Goal: Task Accomplishment & Management: Manage account settings

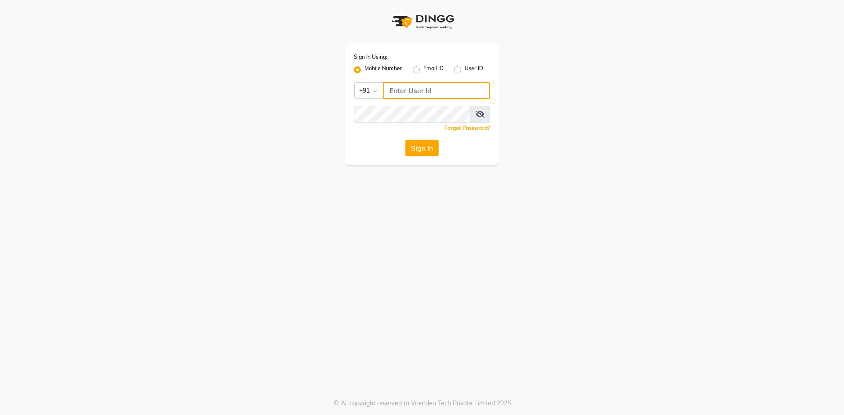
click at [412, 90] on input "Username" at bounding box center [436, 90] width 107 height 17
type input "8668339054"
click at [431, 141] on button "Sign In" at bounding box center [421, 148] width 33 height 17
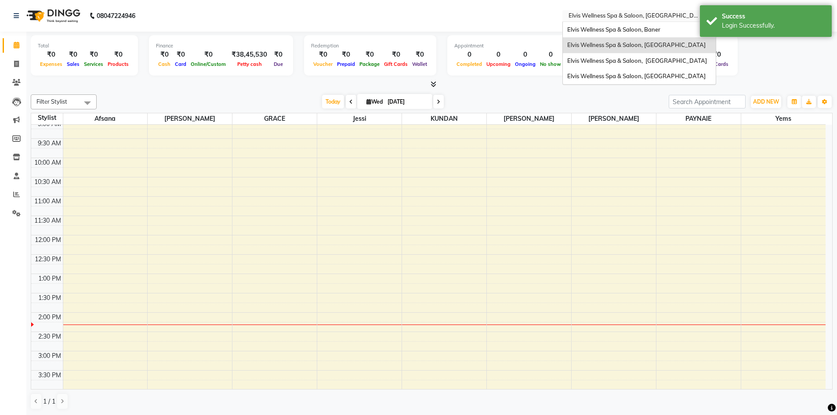
click at [678, 18] on input "text" at bounding box center [630, 16] width 127 height 9
click at [653, 31] on span "Elvis Wellness Spa & Saloon, Baner" at bounding box center [613, 29] width 93 height 7
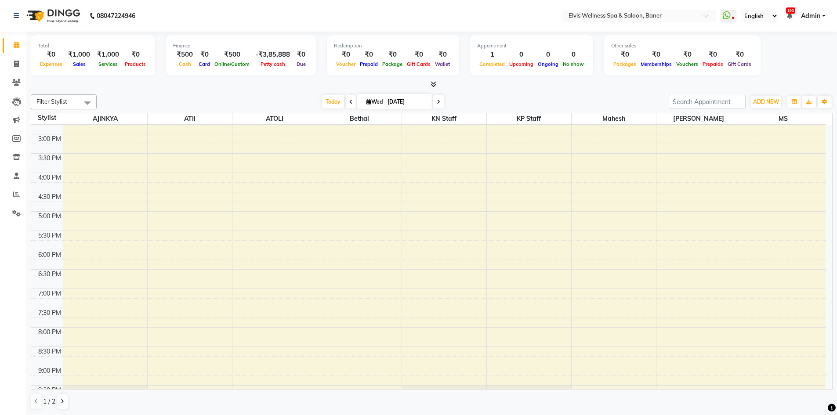
scroll to position [276, 0]
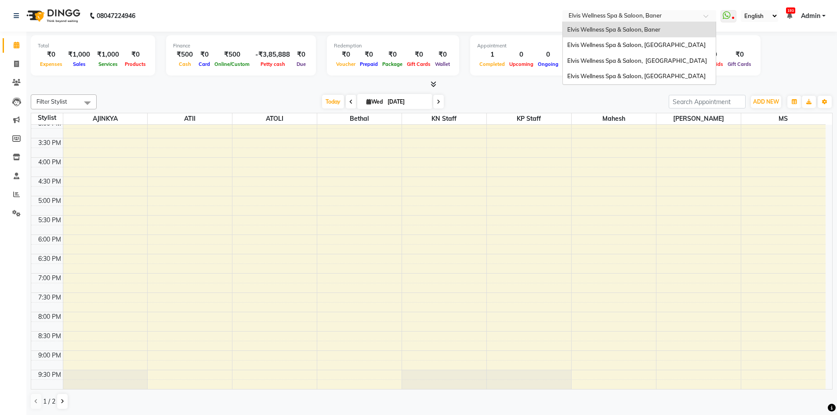
click at [660, 14] on input "text" at bounding box center [630, 16] width 127 height 9
click at [640, 80] on span "Elvis Wellness Spa & Saloon, [GEOGRAPHIC_DATA]" at bounding box center [636, 75] width 138 height 7
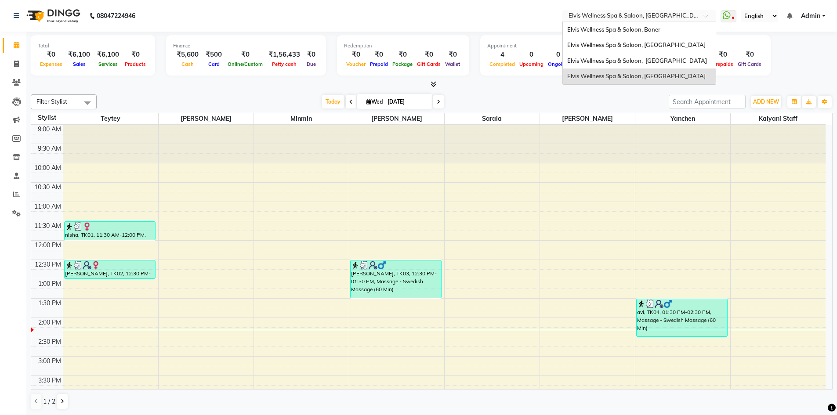
click at [697, 15] on div at bounding box center [639, 16] width 154 height 9
click at [666, 58] on span "Elvis Wellness Spa & Saloon, [GEOGRAPHIC_DATA]" at bounding box center [637, 60] width 140 height 7
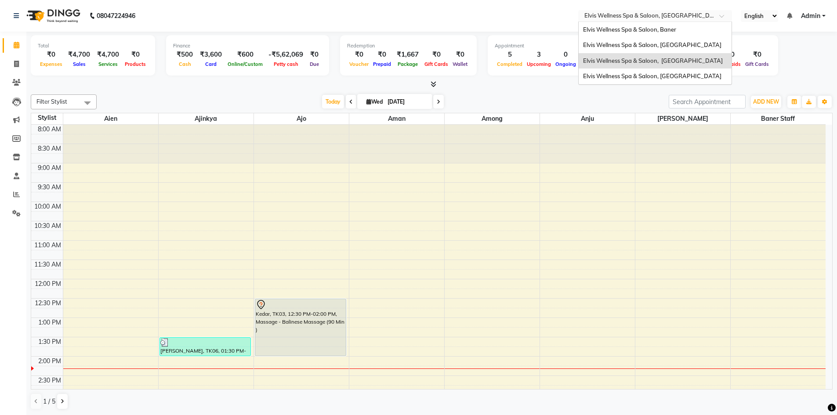
click at [708, 17] on input "text" at bounding box center [646, 16] width 127 height 9
click at [680, 41] on div "Elvis Wellness Spa & Saloon, [GEOGRAPHIC_DATA]" at bounding box center [655, 45] width 153 height 16
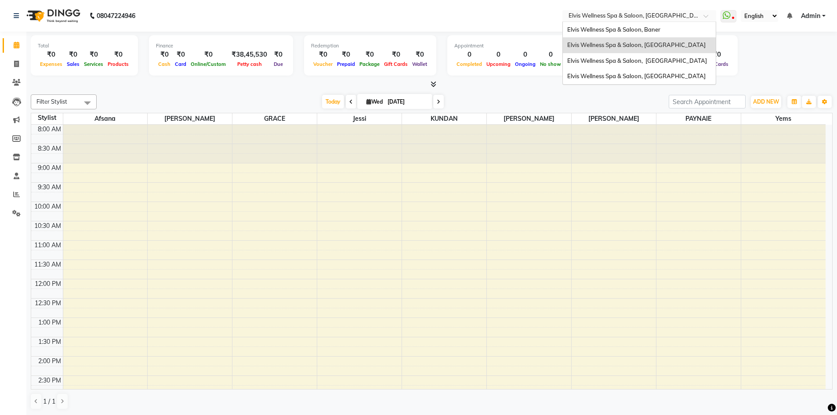
click at [668, 18] on input "text" at bounding box center [630, 16] width 127 height 9
click at [642, 79] on div "Elvis Wellness Spa & Saloon, [GEOGRAPHIC_DATA]" at bounding box center [639, 77] width 153 height 16
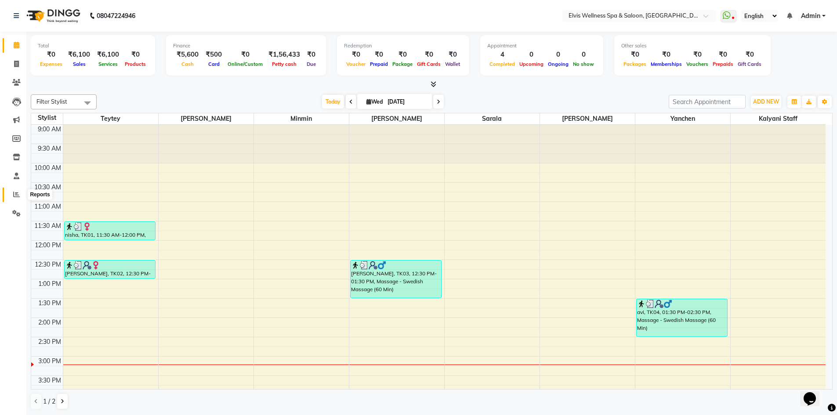
click at [17, 191] on icon at bounding box center [16, 194] width 7 height 7
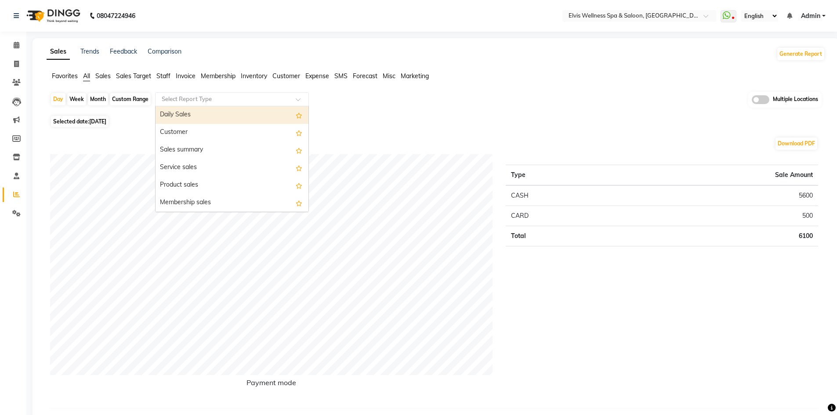
click at [220, 97] on input "text" at bounding box center [223, 99] width 127 height 9
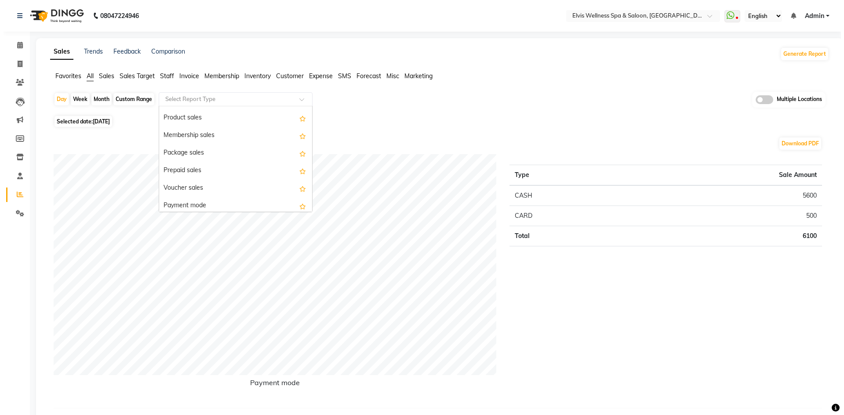
scroll to position [88, 0]
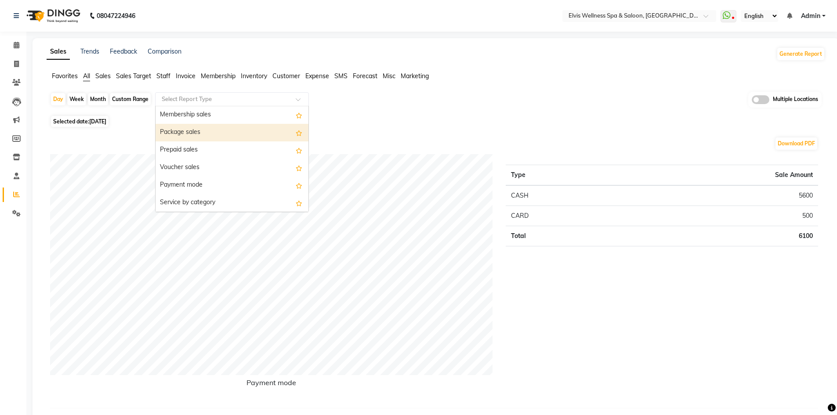
click at [214, 134] on div "Package sales" at bounding box center [232, 133] width 153 height 18
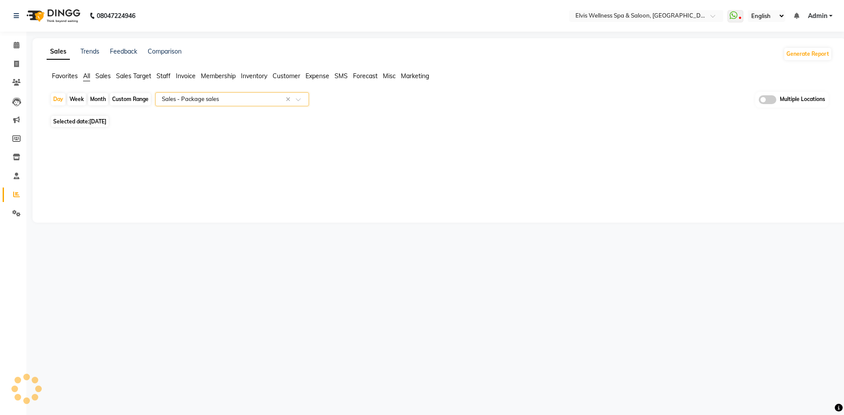
click at [102, 97] on div "Month" at bounding box center [98, 99] width 20 height 12
select select "9"
select select "2025"
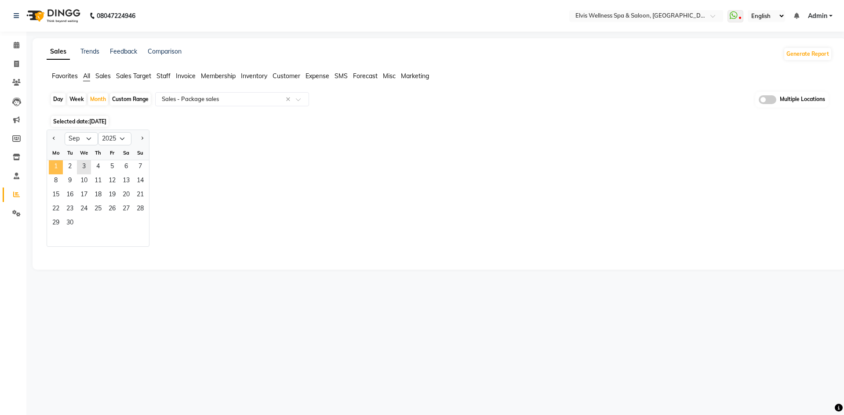
click at [57, 166] on span "1" at bounding box center [56, 167] width 14 height 14
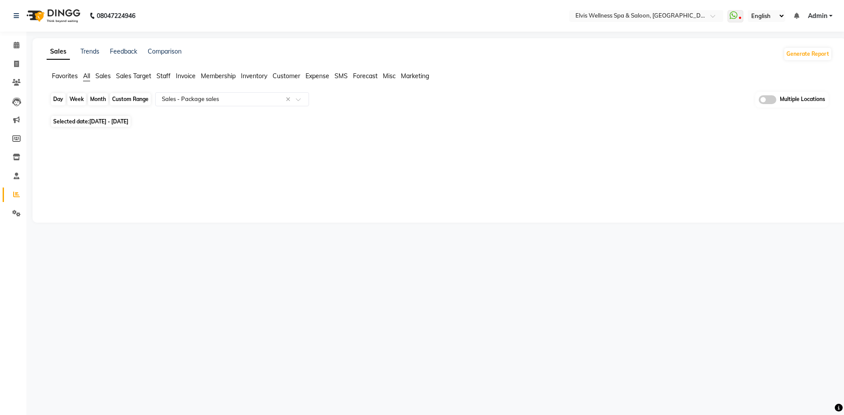
click at [95, 96] on div "Month" at bounding box center [98, 99] width 20 height 12
select select "9"
select select "2025"
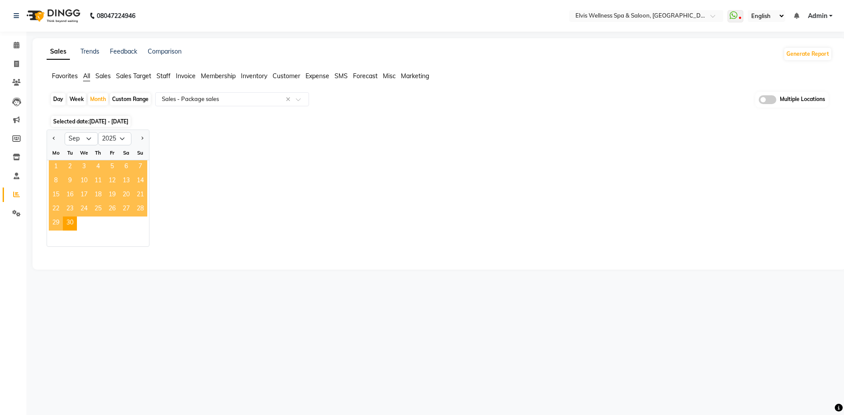
click at [55, 166] on span "1" at bounding box center [56, 167] width 14 height 14
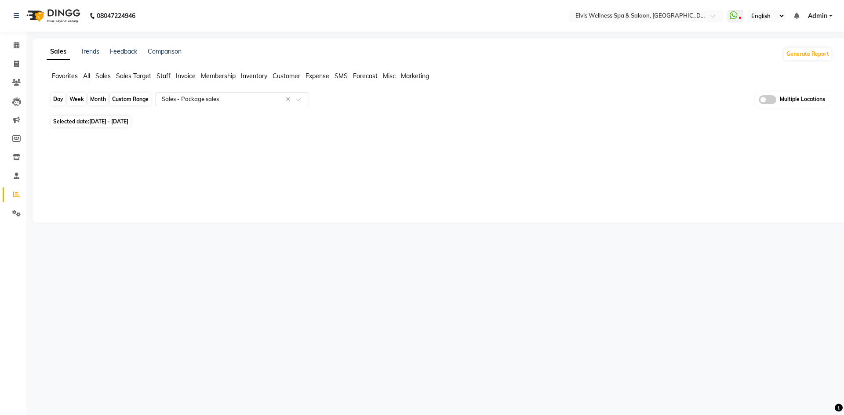
click at [96, 96] on div "Month" at bounding box center [98, 99] width 20 height 12
select select "9"
select select "2025"
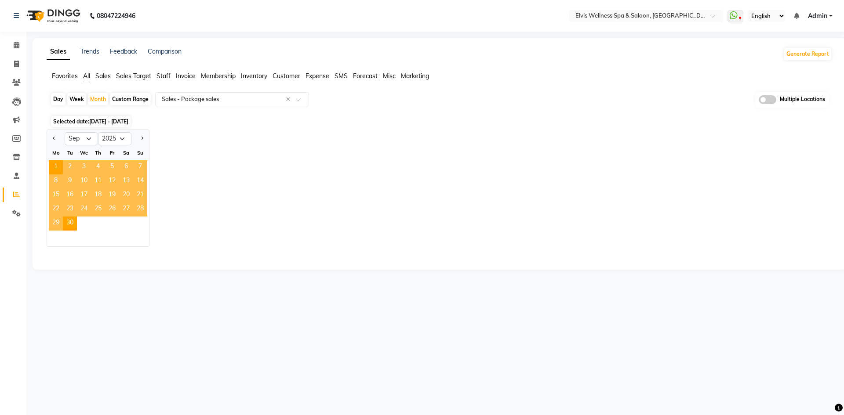
click at [69, 165] on span "2" at bounding box center [70, 167] width 14 height 14
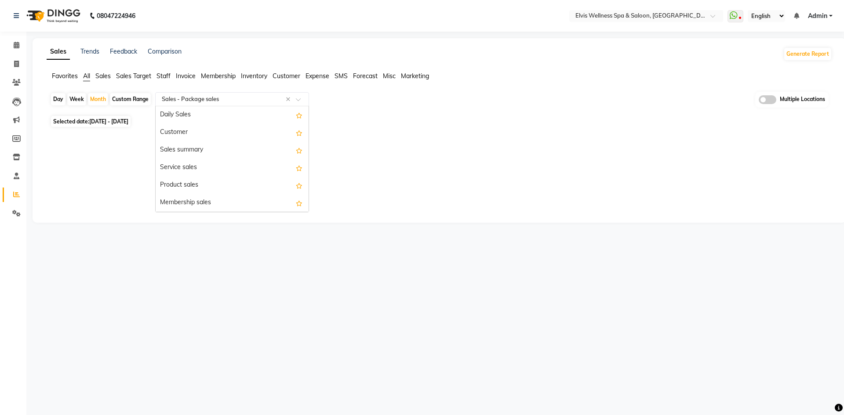
click at [279, 98] on input "text" at bounding box center [223, 99] width 127 height 9
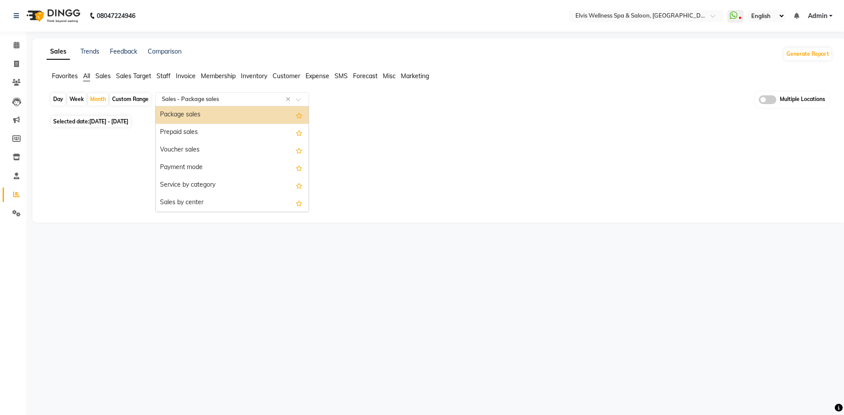
click at [241, 120] on div "Package sales" at bounding box center [232, 115] width 153 height 18
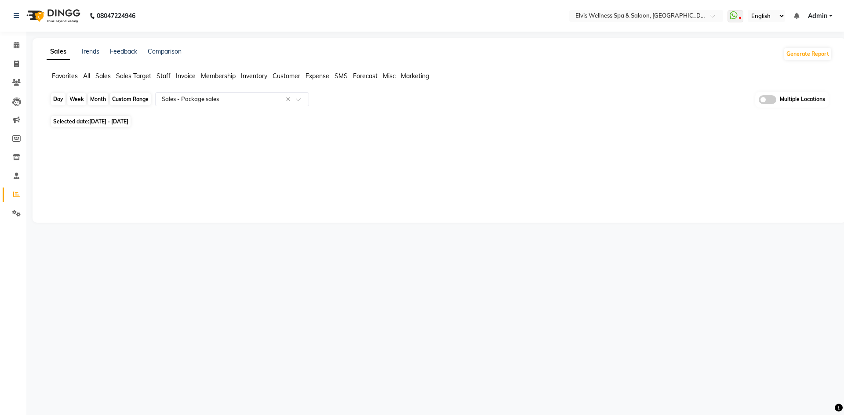
click at [101, 99] on div "Month" at bounding box center [98, 99] width 20 height 12
select select "9"
select select "2025"
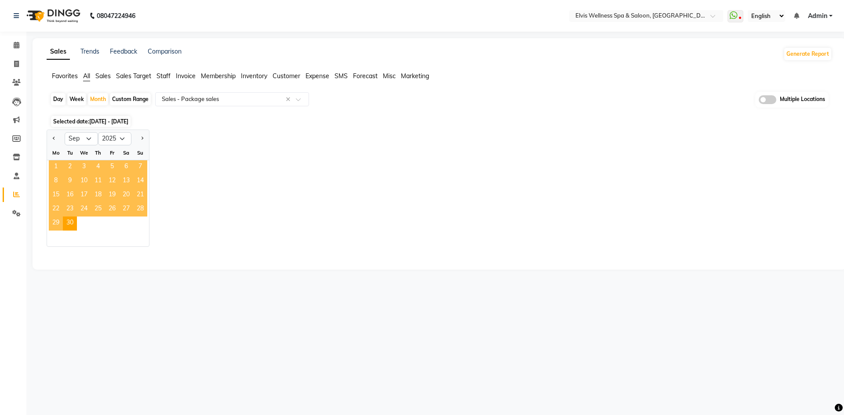
click at [56, 165] on span "1" at bounding box center [56, 167] width 14 height 14
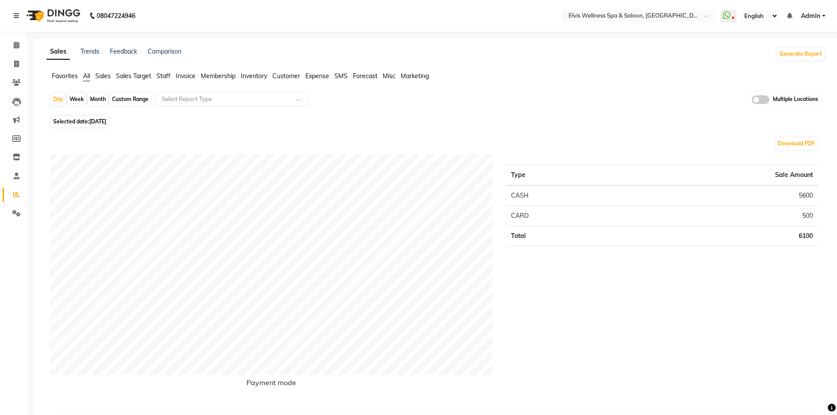
click at [246, 98] on input "text" at bounding box center [223, 99] width 127 height 9
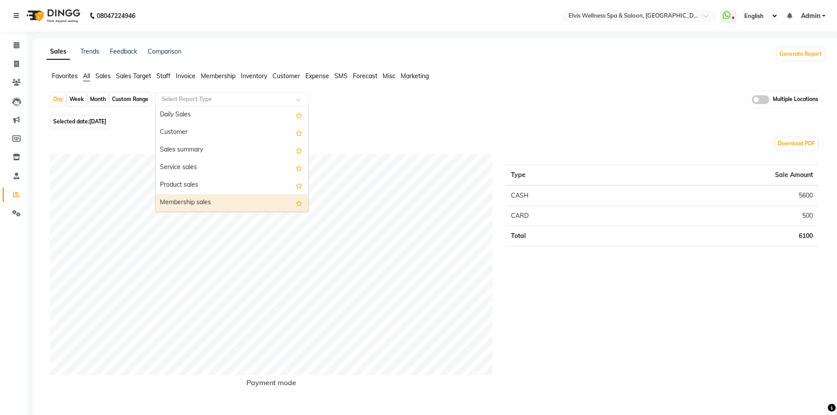
click at [221, 203] on div "Membership sales" at bounding box center [232, 203] width 153 height 18
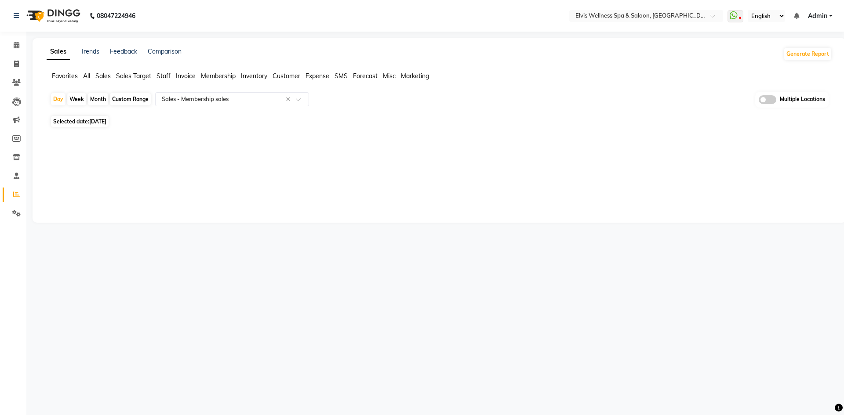
click at [98, 98] on div "Month" at bounding box center [98, 99] width 20 height 12
select select "9"
select select "2025"
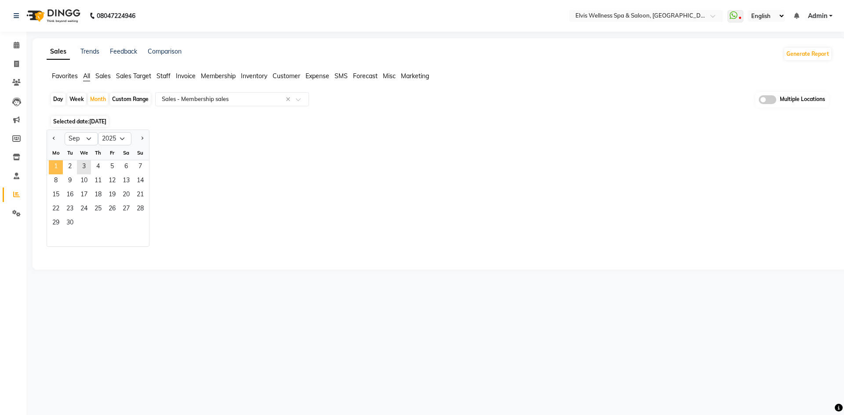
click at [60, 165] on span "1" at bounding box center [56, 167] width 14 height 14
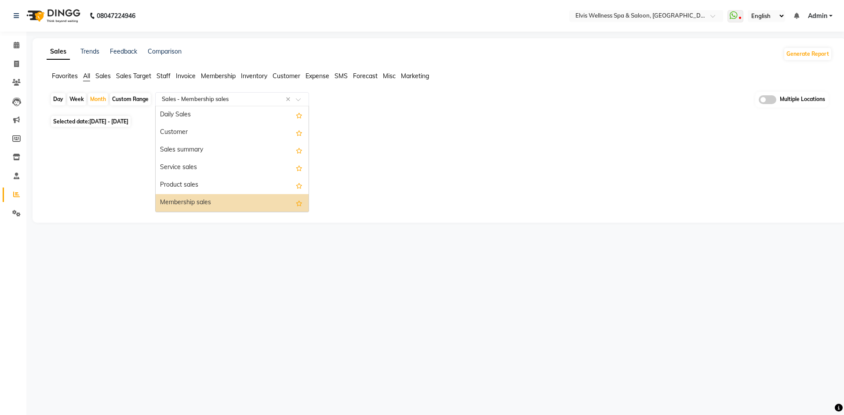
click at [280, 101] on input "text" at bounding box center [223, 99] width 127 height 9
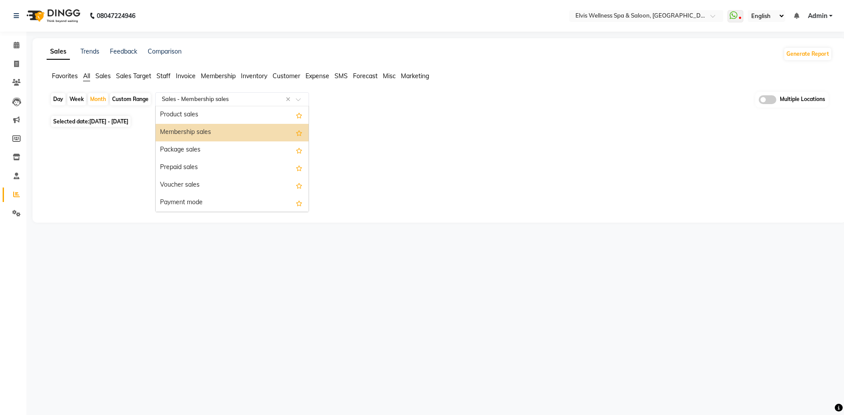
scroll to position [88, 0]
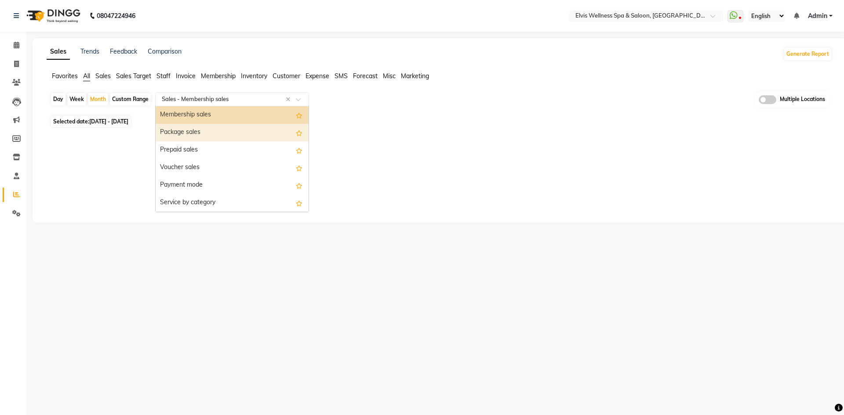
click at [225, 131] on div "Package sales" at bounding box center [232, 133] width 153 height 18
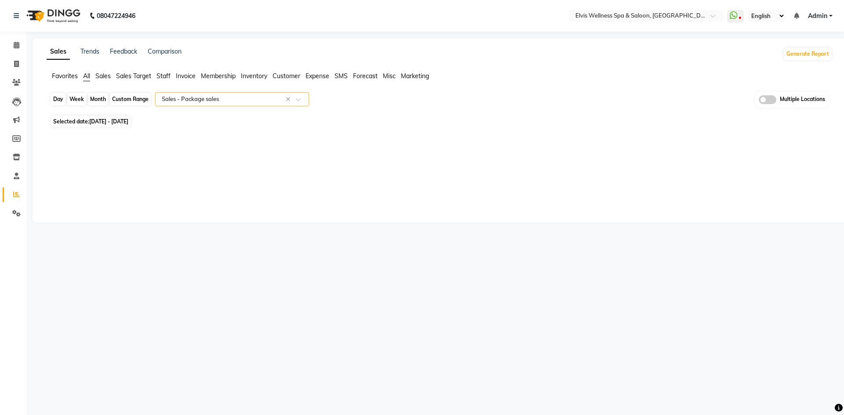
click at [103, 99] on div "Month" at bounding box center [98, 99] width 20 height 12
select select "9"
select select "2025"
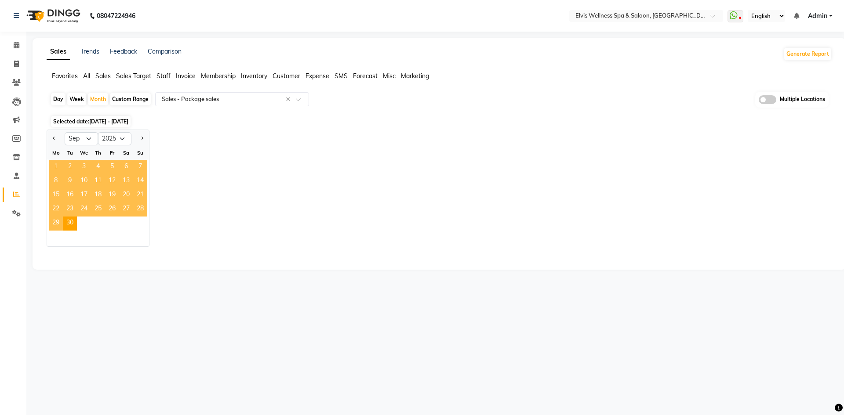
click at [57, 168] on span "1" at bounding box center [56, 167] width 14 height 14
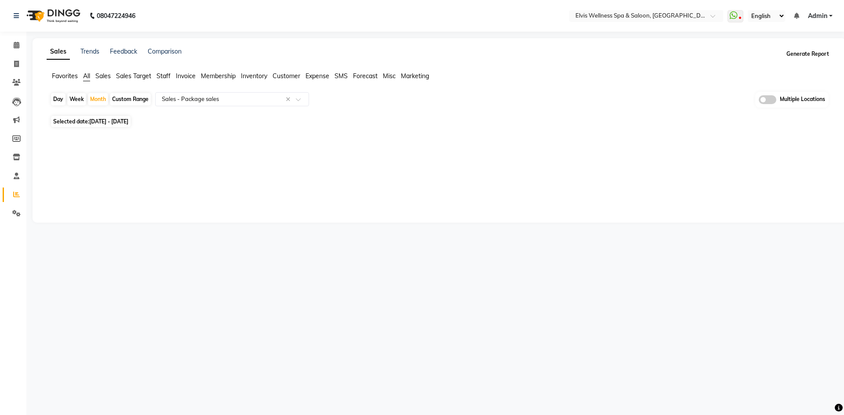
click at [806, 54] on button "Generate Report" at bounding box center [807, 54] width 47 height 12
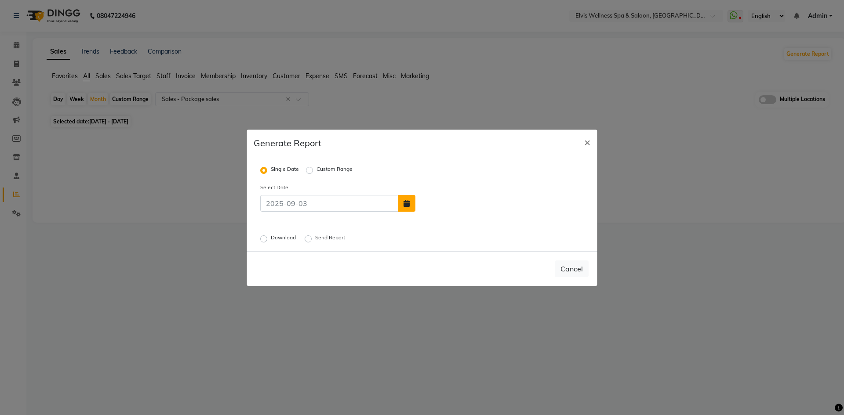
click at [407, 205] on icon "button" at bounding box center [406, 203] width 6 height 7
select select "9"
select select "2025"
click at [438, 186] on div "2" at bounding box center [439, 183] width 14 height 14
type input "02-09-2025"
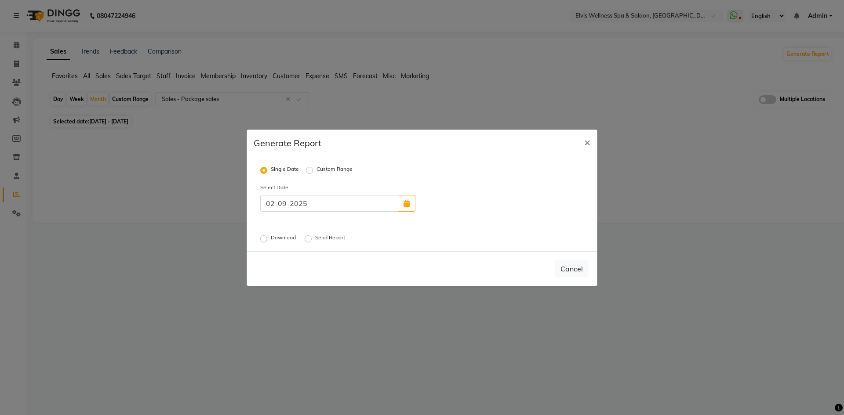
click at [271, 239] on label "Download" at bounding box center [284, 239] width 27 height 11
click at [264, 239] on input "Download" at bounding box center [265, 238] width 6 height 6
radio input "true"
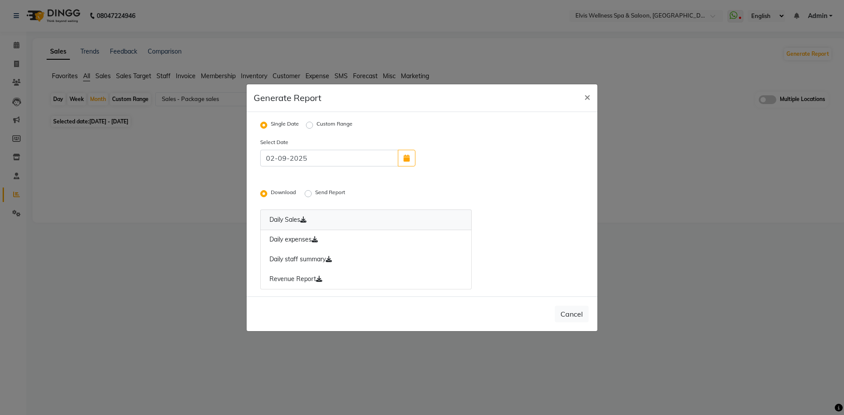
click at [322, 220] on link "Daily Sales" at bounding box center [365, 220] width 211 height 21
click at [316, 125] on label "Custom Range" at bounding box center [334, 125] width 36 height 11
click at [310, 125] on input "Custom Range" at bounding box center [311, 125] width 6 height 6
radio input "true"
select select "9"
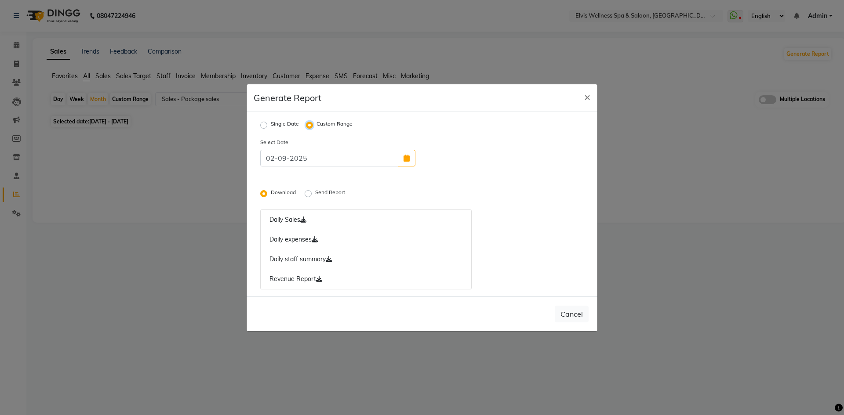
select select "2025"
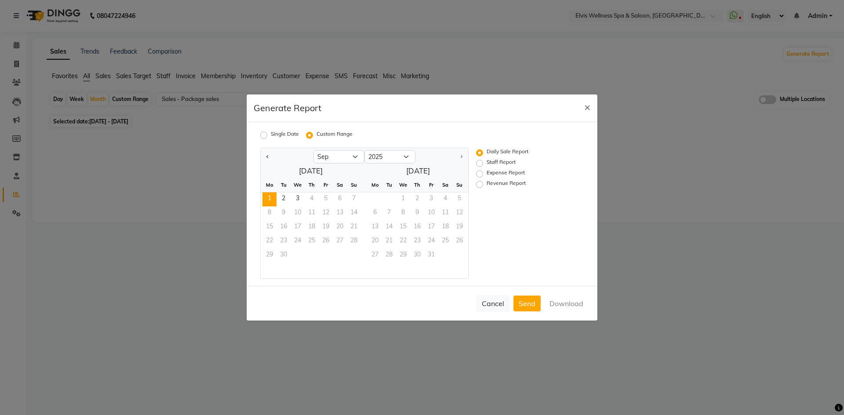
click at [265, 199] on span "1" at bounding box center [269, 199] width 14 height 14
click at [589, 108] on span "×" at bounding box center [587, 106] width 6 height 13
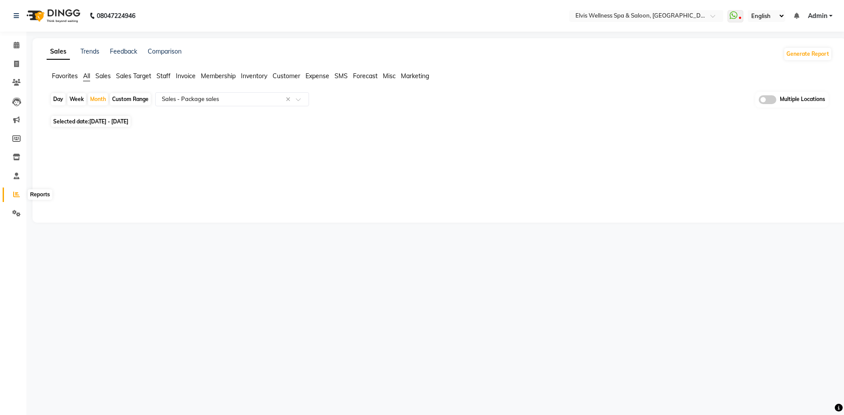
click at [15, 193] on icon at bounding box center [16, 194] width 7 height 7
click at [62, 97] on div "Day" at bounding box center [58, 99] width 14 height 12
select select "9"
select select "2025"
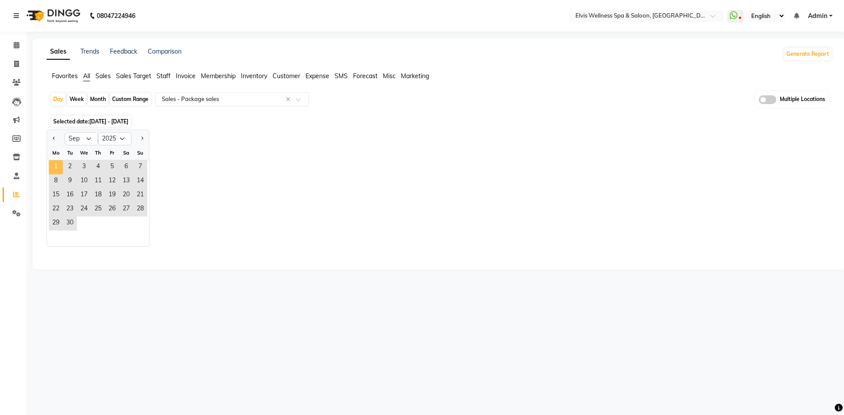
click at [58, 166] on span "1" at bounding box center [56, 167] width 14 height 14
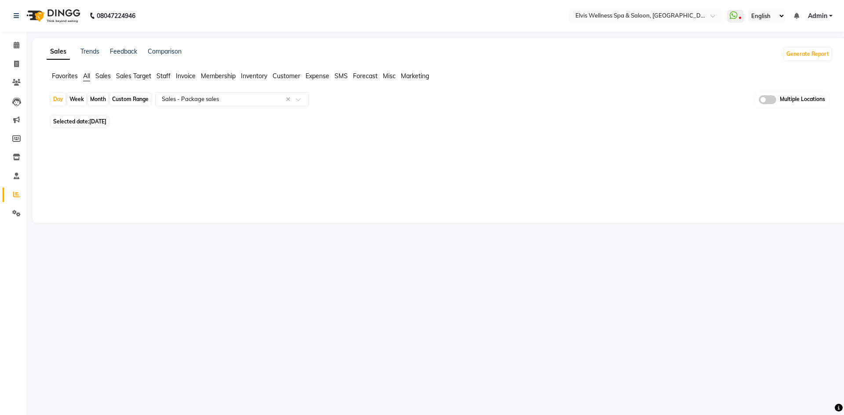
click at [80, 101] on div "Week" at bounding box center [76, 99] width 19 height 12
select select "9"
select select "2025"
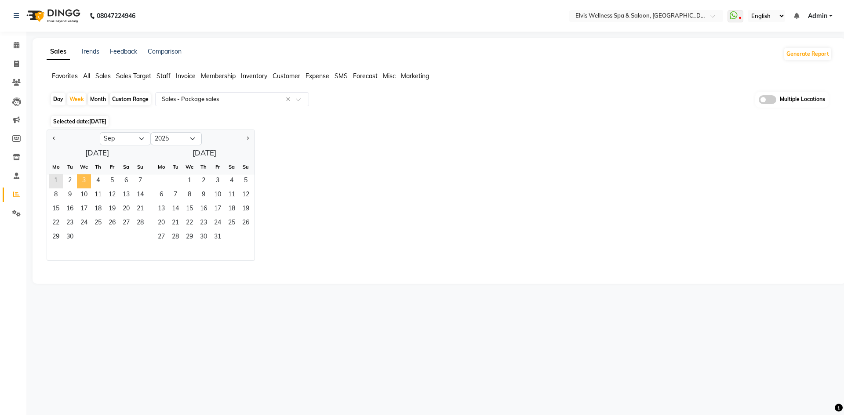
click at [81, 180] on span "3" at bounding box center [84, 181] width 14 height 14
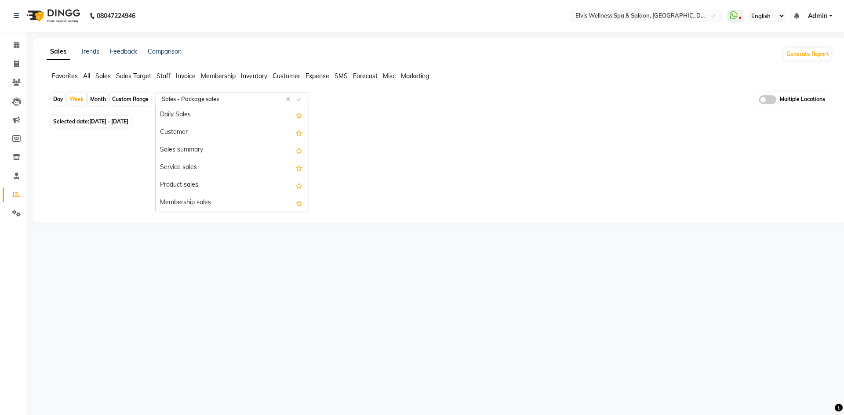
click at [235, 95] on input "text" at bounding box center [223, 99] width 127 height 9
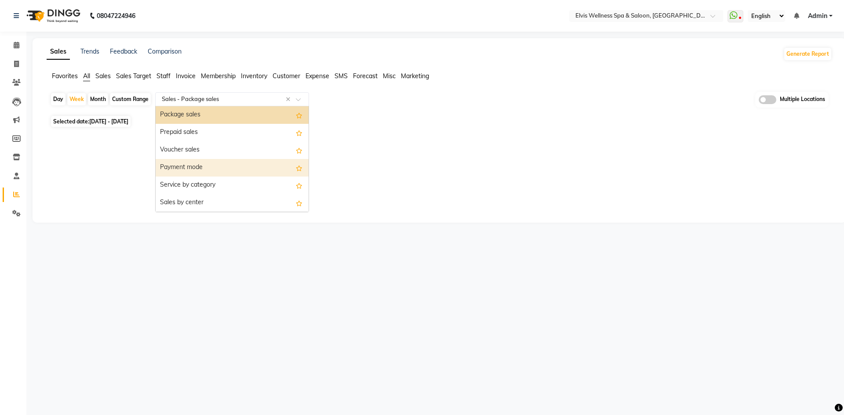
scroll to position [0, 0]
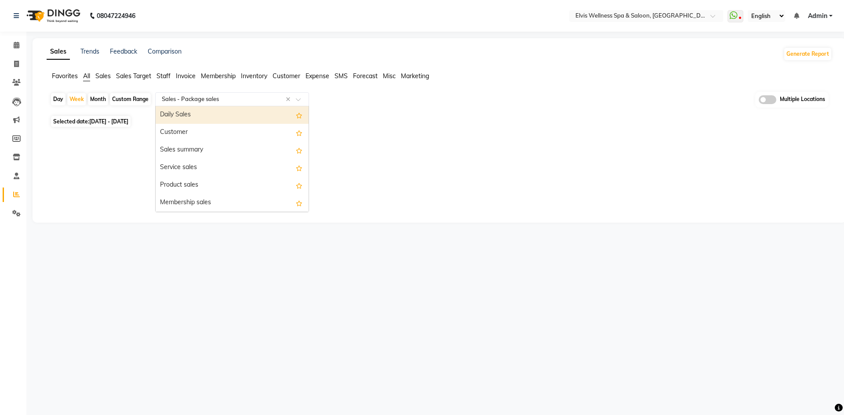
click at [226, 108] on div "Daily Sales" at bounding box center [232, 115] width 153 height 18
select select "full_report"
select select "pdf"
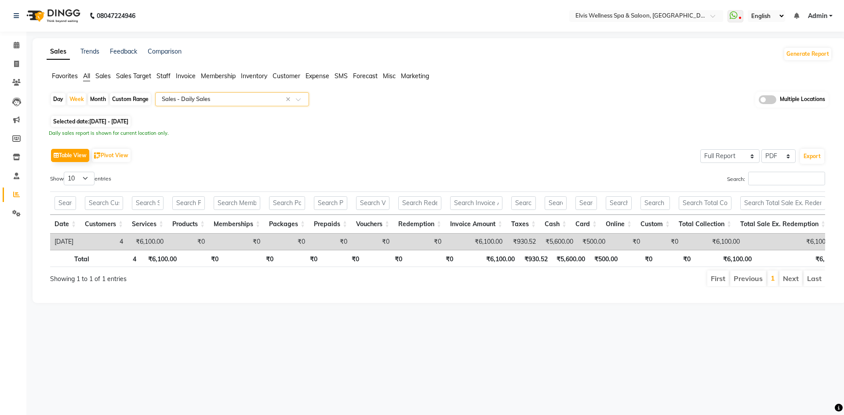
click at [103, 100] on div "Month" at bounding box center [98, 99] width 20 height 12
select select "9"
select select "2025"
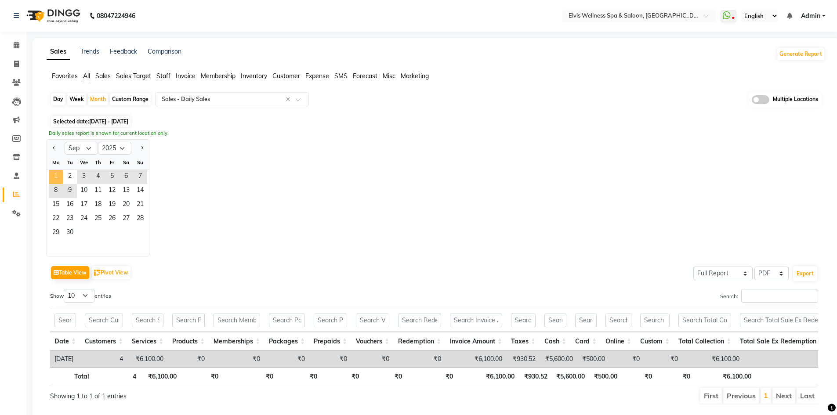
click at [59, 177] on span "1" at bounding box center [56, 177] width 14 height 14
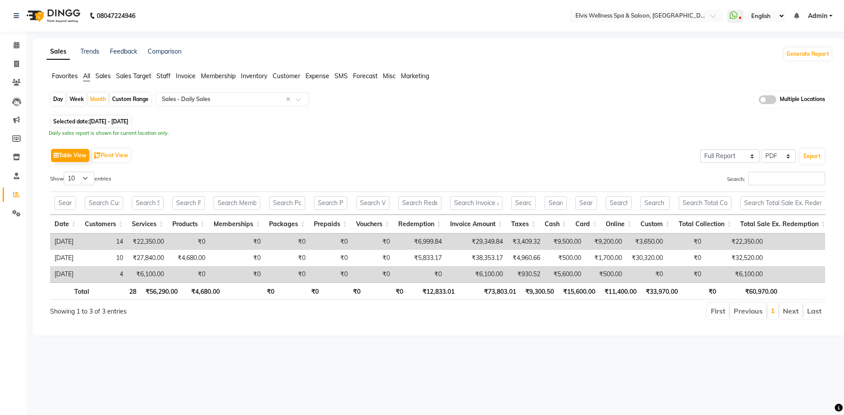
click at [309, 222] on th "Packages" at bounding box center [286, 224] width 45 height 19
click at [309, 224] on th "Packages" at bounding box center [286, 224] width 45 height 19
click at [793, 317] on li "Next" at bounding box center [790, 311] width 23 height 16
click at [786, 319] on li "Next" at bounding box center [790, 311] width 23 height 16
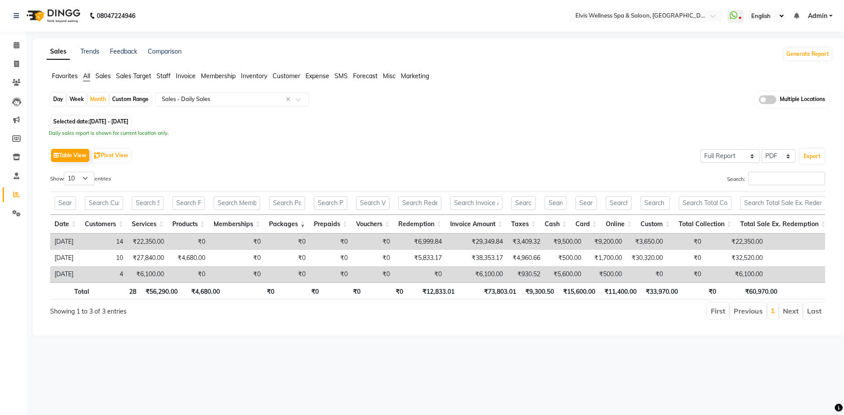
click at [716, 317] on li "First" at bounding box center [718, 311] width 22 height 16
click at [748, 317] on li "Previous" at bounding box center [748, 311] width 36 height 16
click at [69, 156] on button "Table View" at bounding box center [70, 155] width 38 height 13
click at [274, 98] on input "text" at bounding box center [223, 99] width 127 height 9
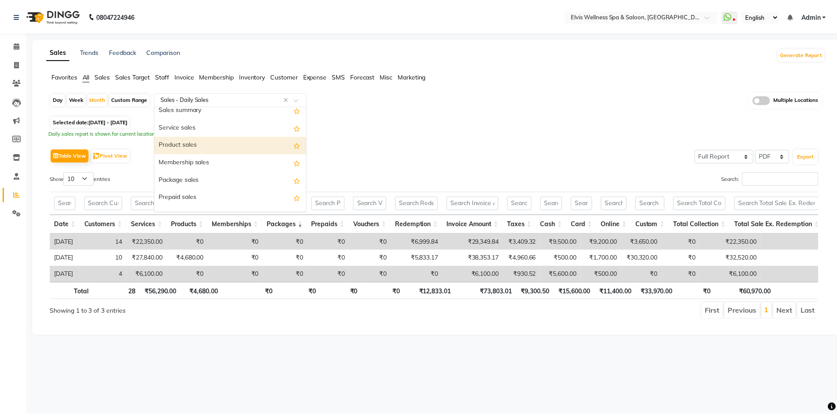
scroll to position [88, 0]
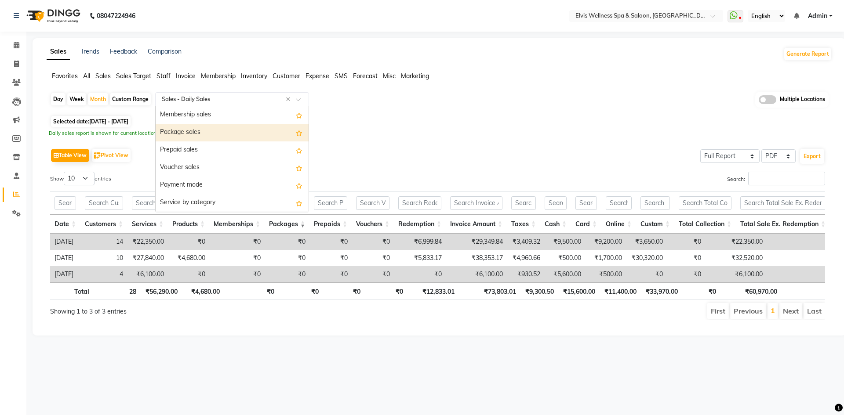
click at [220, 130] on div "Package sales" at bounding box center [232, 133] width 153 height 18
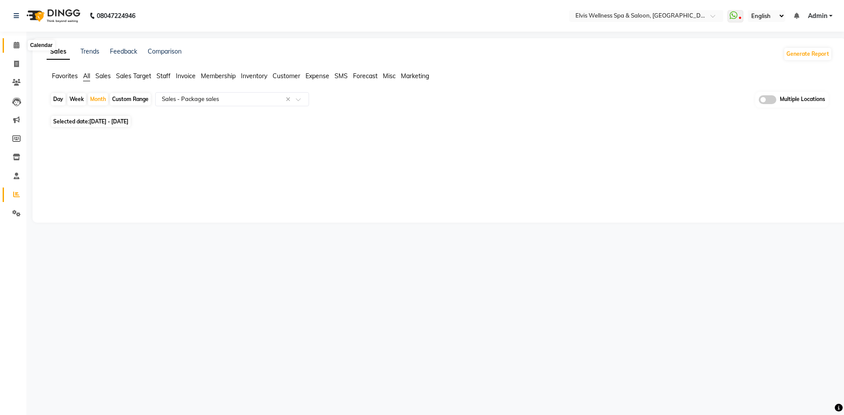
click at [18, 48] on span at bounding box center [16, 45] width 15 height 10
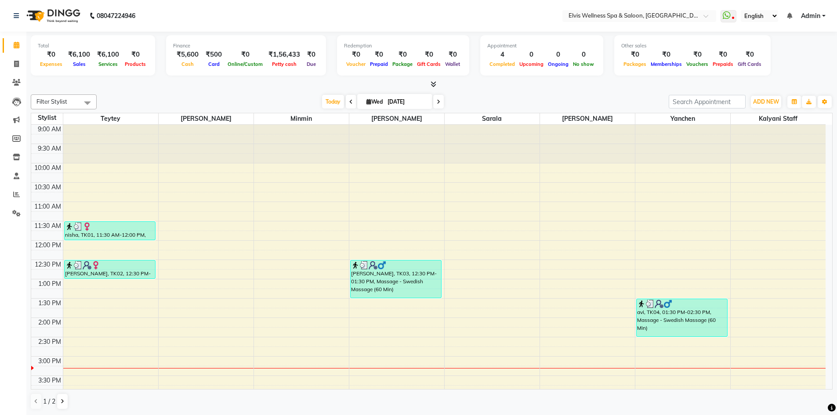
click at [630, 24] on nav "08047224946 Select Location × Elvis Wellness Spa & Saloon, Lohegaon WhatsApp St…" at bounding box center [418, 16] width 837 height 32
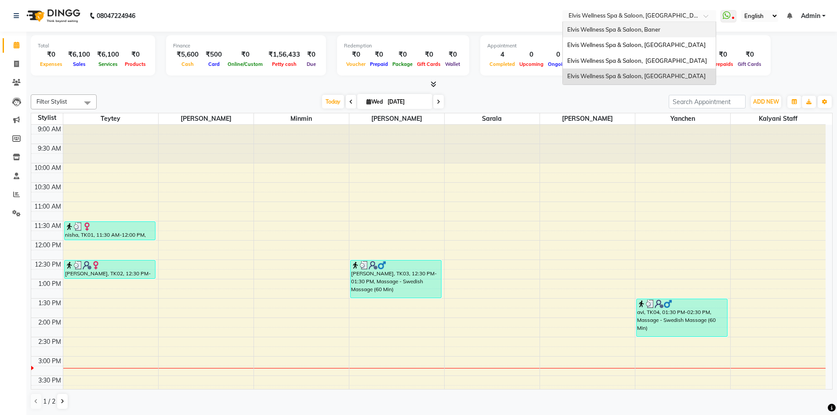
click at [630, 22] on ng-select "Select Location × Elvis Wellness Spa & Saloon, Lohegaon Elvis Wellness Spa & Sa…" at bounding box center [639, 16] width 154 height 12
click at [625, 33] on span "Elvis Wellness Spa & Saloon, Baner" at bounding box center [613, 29] width 93 height 7
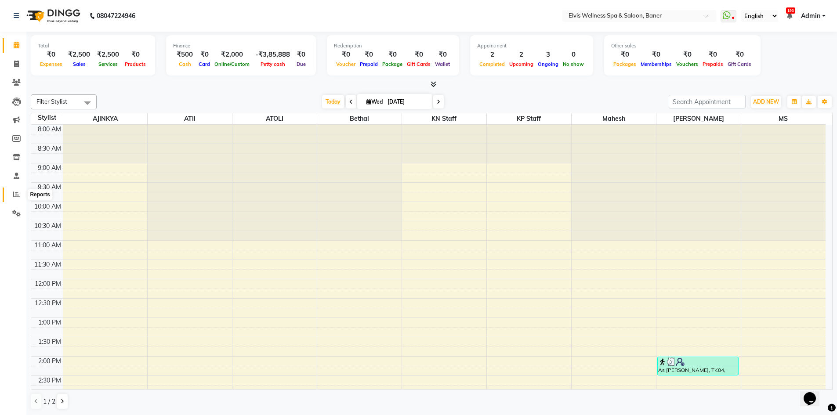
click at [15, 195] on icon at bounding box center [16, 194] width 7 height 7
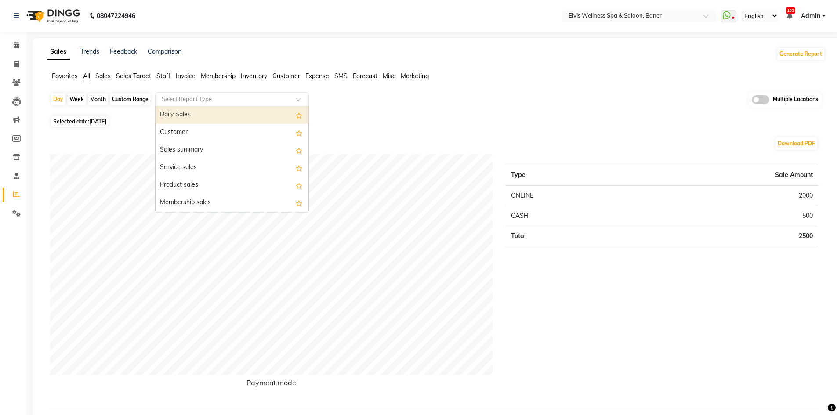
click at [251, 101] on input "text" at bounding box center [223, 99] width 127 height 9
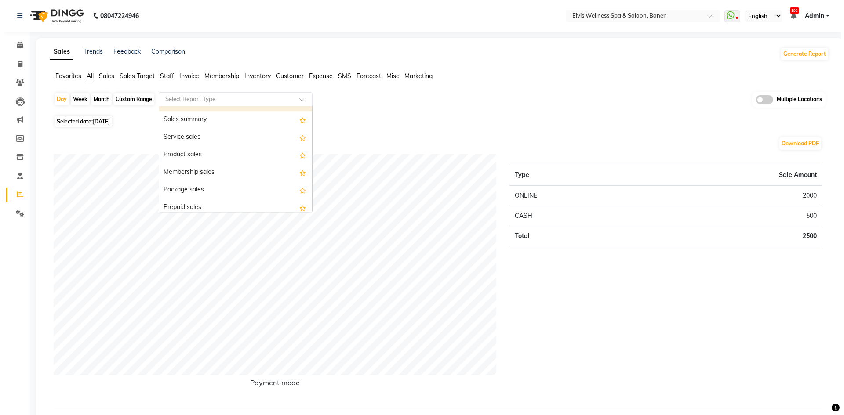
scroll to position [44, 0]
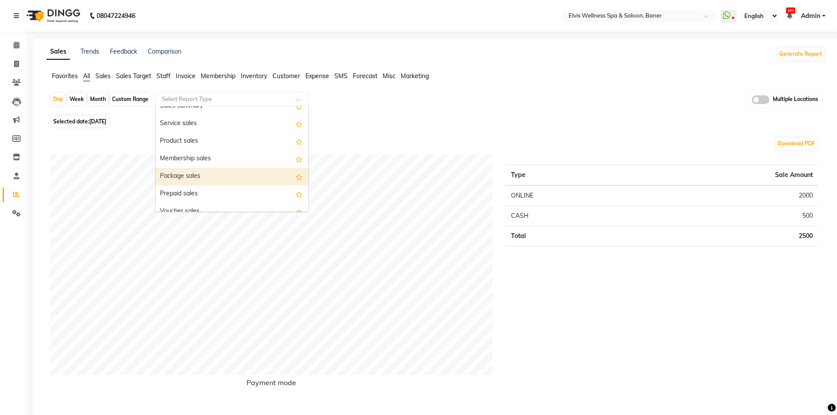
click at [230, 169] on div "Package sales" at bounding box center [232, 177] width 153 height 18
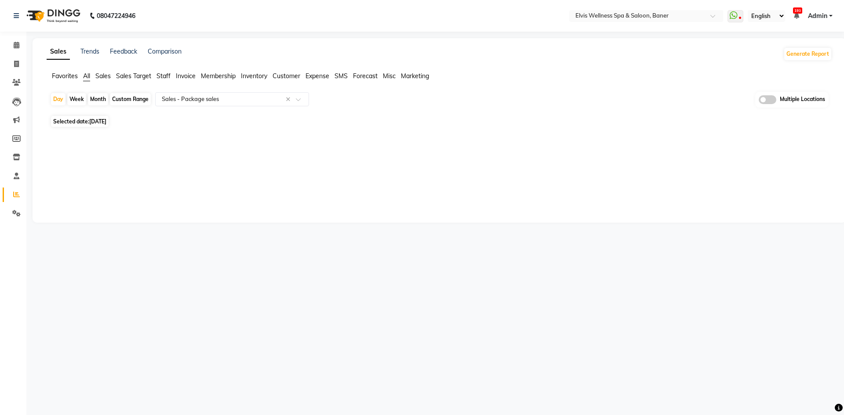
click at [95, 97] on div "Month" at bounding box center [98, 99] width 20 height 12
select select "9"
select select "2025"
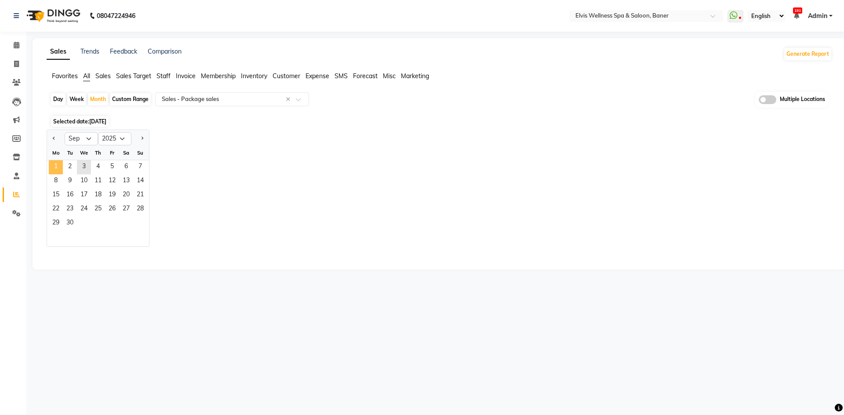
click at [57, 167] on span "1" at bounding box center [56, 167] width 14 height 14
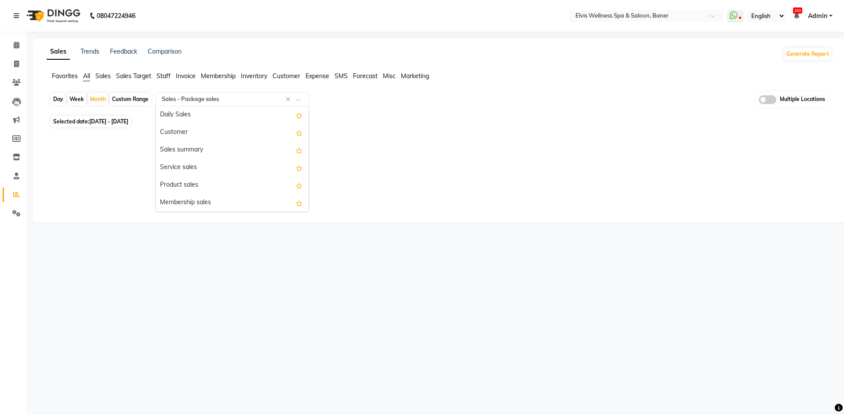
click at [213, 101] on input "text" at bounding box center [223, 99] width 127 height 9
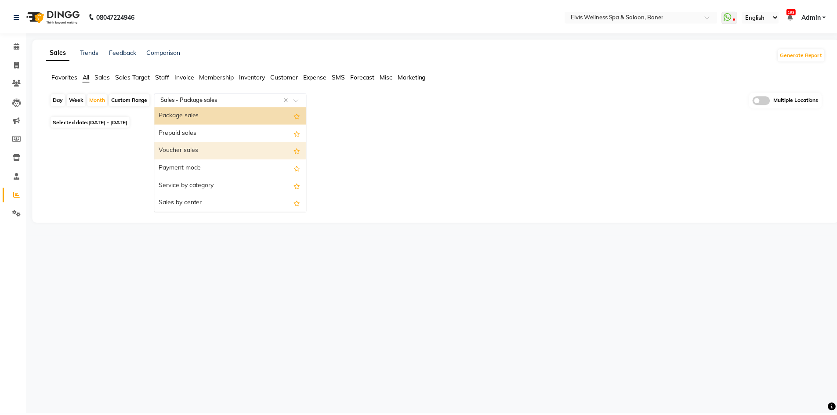
scroll to position [0, 0]
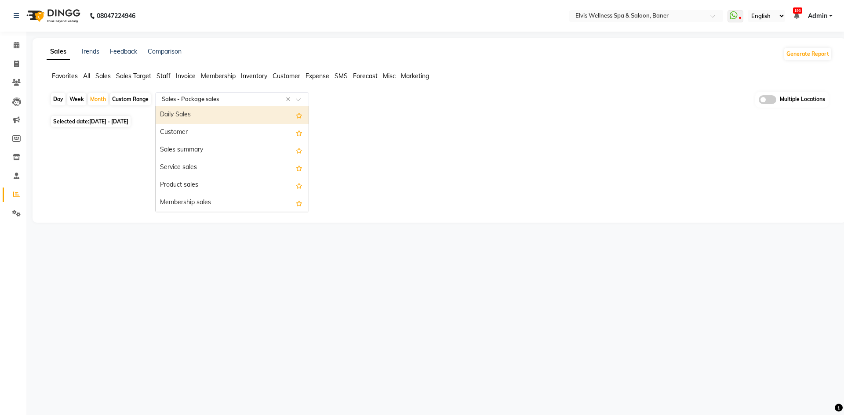
click at [219, 113] on div "Daily Sales" at bounding box center [232, 115] width 153 height 18
select select "full_report"
select select "csv"
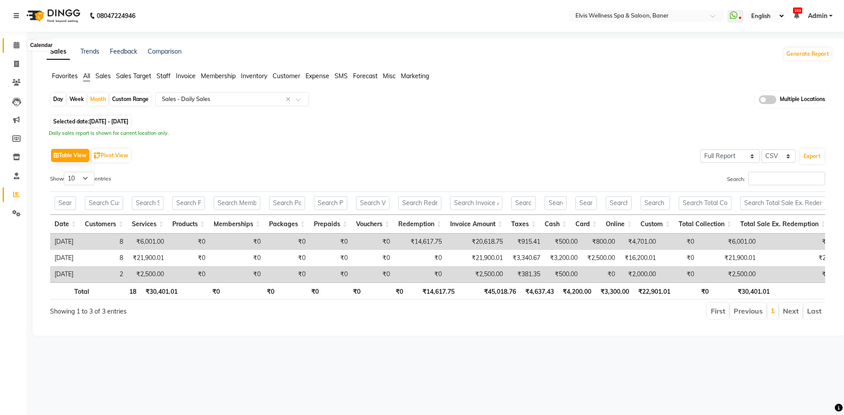
click at [18, 46] on icon at bounding box center [17, 45] width 6 height 7
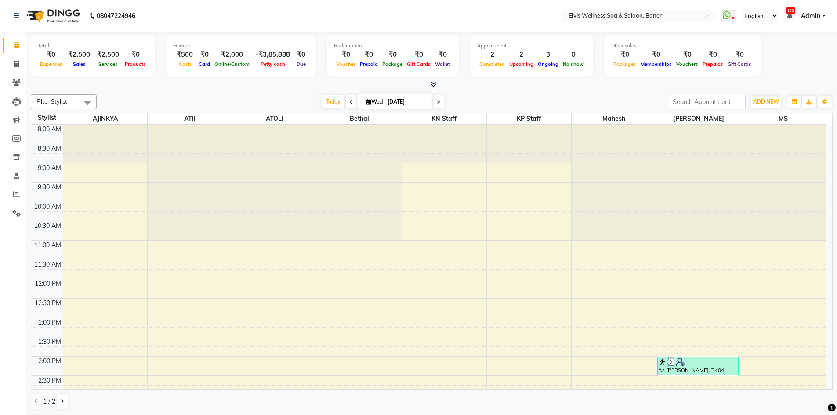
click at [650, 15] on input "text" at bounding box center [630, 16] width 127 height 9
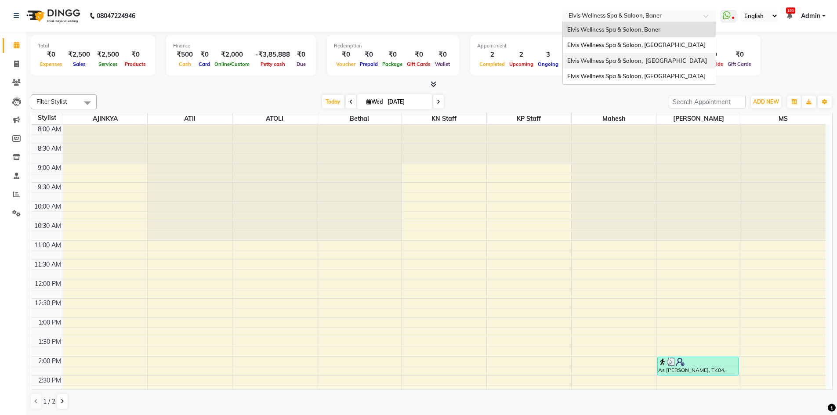
click at [627, 62] on span "Elvis Wellness Spa & Saloon, [GEOGRAPHIC_DATA]" at bounding box center [637, 60] width 140 height 7
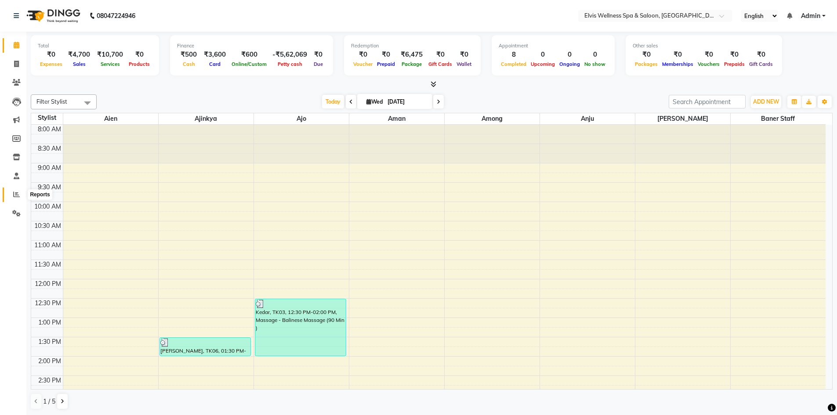
click at [14, 195] on icon at bounding box center [16, 194] width 7 height 7
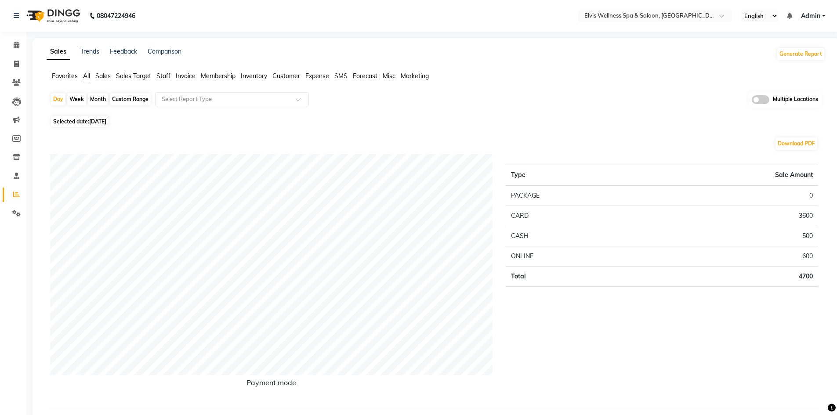
click at [98, 98] on div "Month" at bounding box center [98, 99] width 20 height 12
select select "9"
select select "2025"
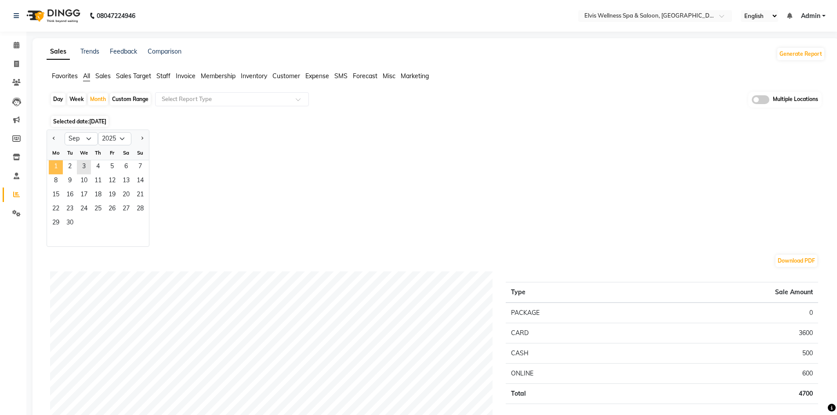
click at [58, 169] on span "1" at bounding box center [56, 167] width 14 height 14
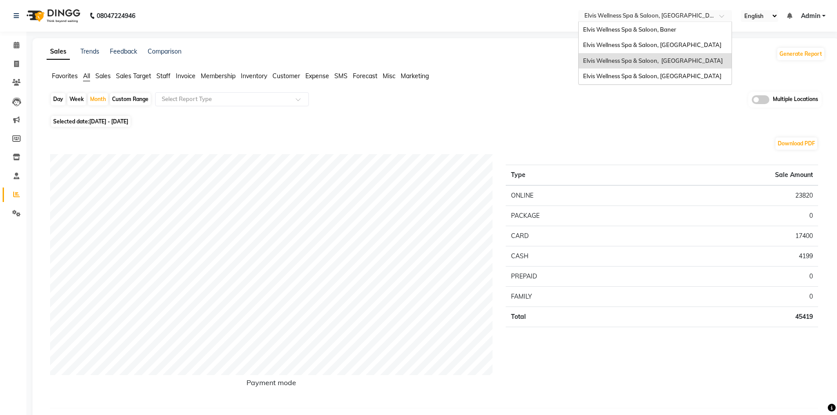
click at [681, 16] on input "text" at bounding box center [646, 16] width 127 height 9
click at [668, 43] on span "Elvis Wellness Spa & Saloon, [GEOGRAPHIC_DATA]" at bounding box center [652, 44] width 138 height 7
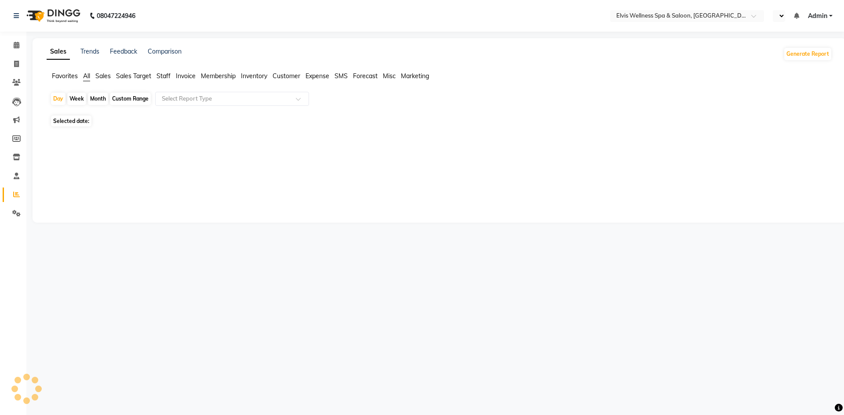
select select "en"
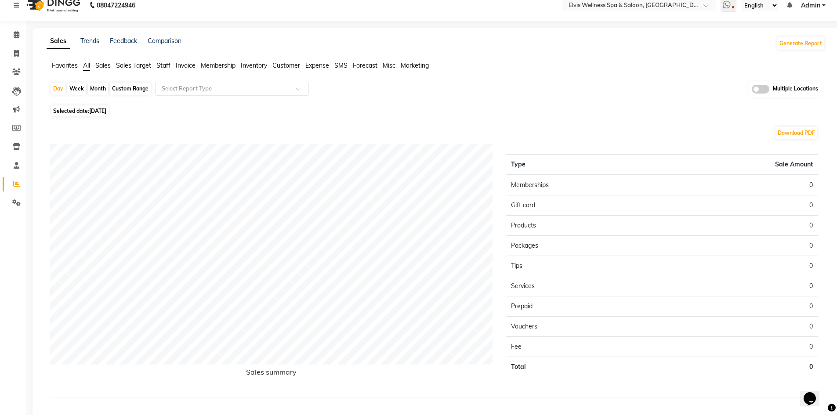
scroll to position [29, 0]
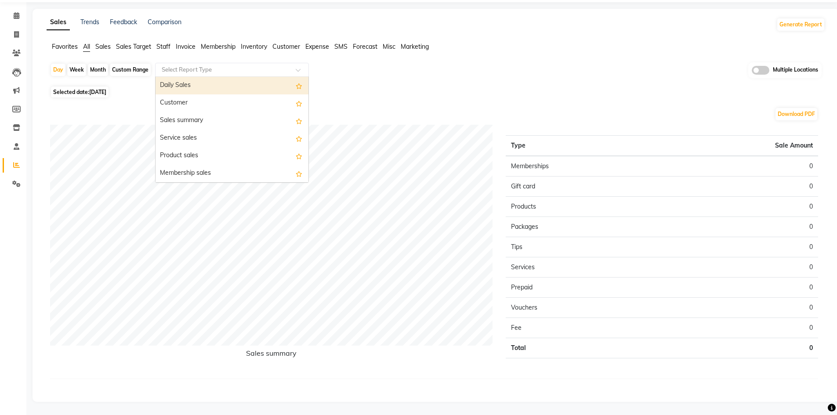
click at [279, 73] on input "text" at bounding box center [223, 69] width 127 height 9
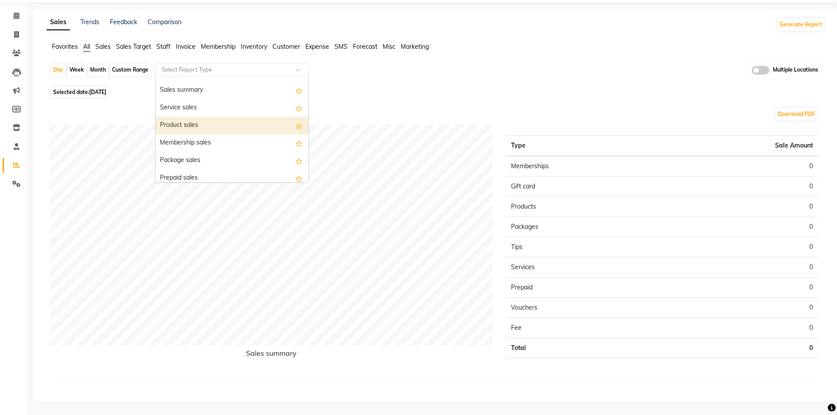
scroll to position [44, 0]
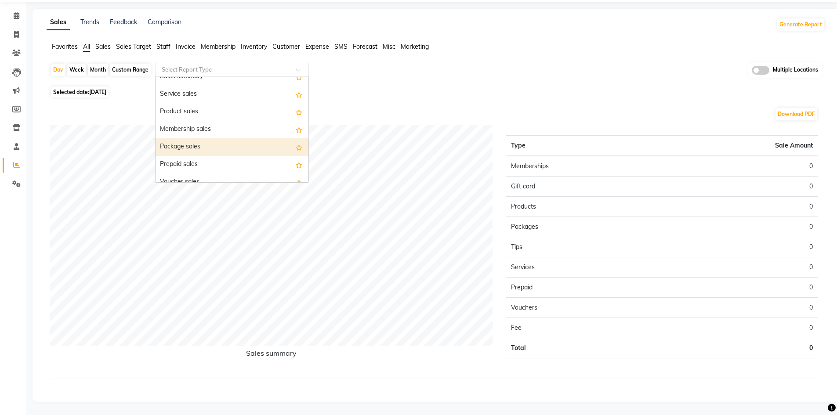
click at [240, 155] on div "Package sales" at bounding box center [232, 147] width 153 height 18
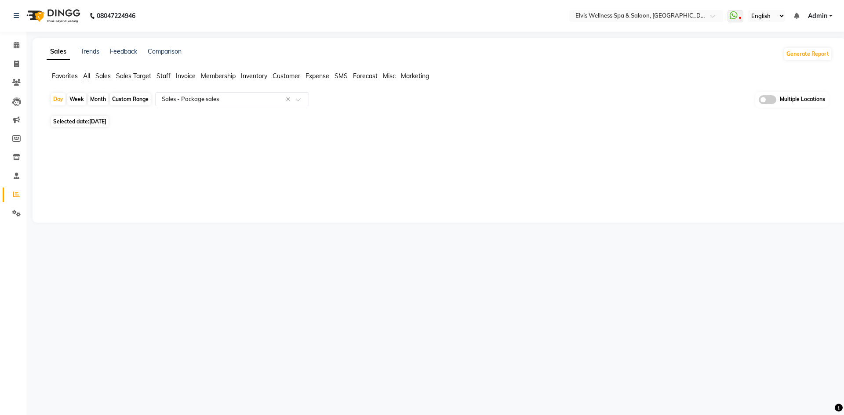
click at [99, 102] on div "Month" at bounding box center [98, 99] width 20 height 12
select select "9"
select select "2025"
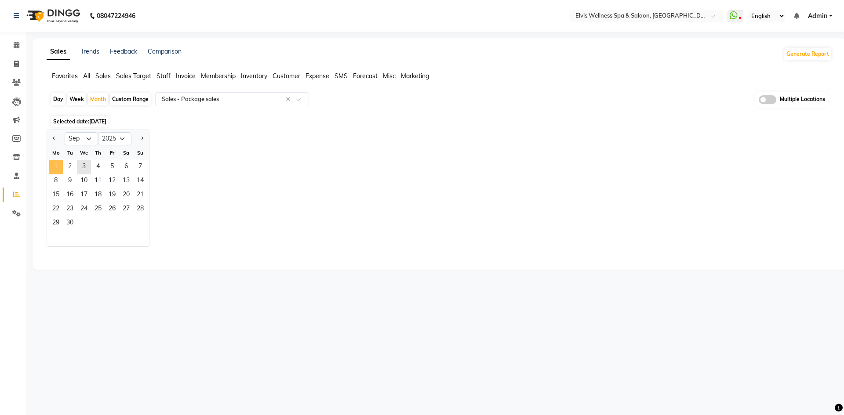
click at [59, 169] on span "1" at bounding box center [56, 167] width 14 height 14
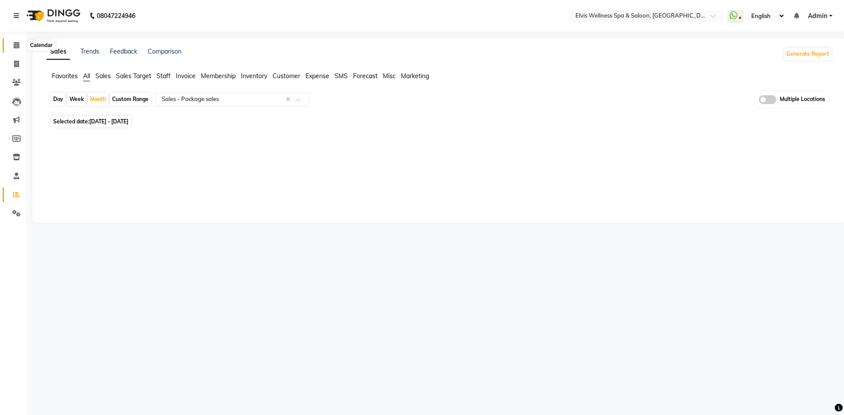
click at [14, 47] on icon at bounding box center [17, 45] width 6 height 7
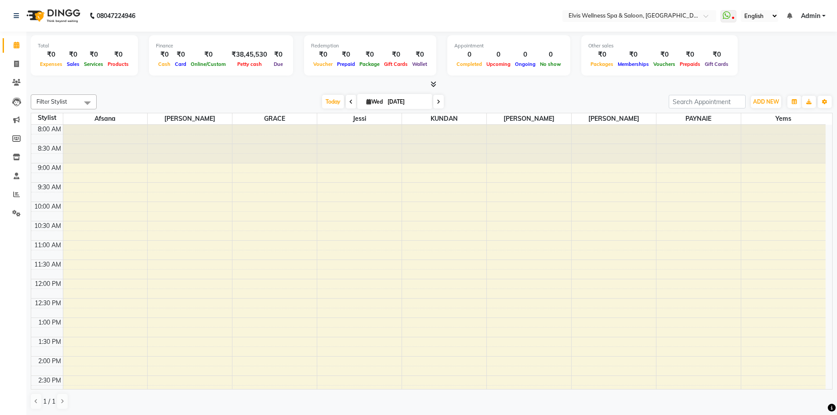
click at [136, 153] on div at bounding box center [105, 144] width 84 height 39
click at [129, 180] on div "8:00 AM 8:30 AM 9:00 AM 9:30 AM 10:00 AM 10:30 AM 11:00 AM 11:30 AM 12:00 PM 12…" at bounding box center [428, 414] width 794 height 579
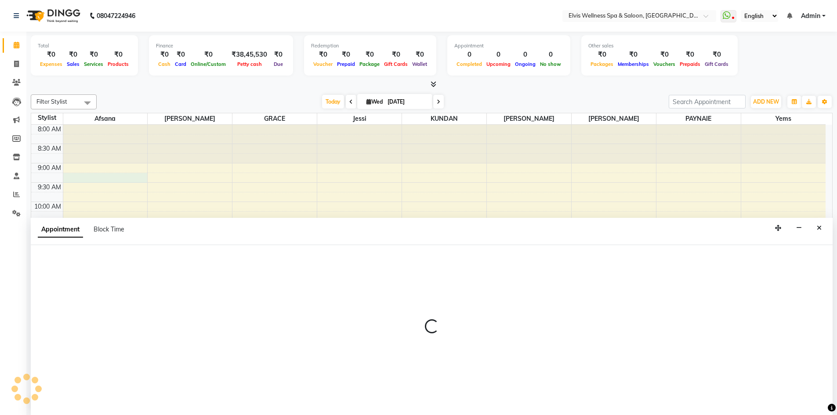
scroll to position [0, 0]
select select "24328"
select select "555"
select select "tentative"
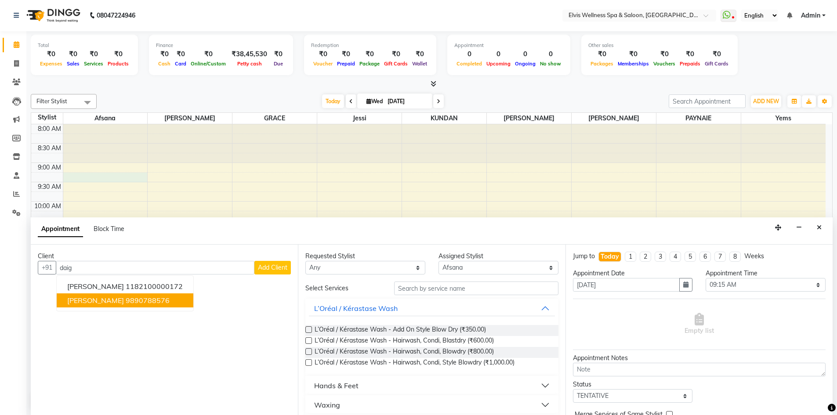
click at [114, 302] on span "SANJAY DAIGUDE" at bounding box center [95, 300] width 57 height 9
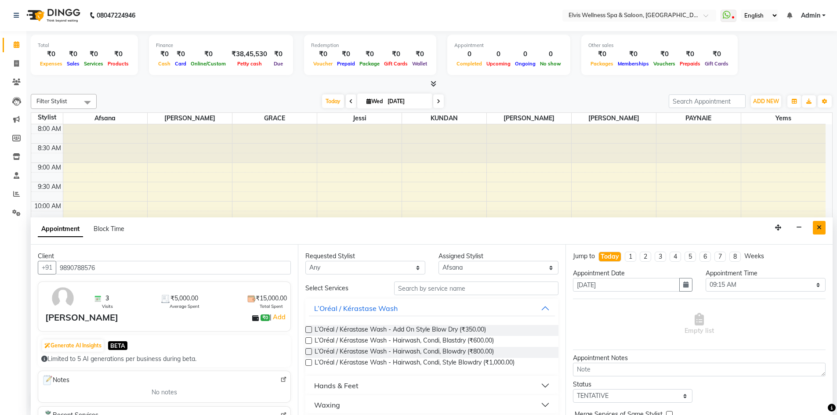
type input "9890788576"
click at [818, 229] on icon "Close" at bounding box center [819, 228] width 5 height 6
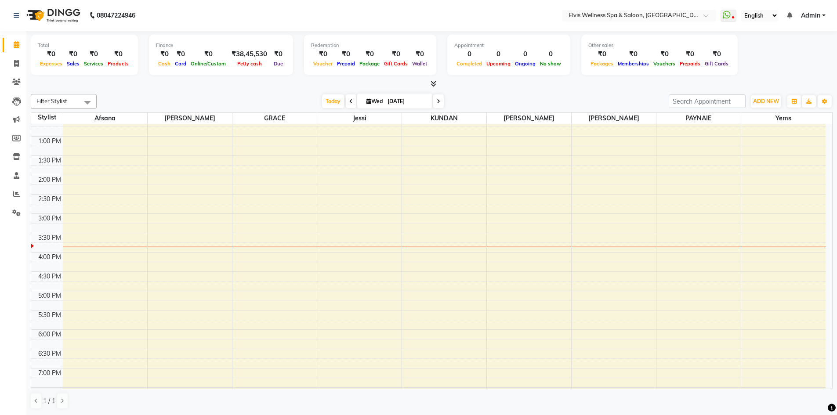
scroll to position [264, 0]
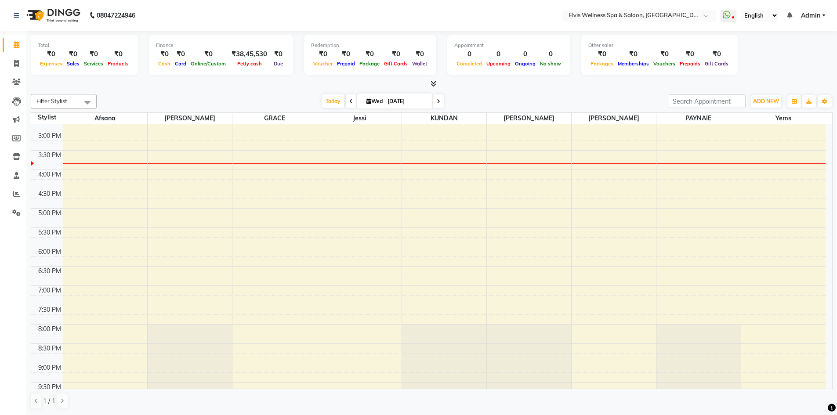
click at [79, 134] on div "8:00 AM 8:30 AM 9:00 AM 9:30 AM 10:00 AM 10:30 AM 11:00 AM 11:30 AM 12:00 PM 12…" at bounding box center [428, 150] width 794 height 579
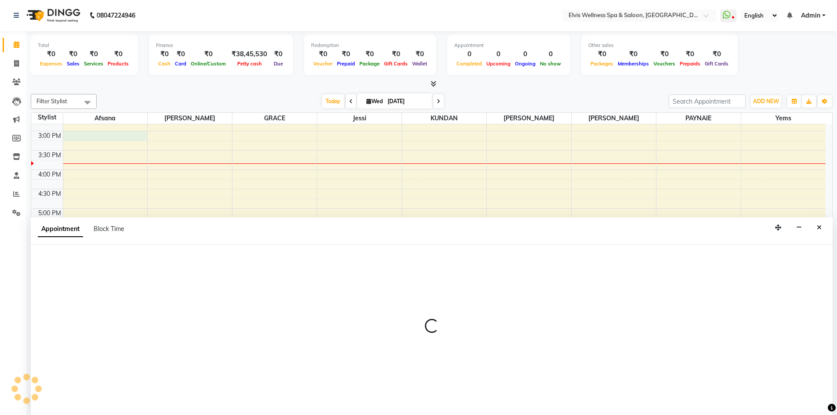
select select "24328"
select select "900"
select select "tentative"
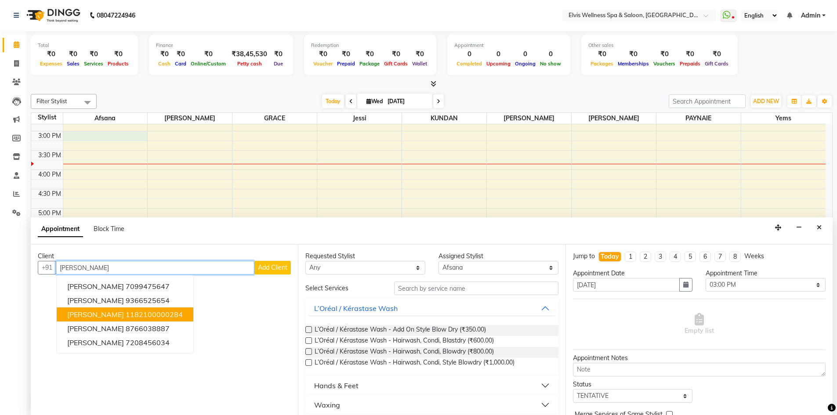
click at [126, 314] on ngb-highlight "1182100000284" at bounding box center [154, 314] width 57 height 9
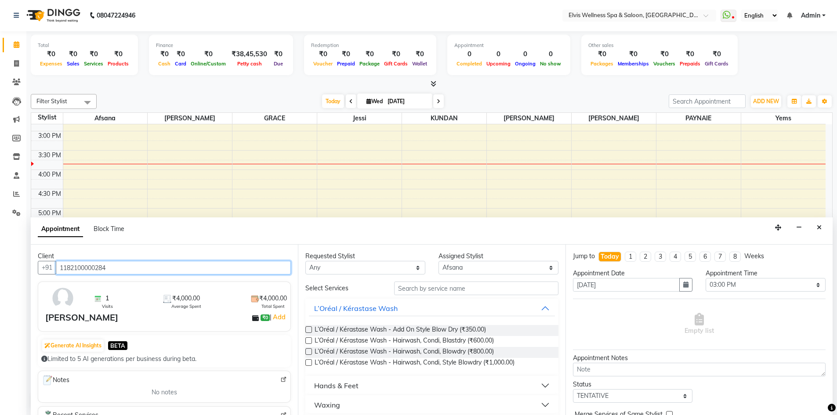
type input "1182100000284"
click at [309, 351] on label at bounding box center [308, 351] width 7 height 7
click at [309, 351] on input "checkbox" at bounding box center [308, 353] width 6 height 6
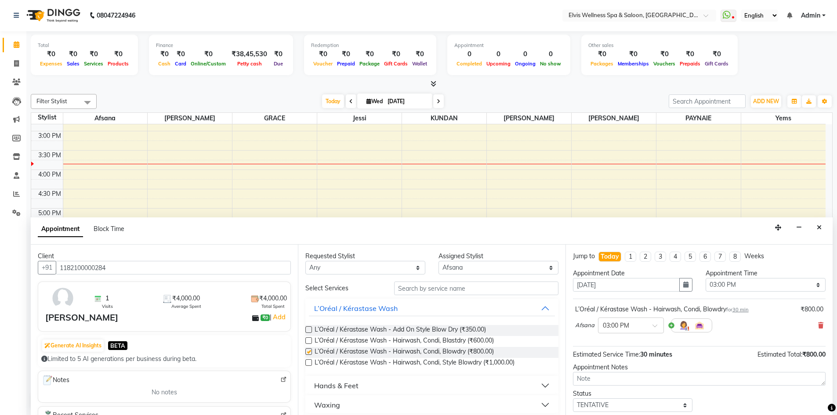
checkbox input "false"
click at [480, 272] on select "Select Afsana Eunice GRACE jessi KUNDAN LUCY luna PAYNAIE yems" at bounding box center [498, 268] width 120 height 14
select select "24325"
click at [438, 261] on select "Select Afsana Eunice GRACE jessi KUNDAN LUCY luna PAYNAIE yems" at bounding box center [498, 268] width 120 height 14
click at [435, 293] on input "text" at bounding box center [476, 289] width 164 height 14
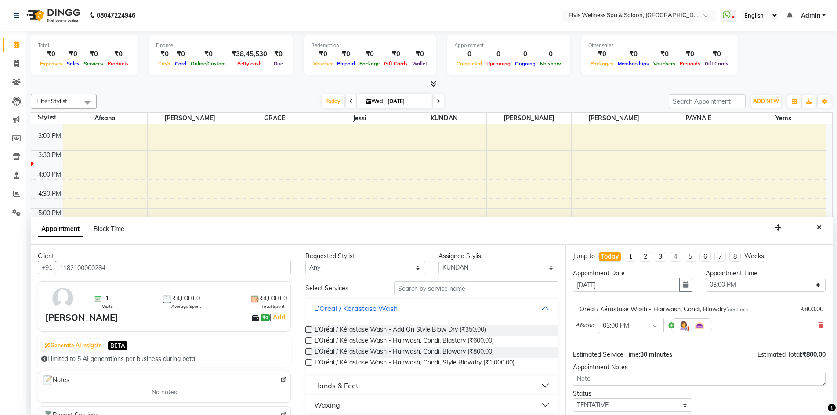
click at [311, 351] on label at bounding box center [308, 351] width 7 height 7
click at [311, 351] on input "checkbox" at bounding box center [308, 353] width 6 height 6
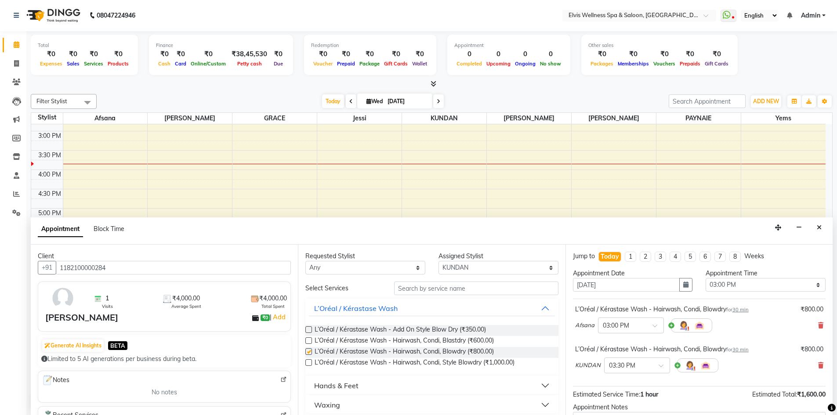
checkbox input "false"
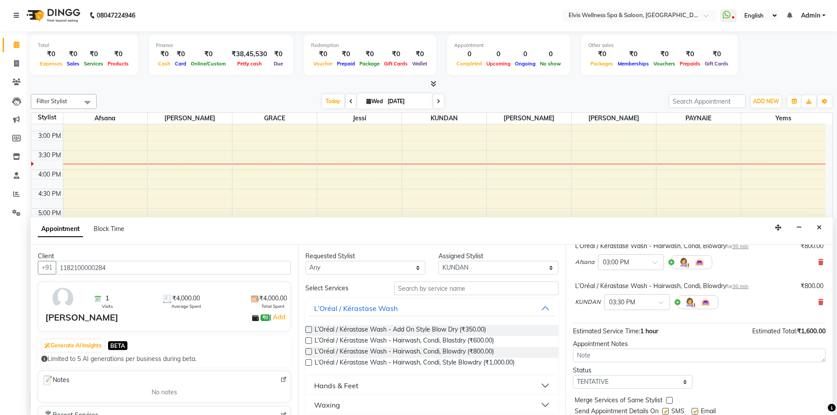
scroll to position [92, 0]
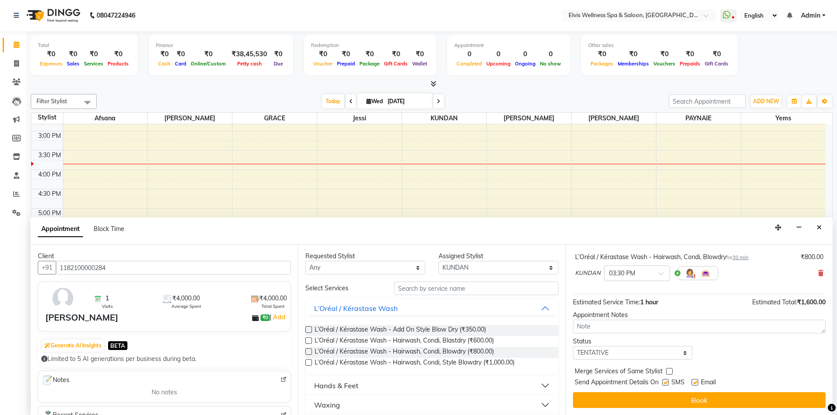
click at [665, 384] on label at bounding box center [665, 382] width 7 height 7
click at [665, 384] on input "checkbox" at bounding box center [665, 383] width 6 height 6
checkbox input "false"
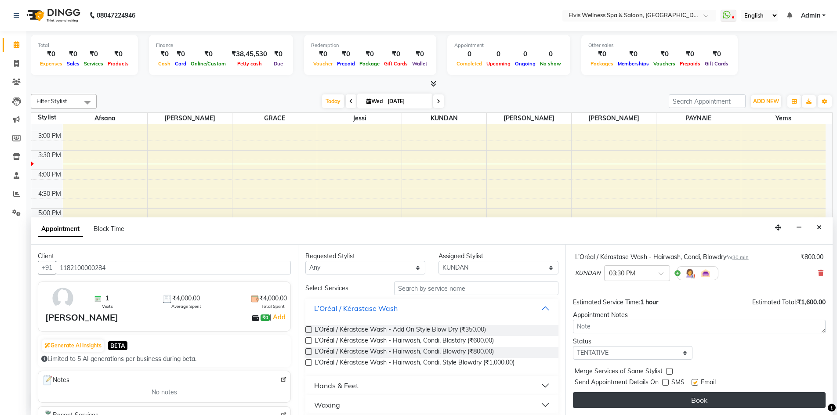
click at [681, 398] on button "Book" at bounding box center [699, 400] width 253 height 16
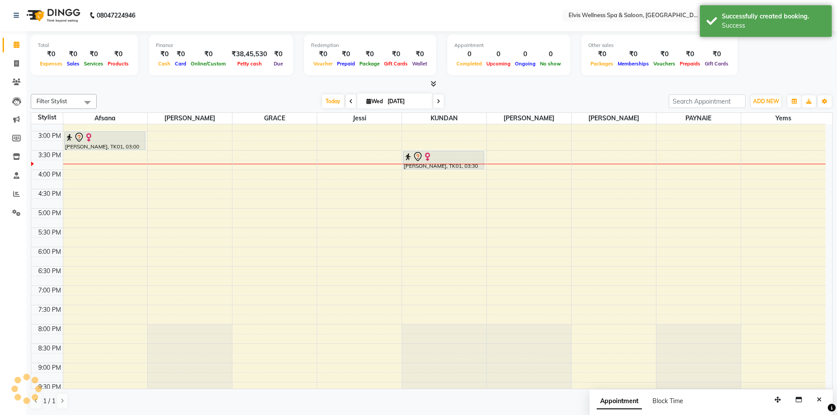
scroll to position [0, 0]
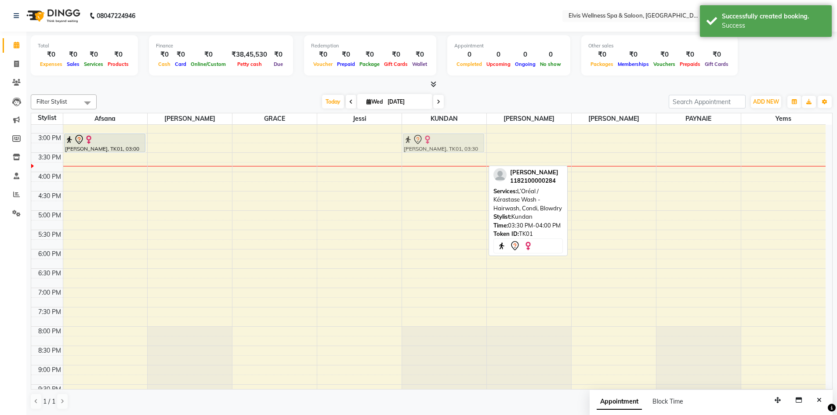
drag, startPoint x: 425, startPoint y: 158, endPoint x: 425, endPoint y: 143, distance: 14.9
click at [425, 143] on div "jenny, TK01, 03:30 PM-04:00 PM, L’Oréal / Kérastase Wash - Hairwash, Condi, Blo…" at bounding box center [444, 152] width 84 height 579
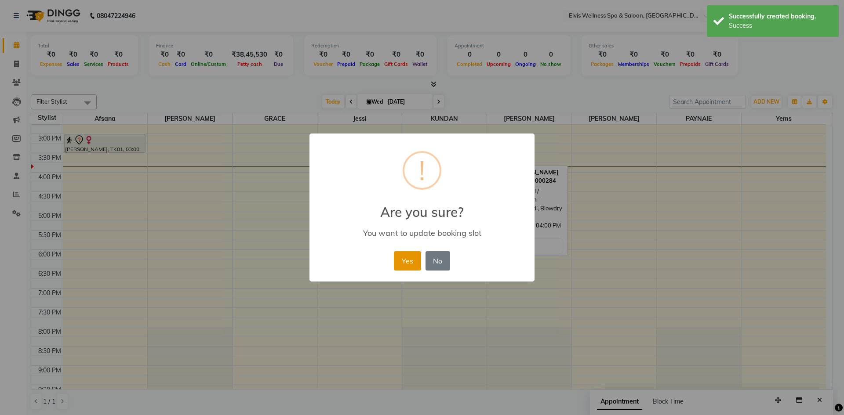
click at [402, 261] on button "Yes" at bounding box center [407, 260] width 27 height 19
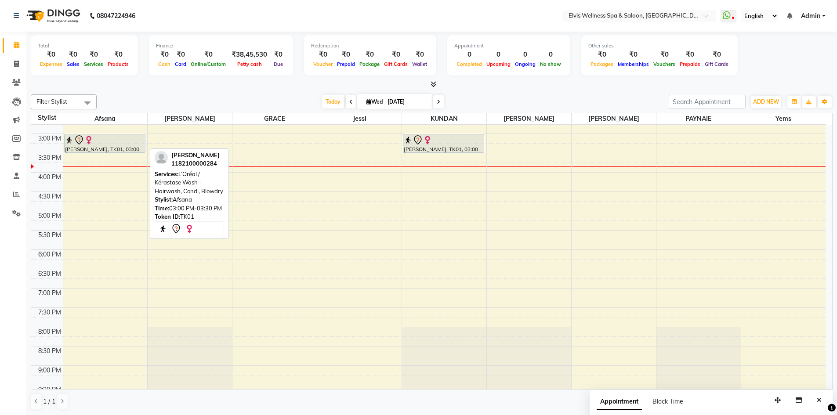
click at [120, 144] on div at bounding box center [105, 140] width 80 height 11
select select "7"
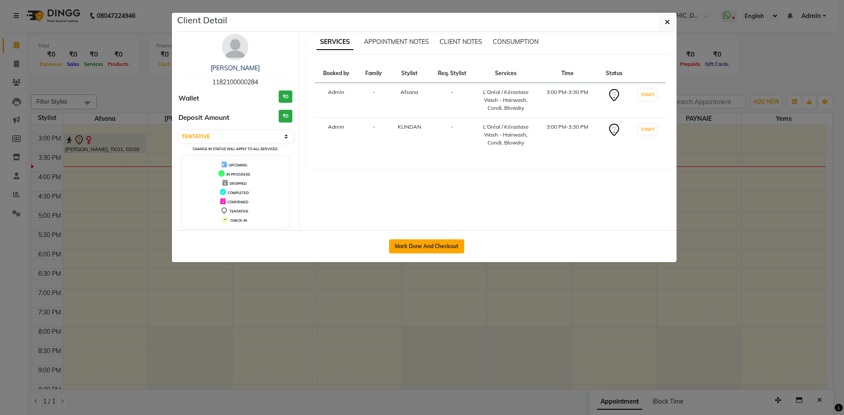
click at [439, 246] on button "Mark Done And Checkout" at bounding box center [426, 246] width 75 height 14
select select "4399"
select select "service"
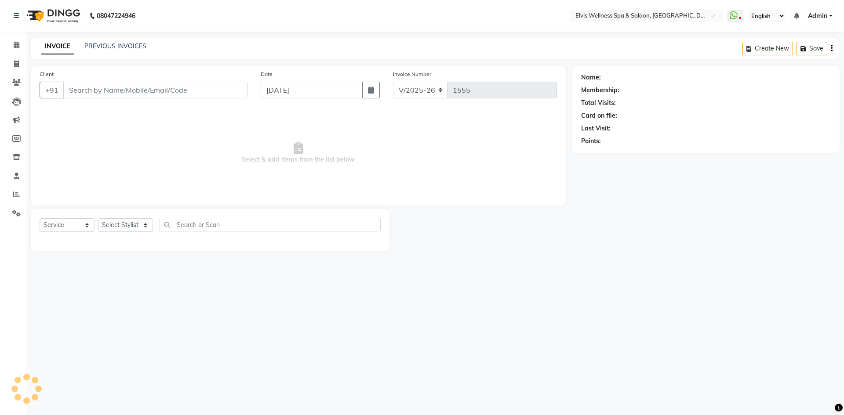
type input "1182100000284"
select select "24328"
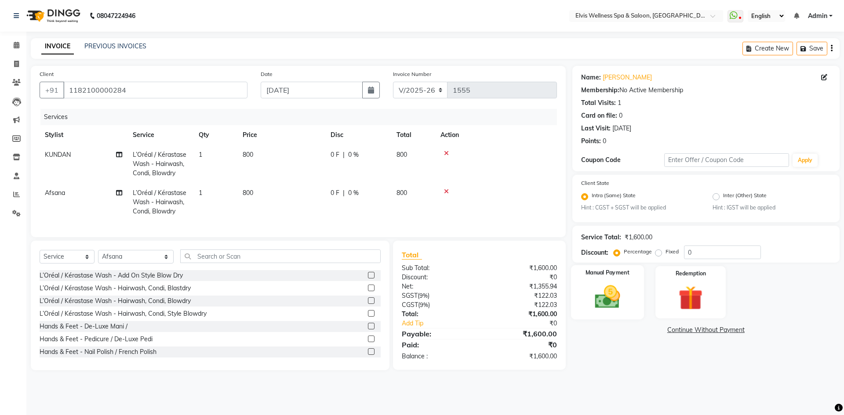
click at [604, 297] on img at bounding box center [607, 297] width 41 height 29
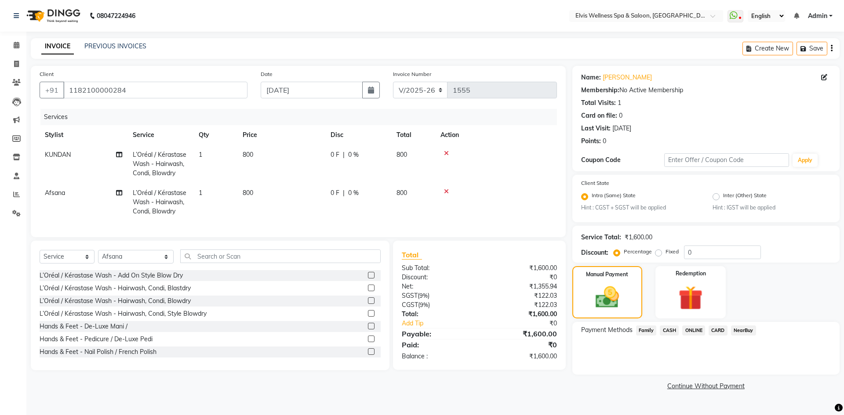
click at [673, 332] on span "CASH" at bounding box center [668, 331] width 19 height 10
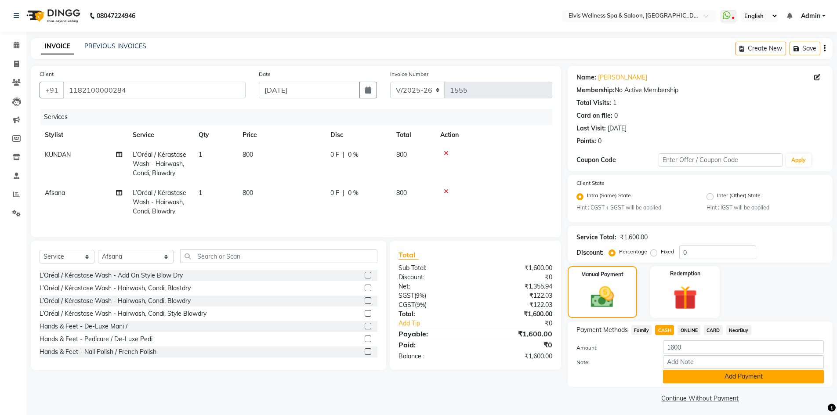
click at [732, 375] on button "Add Payment" at bounding box center [743, 377] width 161 height 14
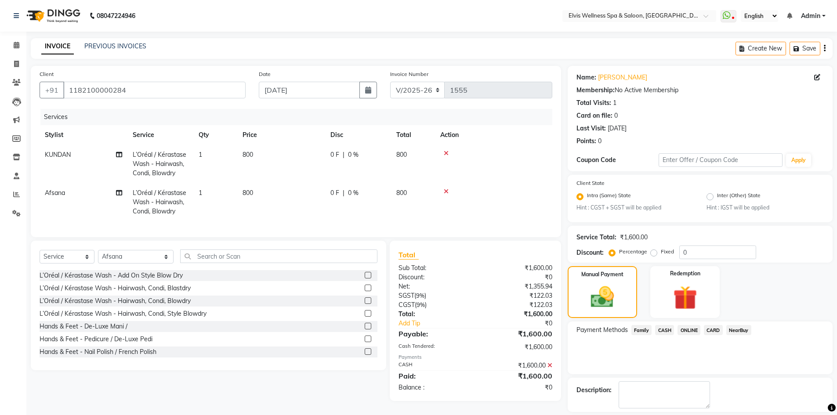
scroll to position [40, 0]
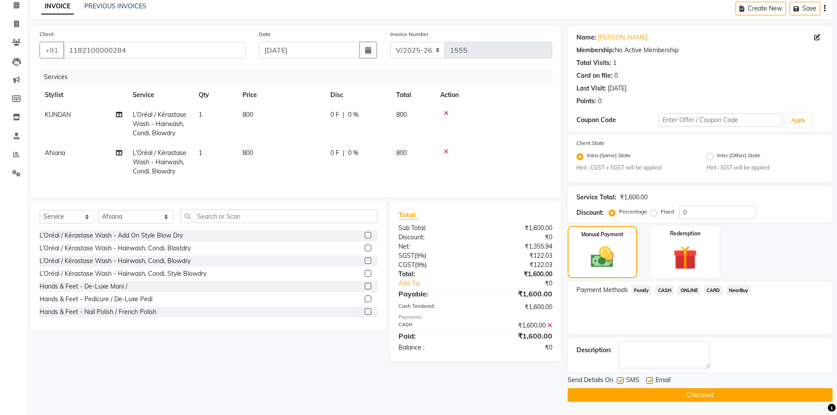
click at [617, 380] on label at bounding box center [620, 380] width 7 height 7
click at [617, 380] on input "checkbox" at bounding box center [620, 381] width 6 height 6
checkbox input "false"
click at [677, 393] on button "Checkout" at bounding box center [700, 395] width 265 height 14
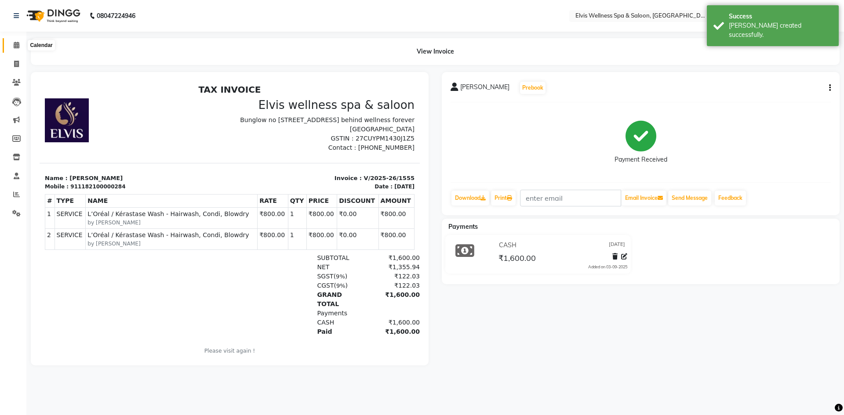
click at [19, 45] on icon at bounding box center [17, 45] width 6 height 7
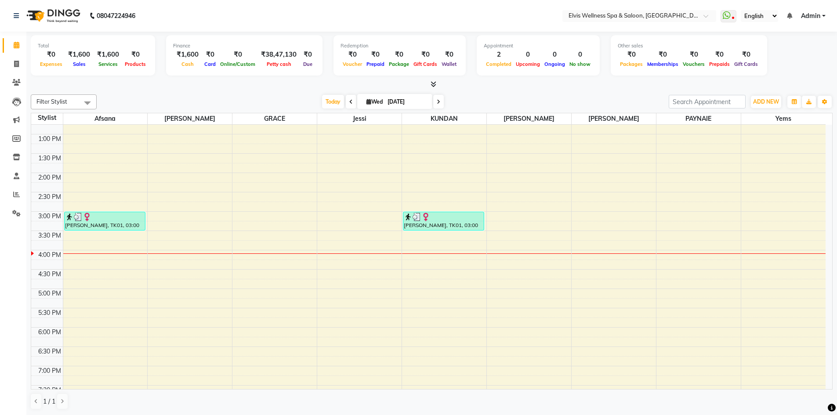
scroll to position [264, 0]
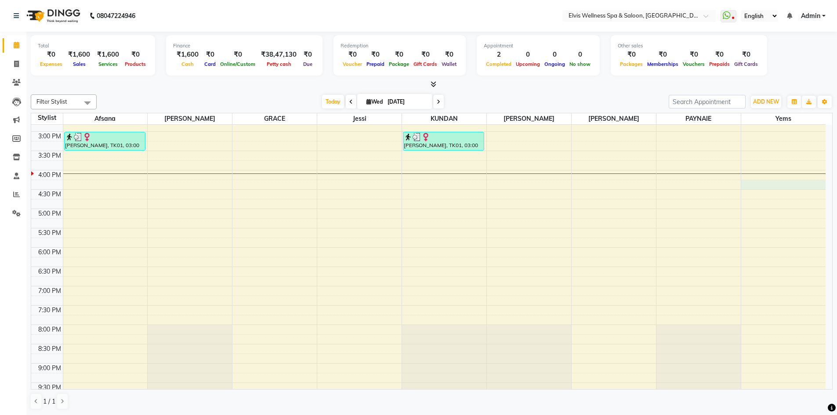
click at [749, 186] on div "8:00 AM 8:30 AM 9:00 AM 9:30 AM 10:00 AM 10:30 AM 11:00 AM 11:30 AM 12:00 PM 12…" at bounding box center [428, 150] width 794 height 579
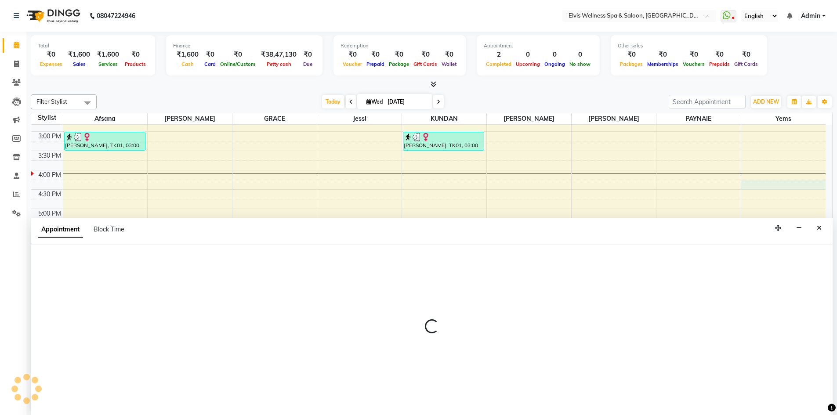
scroll to position [0, 0]
select select "79749"
select select "975"
select select "tentative"
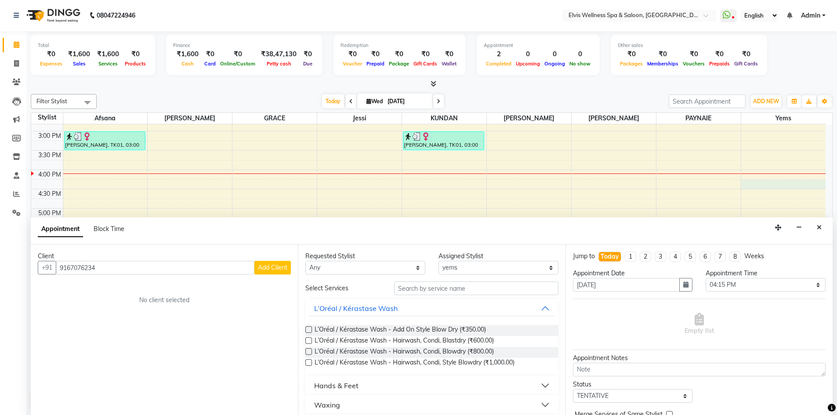
type input "9167076234"
click at [276, 269] on span "Add Client" at bounding box center [272, 268] width 29 height 8
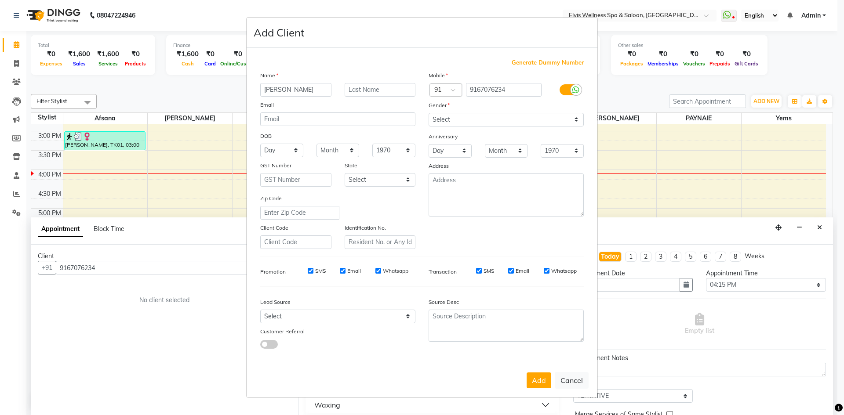
type input "[PERSON_NAME]"
click at [510, 123] on select "Select Male Female Other Prefer Not To Say" at bounding box center [505, 120] width 155 height 14
select select "male"
click at [428, 113] on select "Select Male Female Other Prefer Not To Say" at bounding box center [505, 120] width 155 height 14
click at [545, 378] on button "Add" at bounding box center [538, 381] width 25 height 16
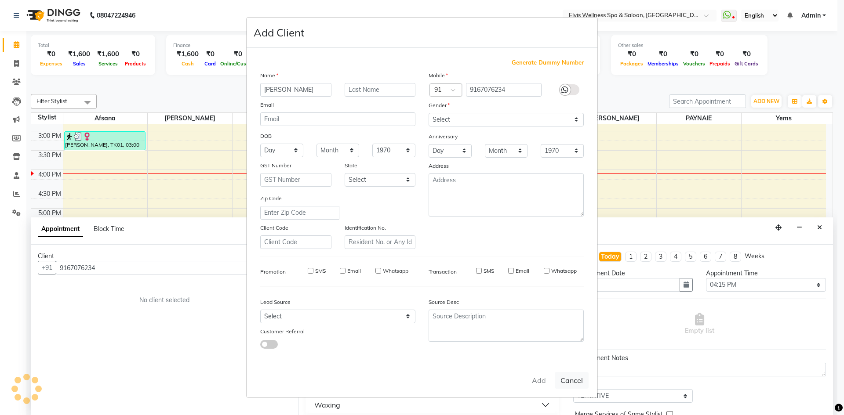
select select
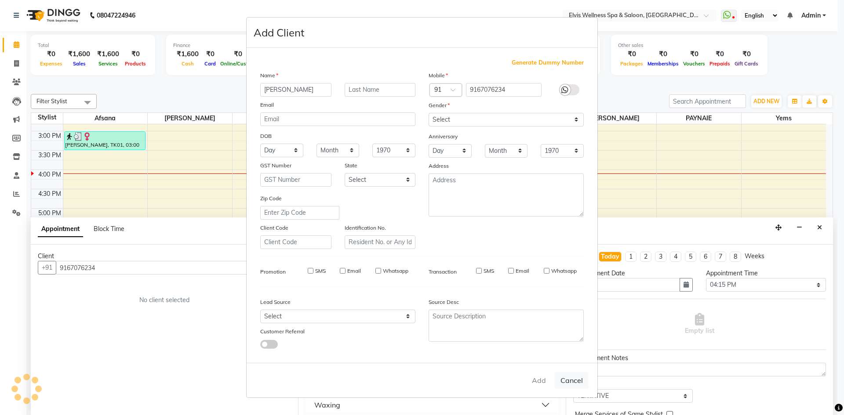
select select
checkbox input "false"
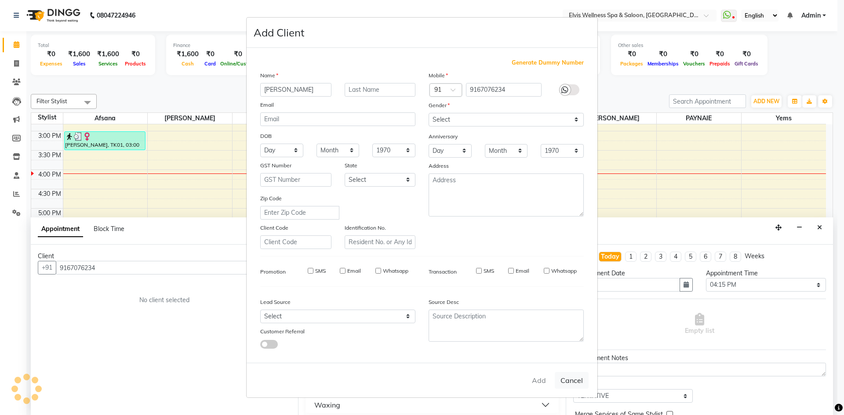
checkbox input "false"
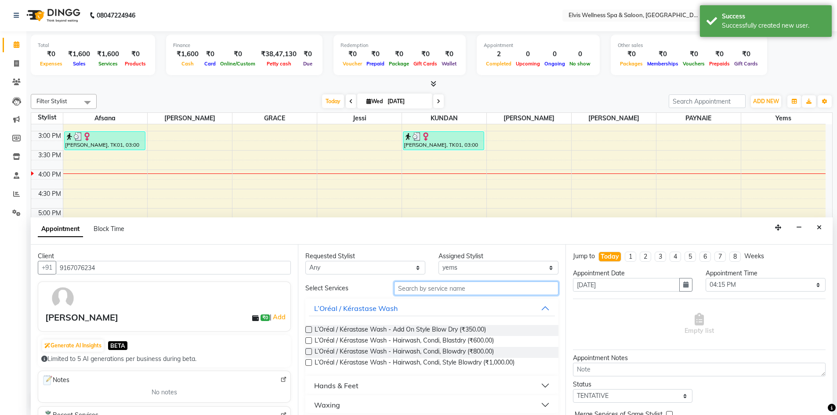
click at [428, 288] on input "text" at bounding box center [476, 289] width 164 height 14
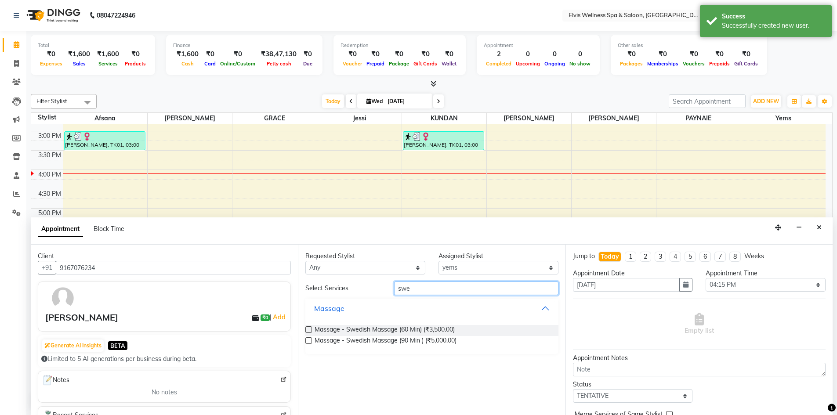
type input "swe"
click at [306, 328] on label at bounding box center [308, 329] width 7 height 7
click at [306, 328] on input "checkbox" at bounding box center [308, 331] width 6 height 6
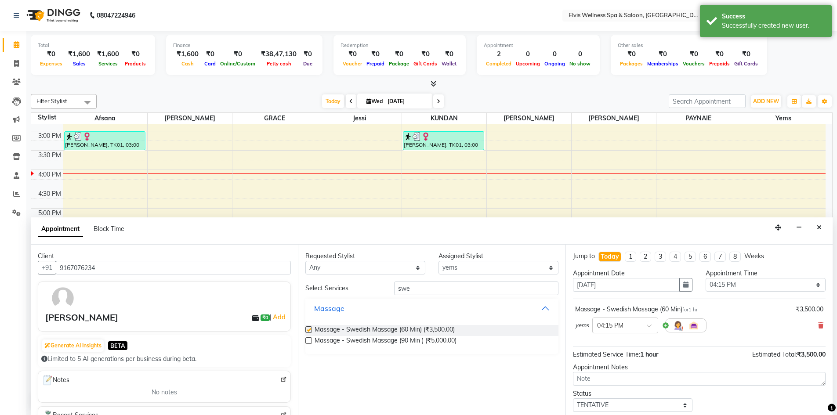
checkbox input "false"
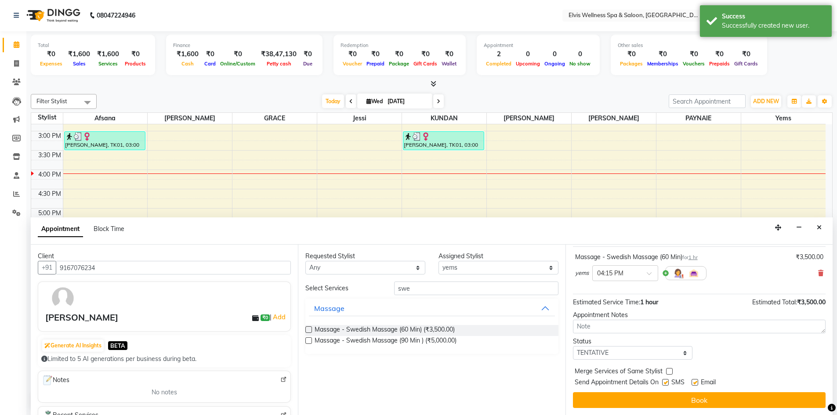
click at [667, 384] on label at bounding box center [665, 382] width 7 height 7
click at [667, 384] on input "checkbox" at bounding box center [665, 383] width 6 height 6
checkbox input "false"
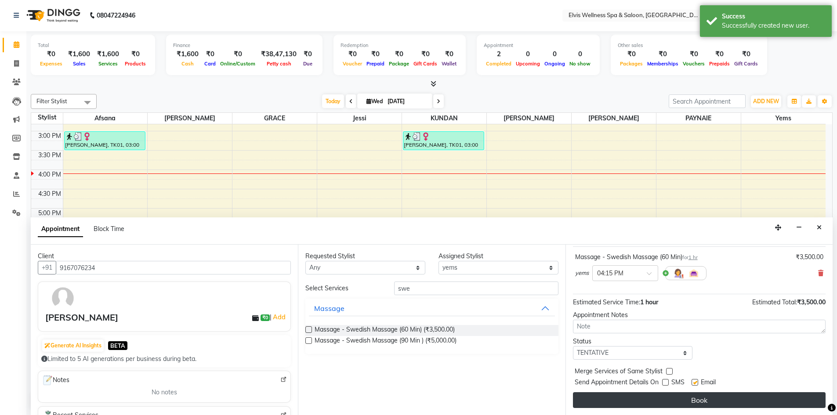
click at [672, 399] on button "Book" at bounding box center [699, 400] width 253 height 16
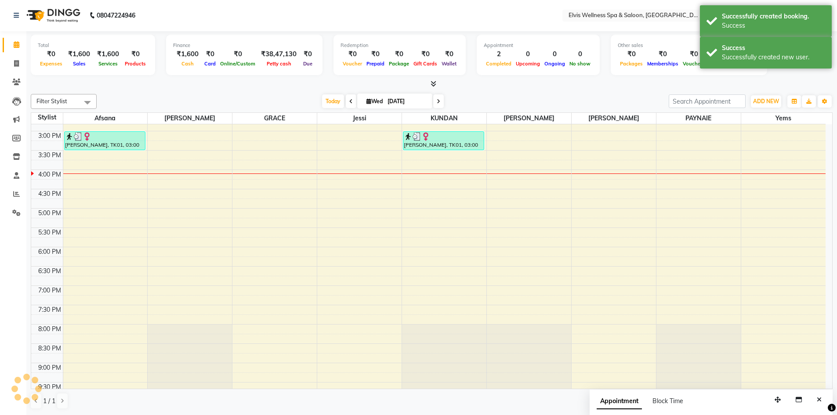
scroll to position [0, 0]
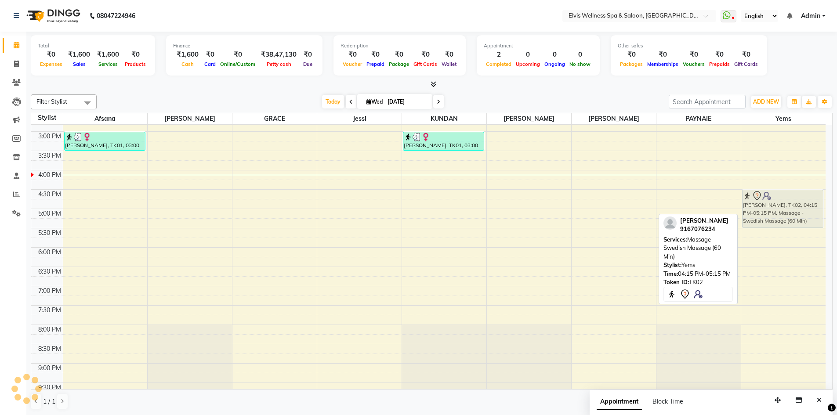
drag, startPoint x: 787, startPoint y: 204, endPoint x: 787, endPoint y: 209, distance: 5.3
click at [787, 209] on div "Jay, TK02, 04:15 PM-05:15 PM, Massage - Swedish Massage (60 Min) Jay, TK02, 04:…" at bounding box center [783, 150] width 85 height 579
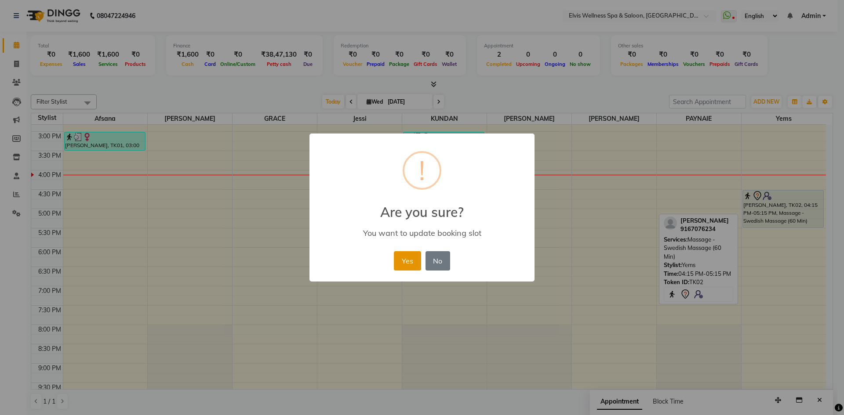
click at [406, 264] on button "Yes" at bounding box center [407, 260] width 27 height 19
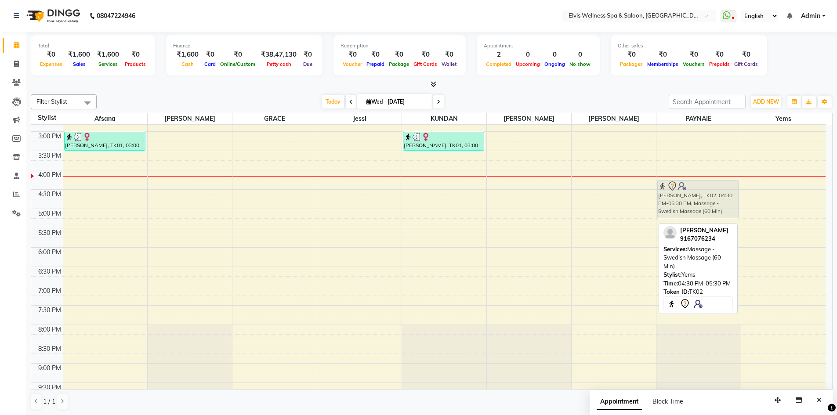
drag, startPoint x: 784, startPoint y: 204, endPoint x: 708, endPoint y: 196, distance: 76.9
click at [708, 196] on tr "jenny, TK01, 03:00 PM-03:30 PM, L’Oréal / Kérastase Wash - Hairwash, Condi, Blo…" at bounding box center [428, 150] width 794 height 579
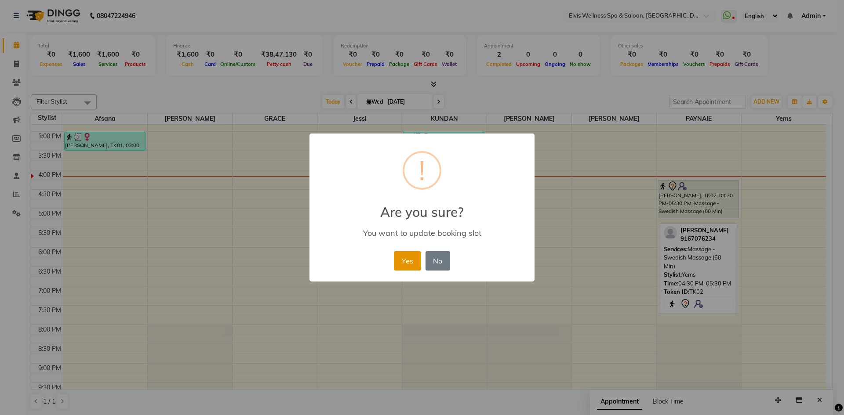
click at [396, 263] on button "Yes" at bounding box center [407, 260] width 27 height 19
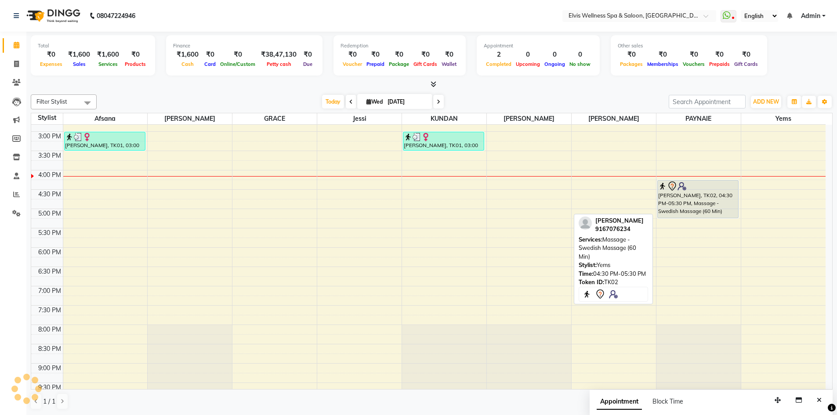
click at [681, 204] on div "Jay, TK02, 04:30 PM-05:30 PM, Massage - Swedish Massage (60 Min)" at bounding box center [698, 199] width 80 height 37
select select "7"
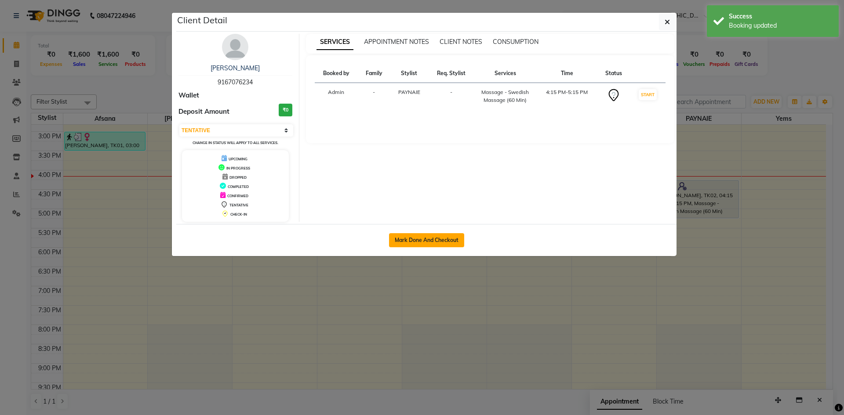
click at [409, 238] on button "Mark Done And Checkout" at bounding box center [426, 240] width 75 height 14
select select "4399"
select select "service"
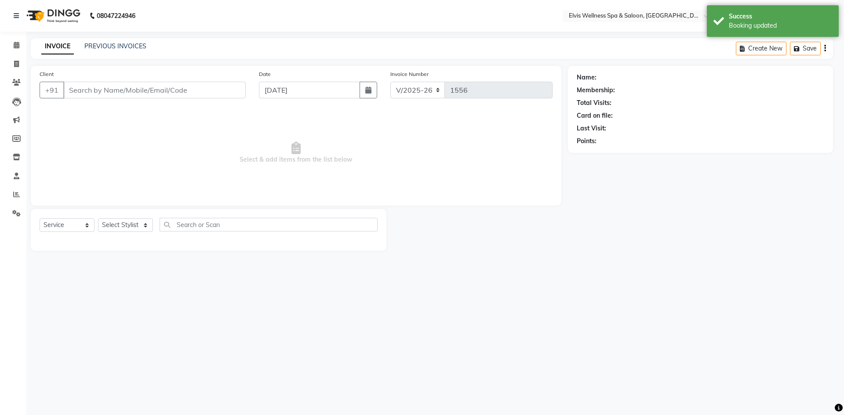
select select "3"
type input "9167076234"
select select "24318"
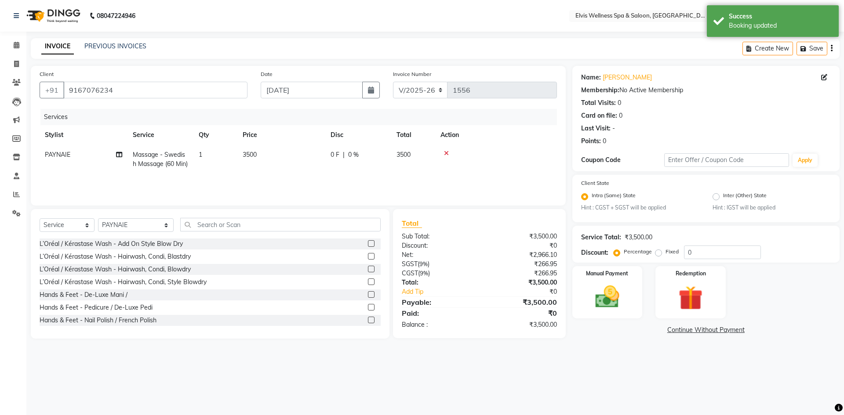
click at [250, 152] on span "3500" at bounding box center [250, 155] width 14 height 8
select select "24318"
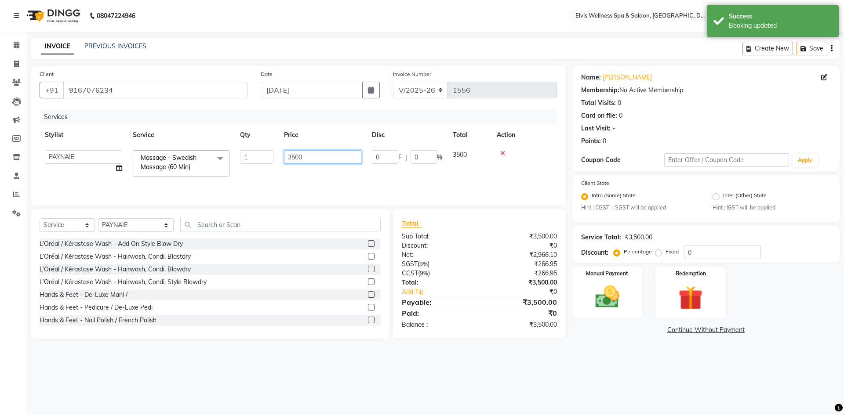
click at [291, 156] on input "3500" at bounding box center [322, 157] width 77 height 14
type input "2500"
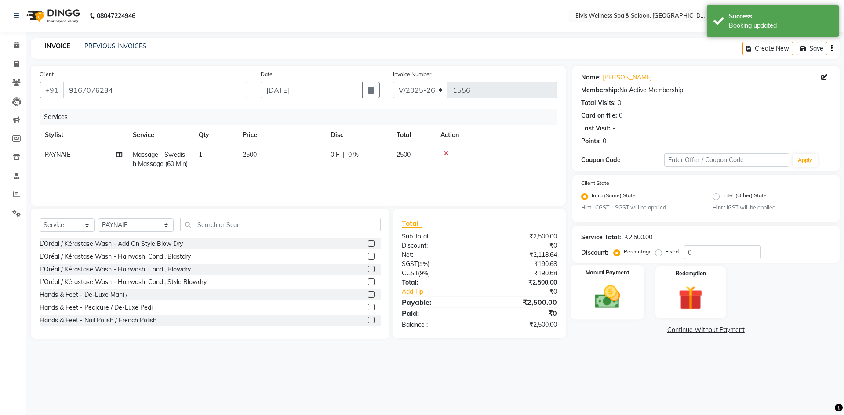
click at [599, 296] on img at bounding box center [607, 297] width 41 height 29
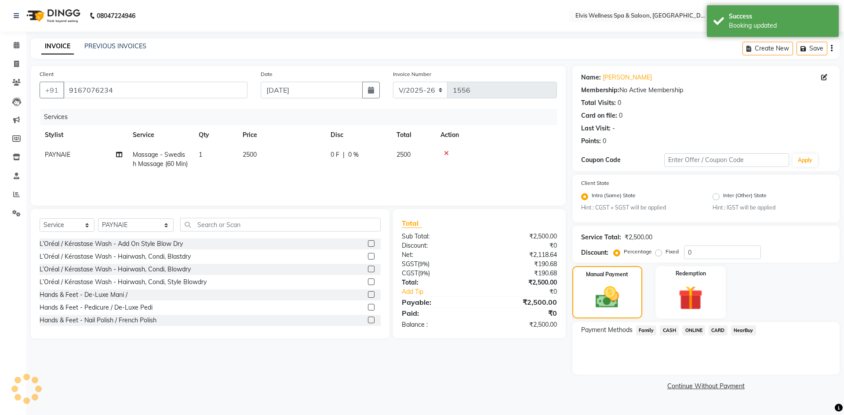
click at [691, 330] on span "ONLINE" at bounding box center [693, 331] width 23 height 10
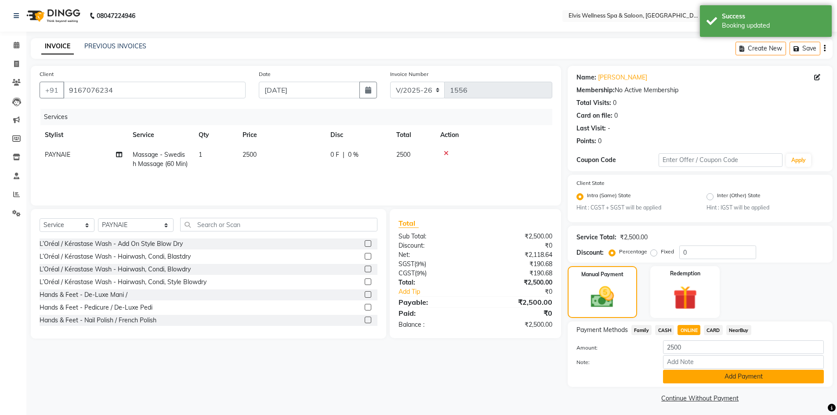
click at [704, 374] on button "Add Payment" at bounding box center [743, 377] width 161 height 14
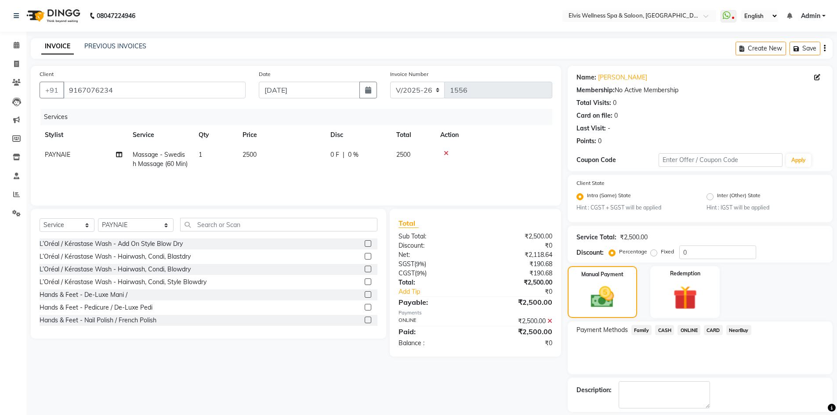
scroll to position [40, 0]
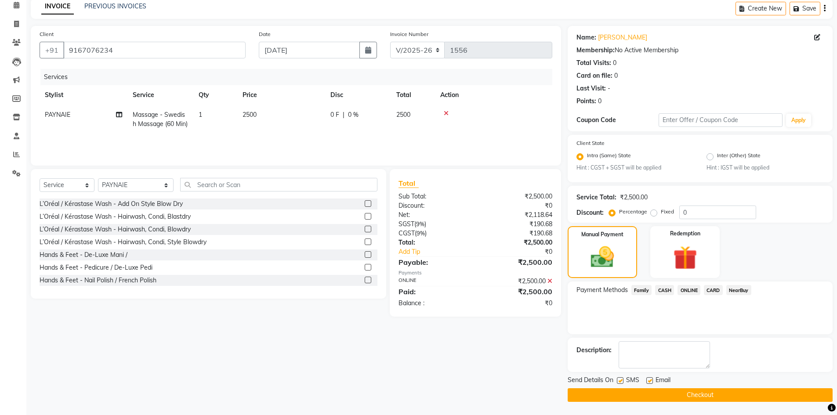
click at [620, 381] on label at bounding box center [620, 380] width 7 height 7
click at [620, 381] on input "checkbox" at bounding box center [620, 381] width 6 height 6
checkbox input "false"
click at [687, 394] on button "Checkout" at bounding box center [700, 395] width 265 height 14
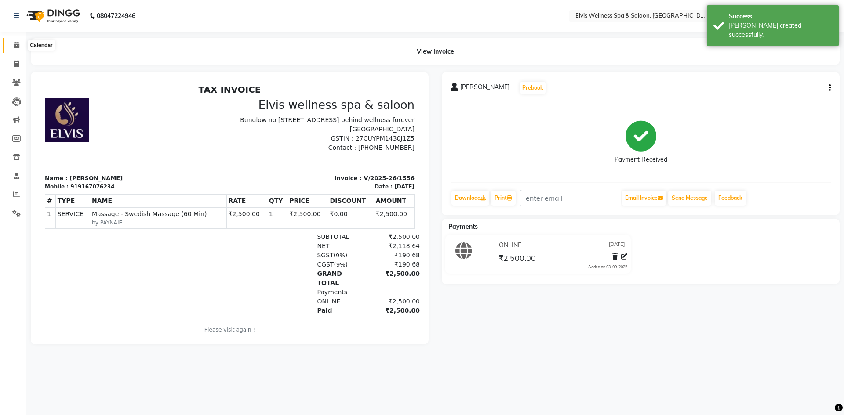
click at [17, 41] on span at bounding box center [16, 45] width 15 height 10
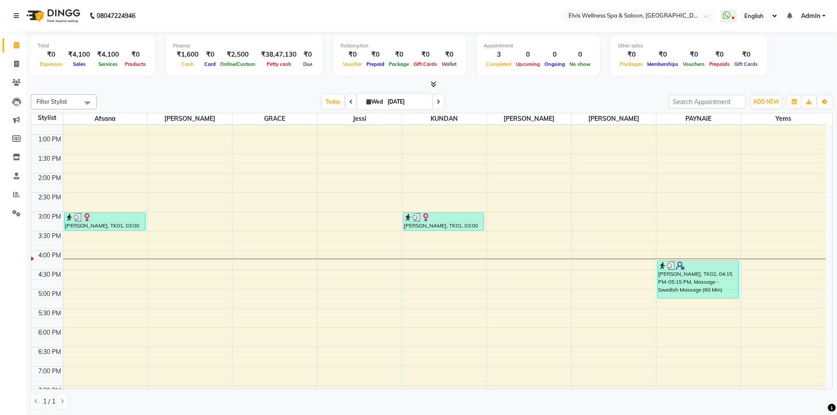
scroll to position [271, 0]
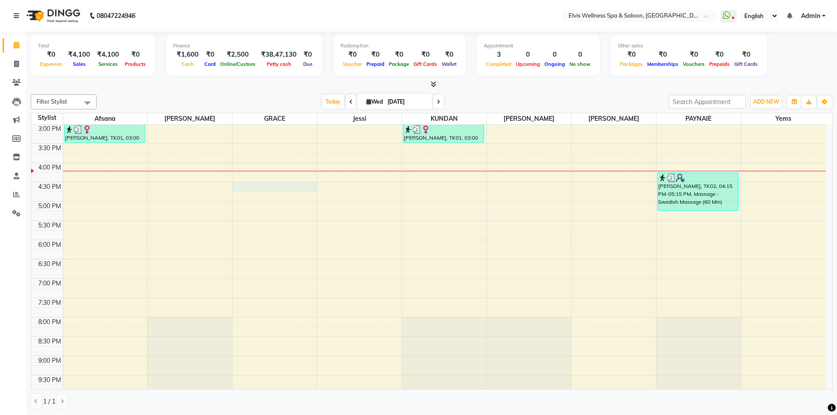
click at [239, 185] on div "8:00 AM 8:30 AM 9:00 AM 9:30 AM 10:00 AM 10:30 AM 11:00 AM 11:30 AM 12:00 PM 12…" at bounding box center [428, 143] width 794 height 579
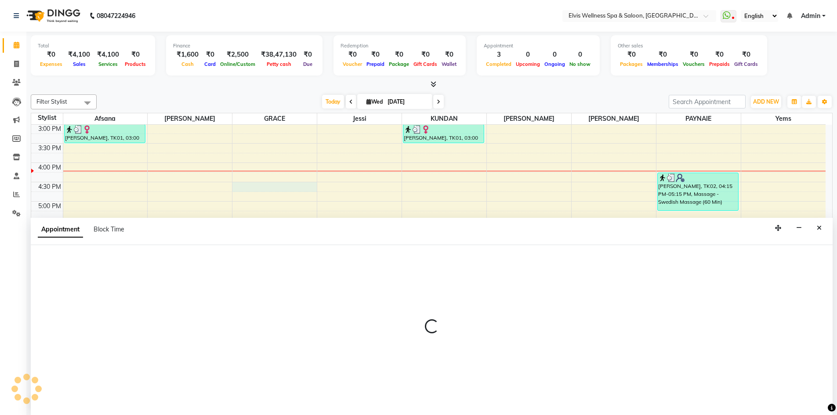
scroll to position [0, 0]
select select "78125"
select select "tentative"
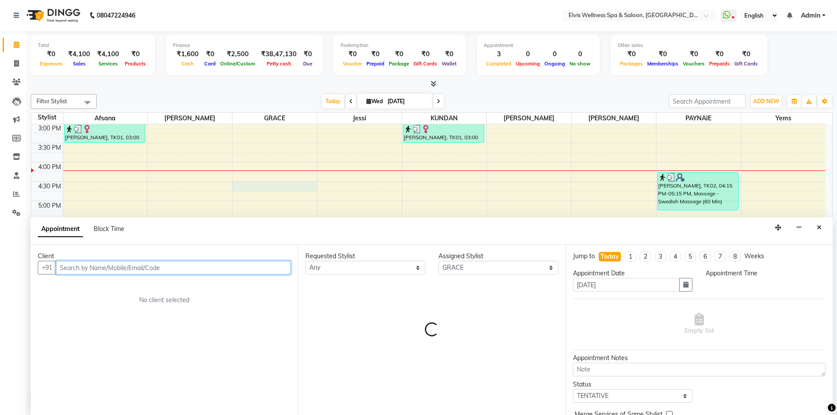
select select "990"
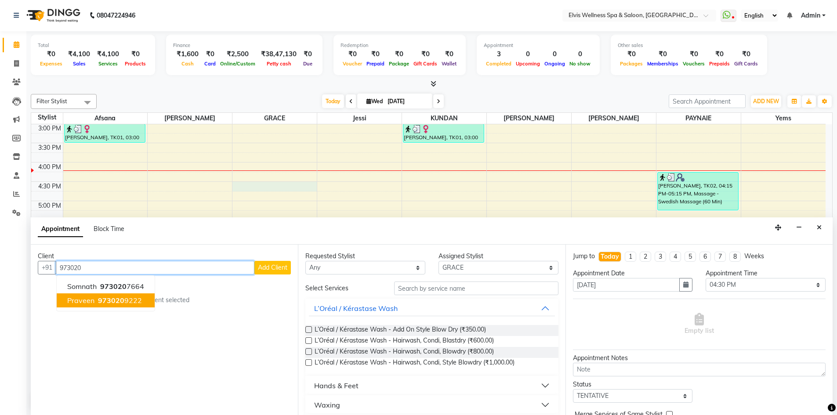
click at [125, 300] on ngb-highlight "973020 9222" at bounding box center [119, 300] width 46 height 9
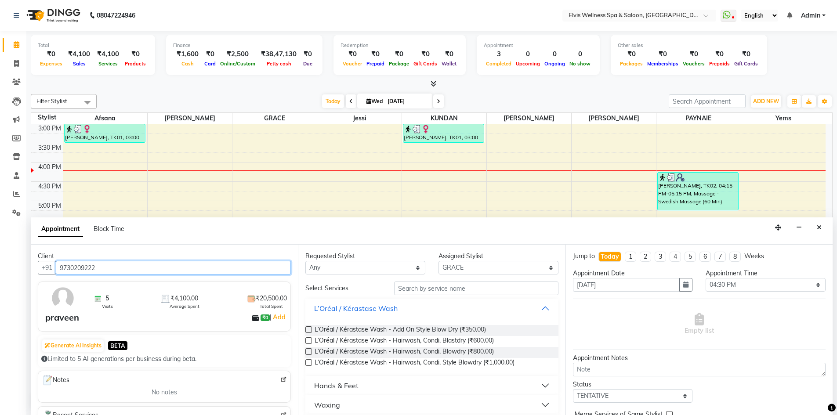
type input "9730209222"
click at [411, 286] on input "text" at bounding box center [476, 289] width 164 height 14
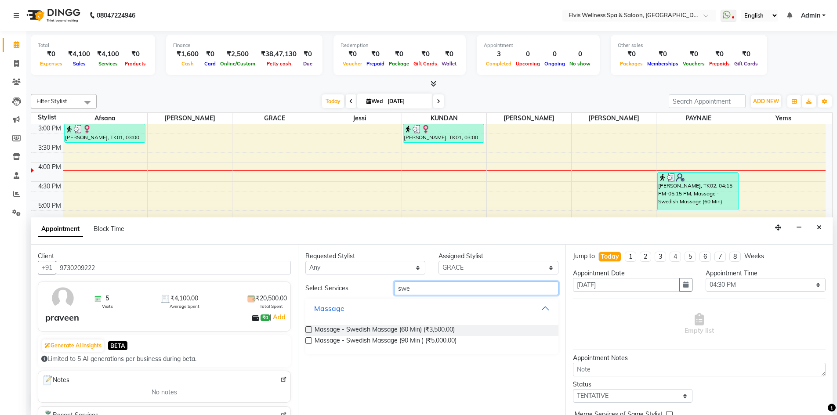
type input "swe"
click at [308, 329] on label at bounding box center [308, 329] width 7 height 7
click at [308, 329] on input "checkbox" at bounding box center [308, 331] width 6 height 6
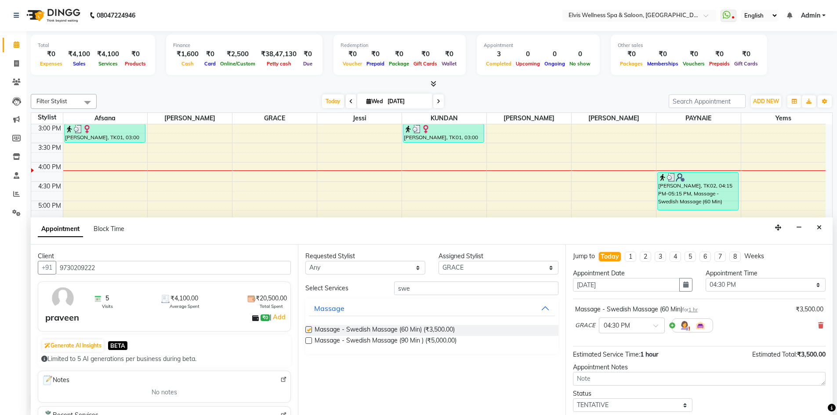
checkbox input "false"
click at [506, 269] on select "Select Afsana Eunice GRACE jessi KUNDAN LUCY luna PAYNAIE yems" at bounding box center [498, 268] width 120 height 14
select select "79749"
click at [438, 261] on select "Select Afsana Eunice GRACE jessi KUNDAN LUCY luna PAYNAIE yems" at bounding box center [498, 268] width 120 height 14
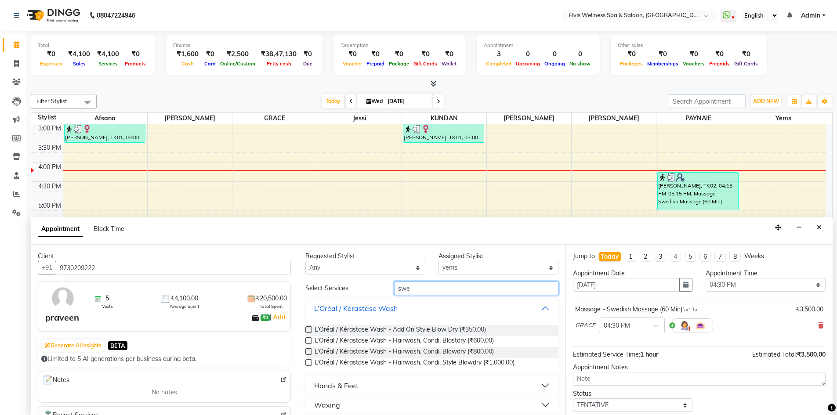
click at [424, 287] on input "swe" at bounding box center [476, 289] width 164 height 14
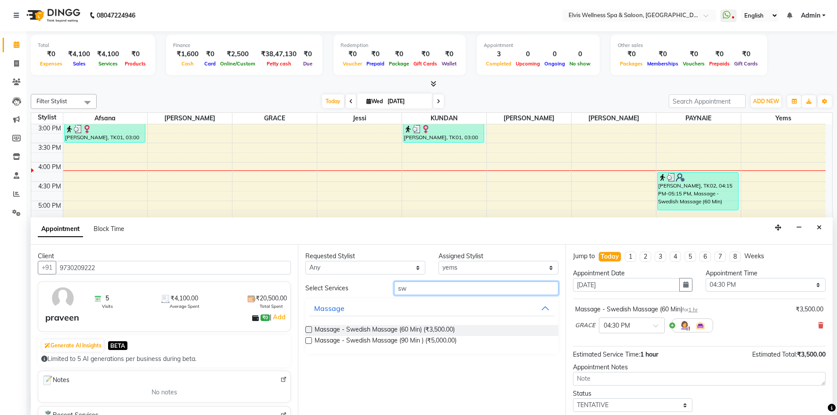
type input "s"
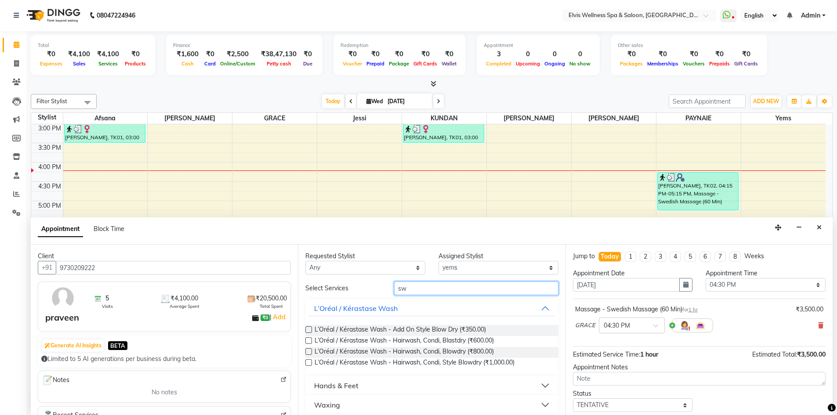
type input "swe"
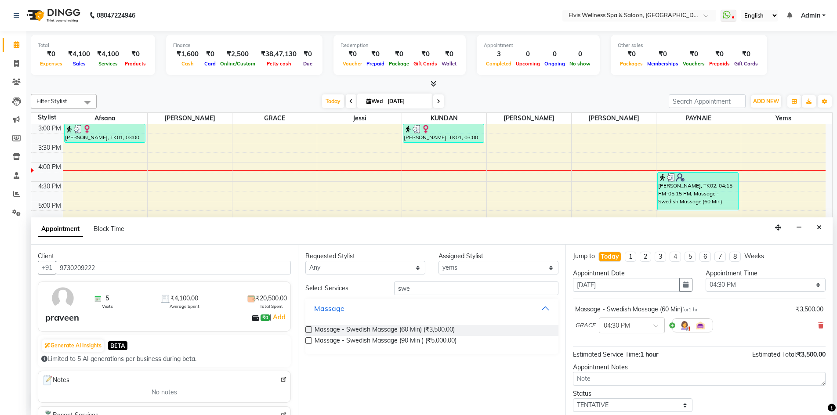
click at [308, 330] on label at bounding box center [308, 329] width 7 height 7
click at [308, 330] on input "checkbox" at bounding box center [308, 331] width 6 height 6
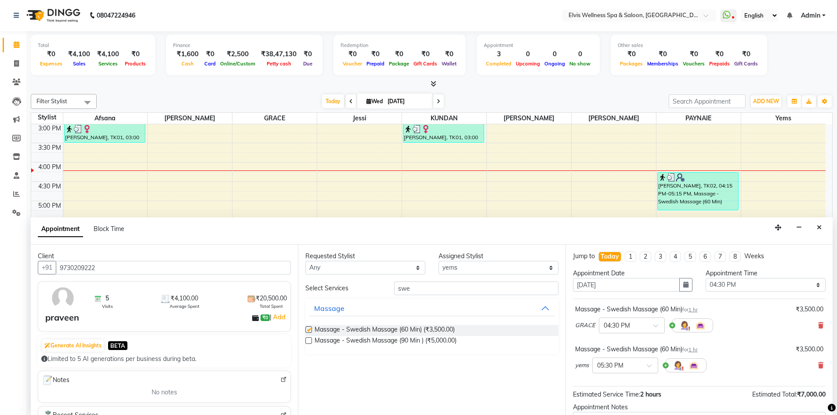
checkbox input "false"
click at [473, 270] on select "Select Afsana Eunice GRACE jessi KUNDAN LUCY luna PAYNAIE yems" at bounding box center [498, 268] width 120 height 14
select select "62458"
click at [438, 261] on select "Select Afsana Eunice GRACE jessi KUNDAN LUCY luna PAYNAIE yems" at bounding box center [498, 268] width 120 height 14
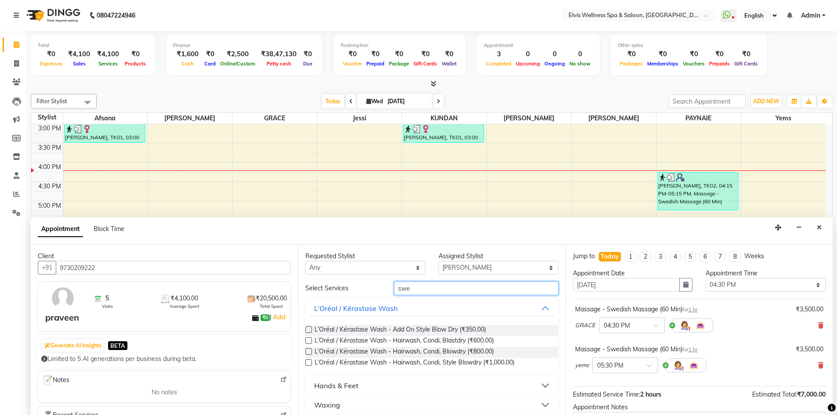
click at [446, 294] on input "swe" at bounding box center [476, 289] width 164 height 14
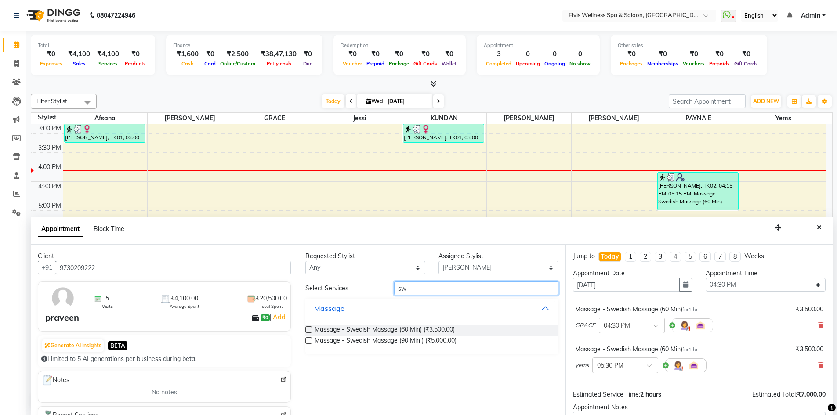
type input "s"
type input "sw"
click at [310, 330] on label at bounding box center [308, 329] width 7 height 7
click at [310, 330] on input "checkbox" at bounding box center [308, 331] width 6 height 6
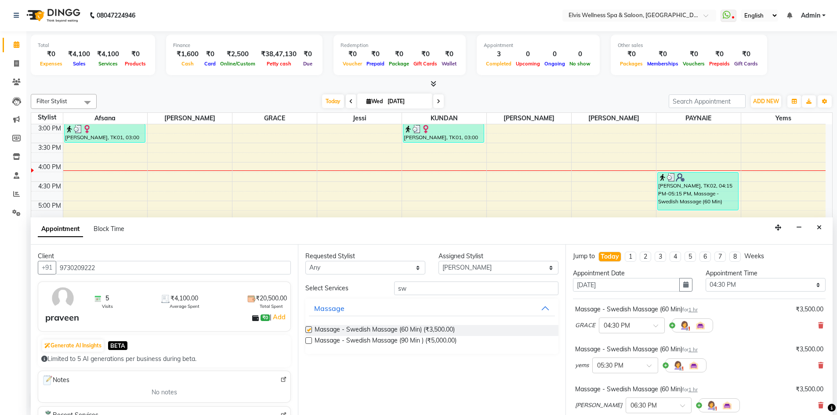
checkbox input "false"
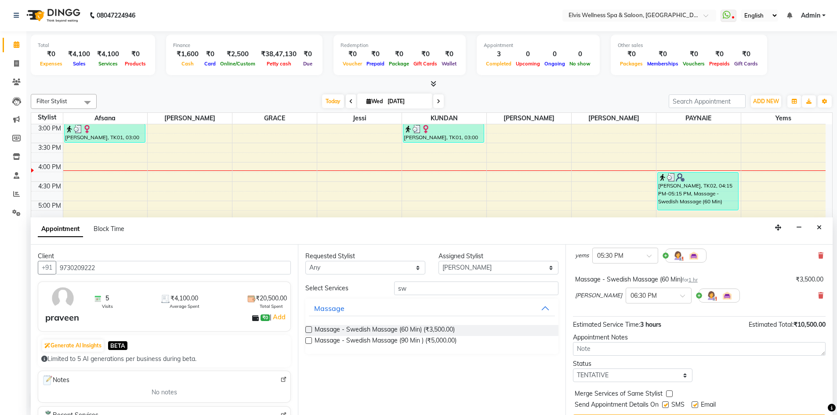
scroll to position [132, 0]
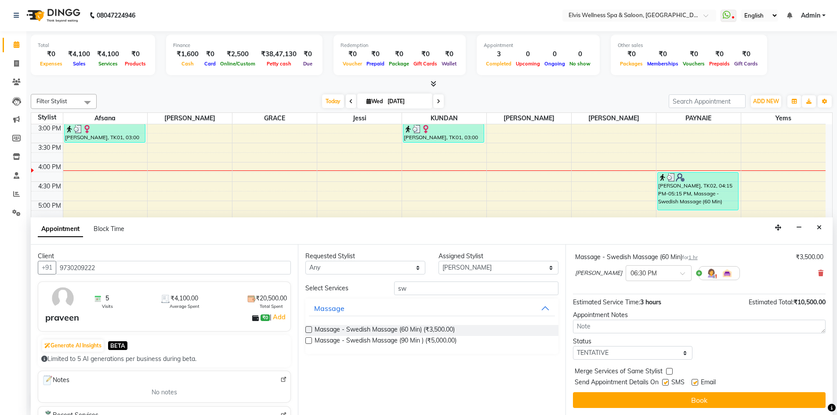
click at [666, 384] on label at bounding box center [665, 382] width 7 height 7
click at [666, 384] on input "checkbox" at bounding box center [665, 383] width 6 height 6
checkbox input "false"
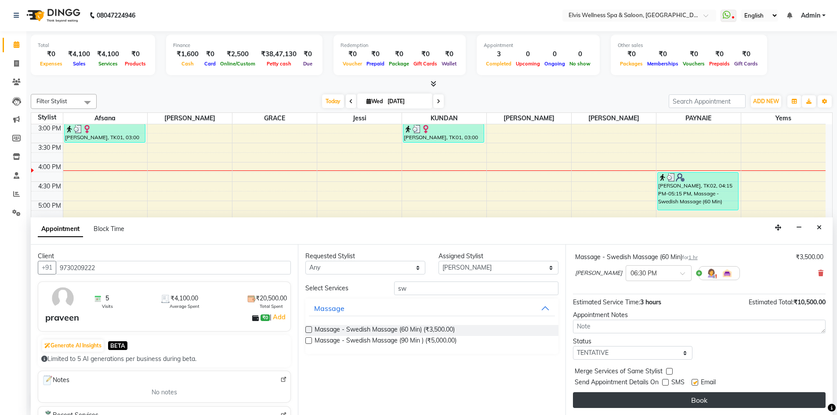
click at [685, 404] on button "Book" at bounding box center [699, 400] width 253 height 16
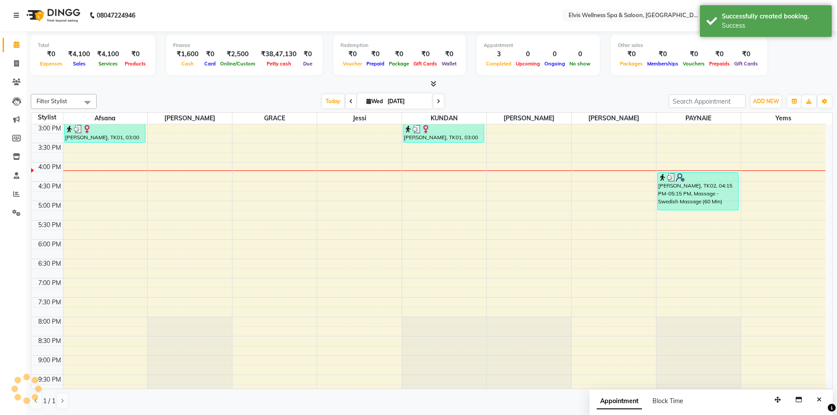
scroll to position [0, 0]
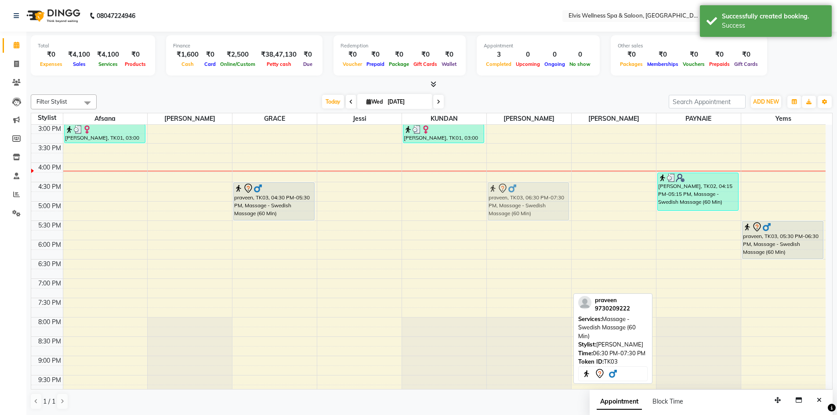
drag, startPoint x: 520, startPoint y: 270, endPoint x: 508, endPoint y: 196, distance: 74.8
click at [508, 196] on div "praveen, TK03, 06:30 PM-07:30 PM, Massage - Swedish Massage (60 Min) praveen, T…" at bounding box center [529, 143] width 84 height 579
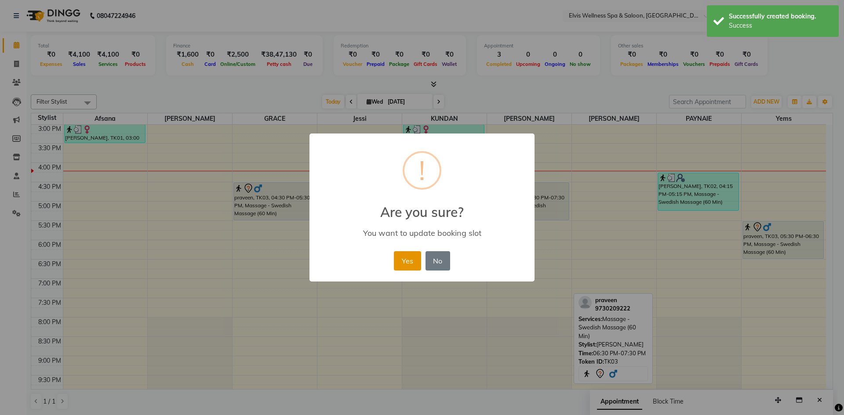
click at [408, 258] on button "Yes" at bounding box center [407, 260] width 27 height 19
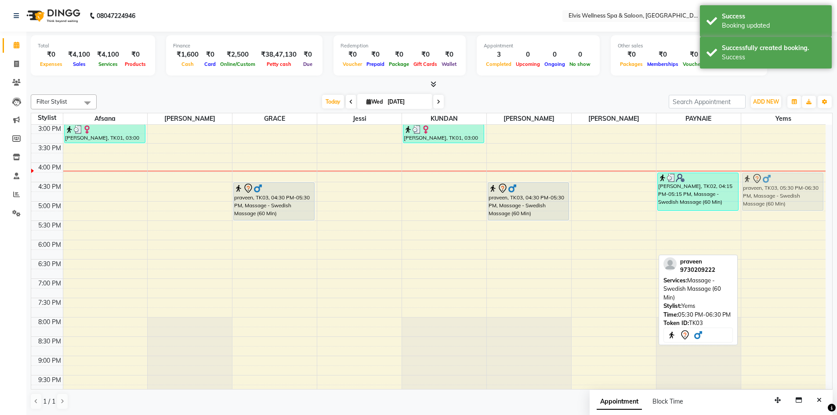
drag, startPoint x: 780, startPoint y: 231, endPoint x: 776, endPoint y: 187, distance: 44.2
click at [776, 187] on div "praveen, TK03, 05:30 PM-06:30 PM, Massage - Swedish Massage (60 Min) praveen, T…" at bounding box center [783, 143] width 85 height 579
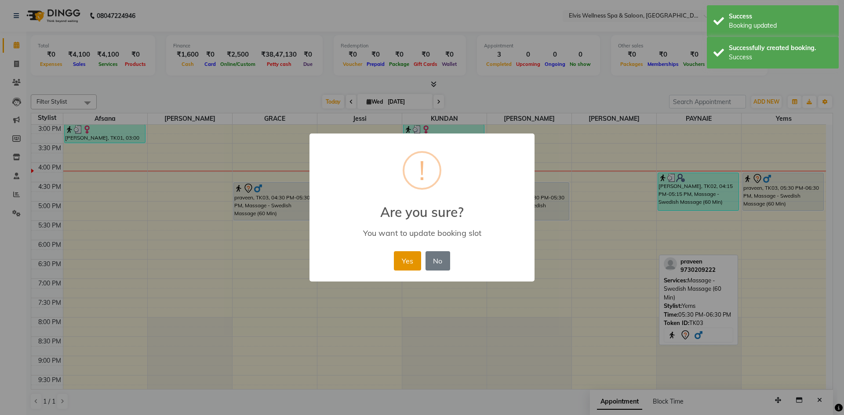
click at [406, 266] on button "Yes" at bounding box center [407, 260] width 27 height 19
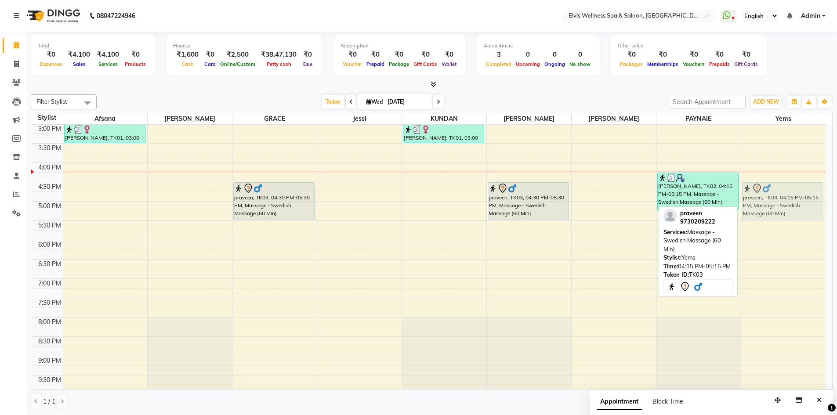
drag, startPoint x: 758, startPoint y: 198, endPoint x: 758, endPoint y: 204, distance: 6.2
click at [758, 204] on div "praveen, TK03, 04:15 PM-05:15 PM, Massage - Swedish Massage (60 Min) praveen, T…" at bounding box center [783, 143] width 85 height 579
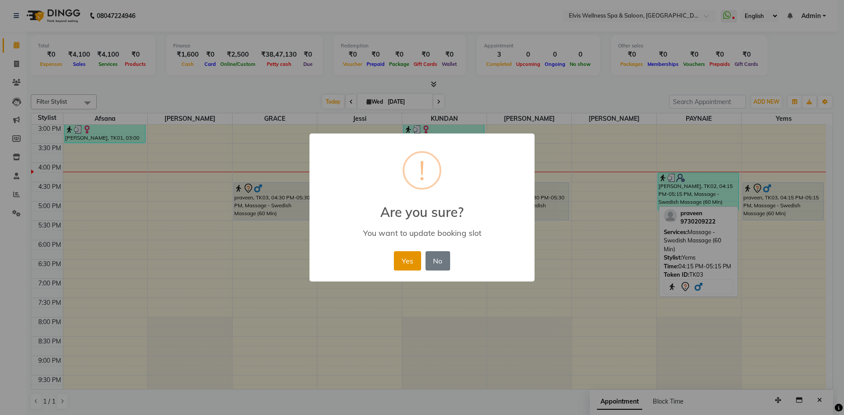
click at [404, 260] on button "Yes" at bounding box center [407, 260] width 27 height 19
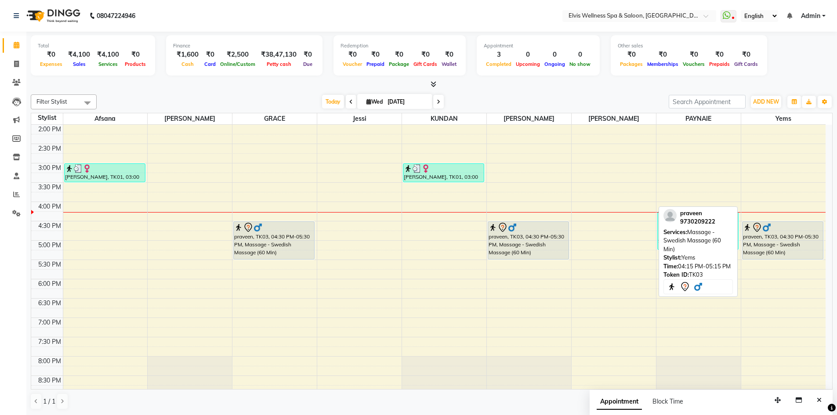
scroll to position [271, 0]
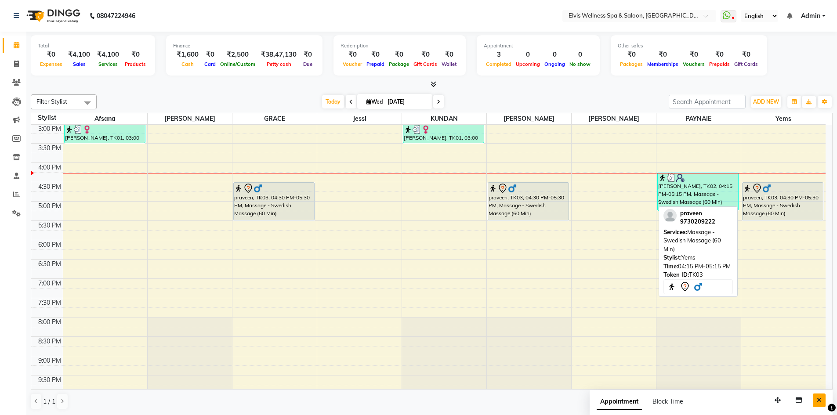
click at [820, 401] on icon "Close" at bounding box center [819, 400] width 5 height 6
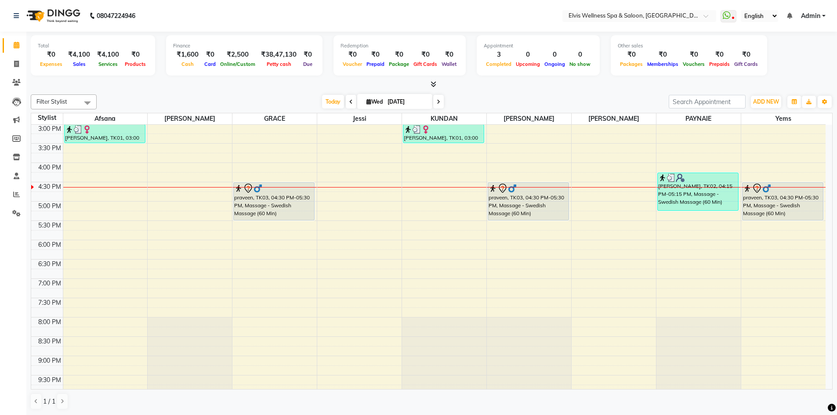
click at [579, 206] on div "8:00 AM 8:30 AM 9:00 AM 9:30 AM 10:00 AM 10:30 AM 11:00 AM 11:30 AM 12:00 PM 12…" at bounding box center [428, 143] width 794 height 579
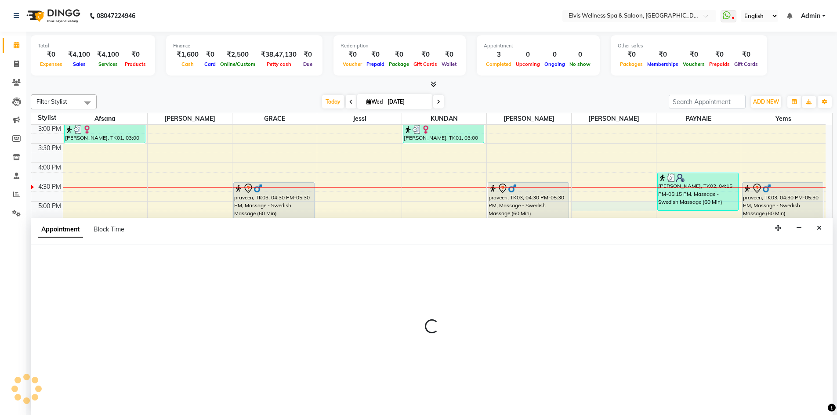
scroll to position [0, 0]
select select "89132"
select select "1020"
select select "tentative"
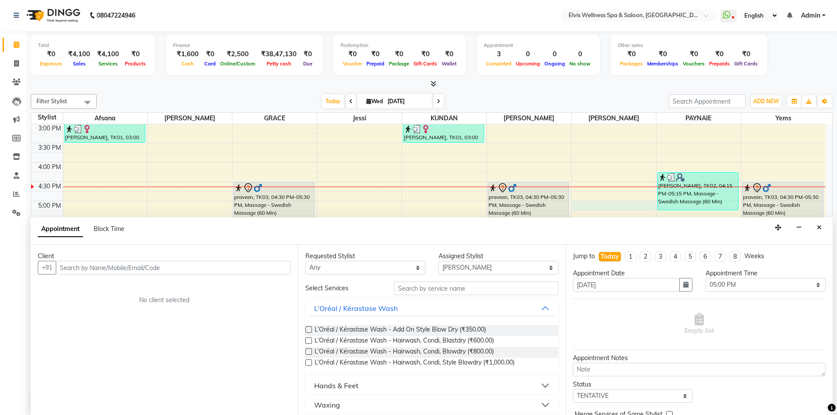
click at [110, 265] on input "text" at bounding box center [173, 268] width 235 height 14
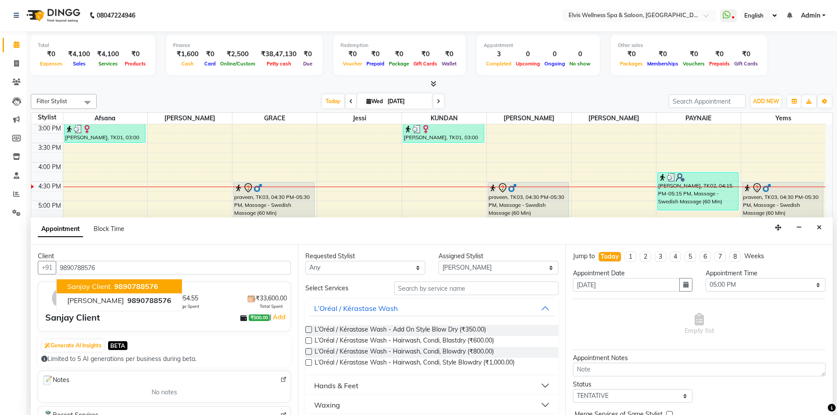
click at [109, 285] on span "Sanjay Client" at bounding box center [88, 286] width 43 height 9
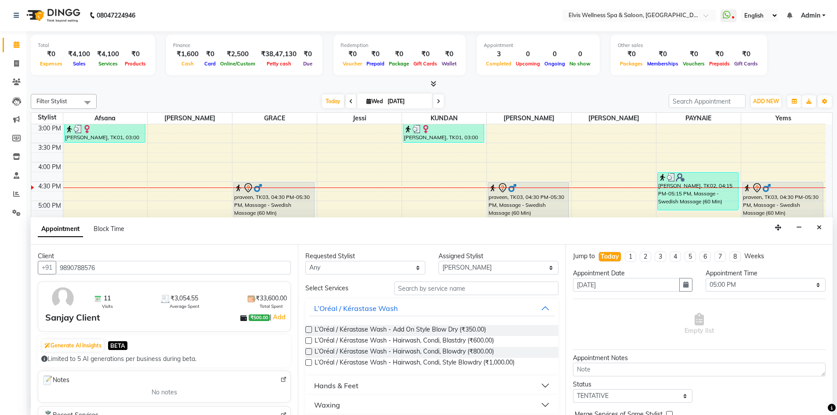
type input "9890788576"
click at [406, 290] on input "text" at bounding box center [476, 289] width 164 height 14
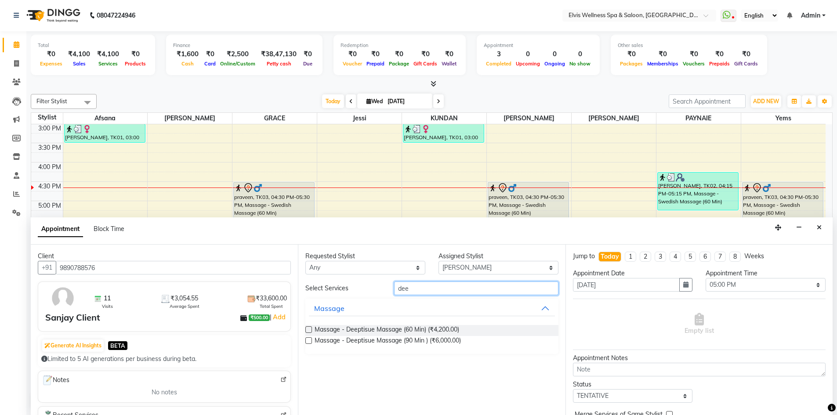
type input "dee"
click at [308, 340] on label at bounding box center [308, 340] width 7 height 7
click at [308, 340] on input "checkbox" at bounding box center [308, 342] width 6 height 6
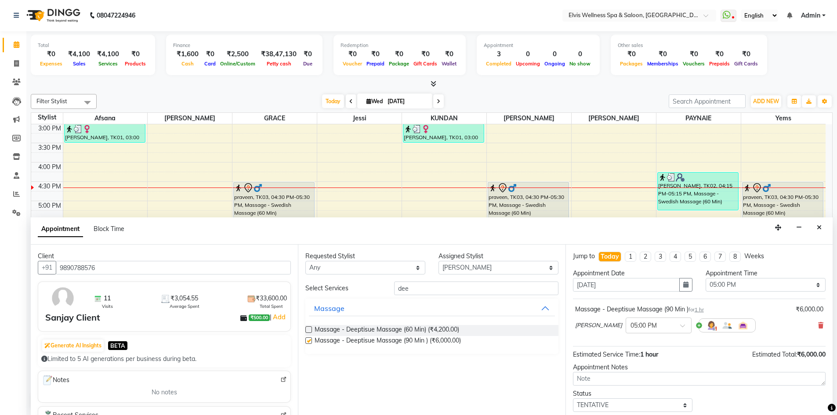
checkbox input "false"
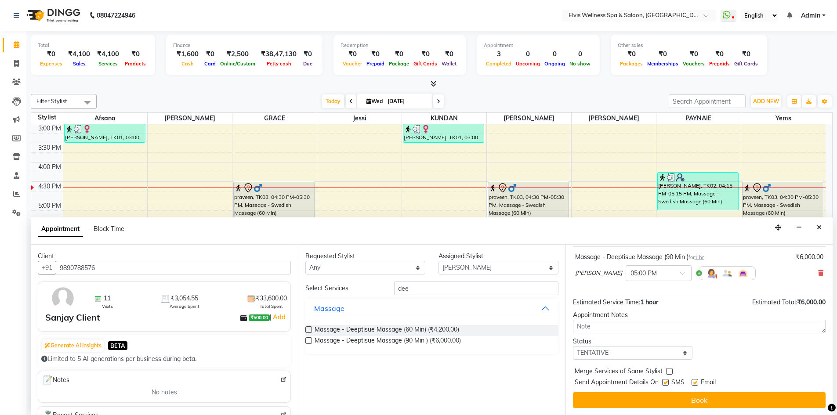
click at [664, 380] on label at bounding box center [665, 382] width 7 height 7
click at [664, 380] on input "checkbox" at bounding box center [665, 383] width 6 height 6
checkbox input "false"
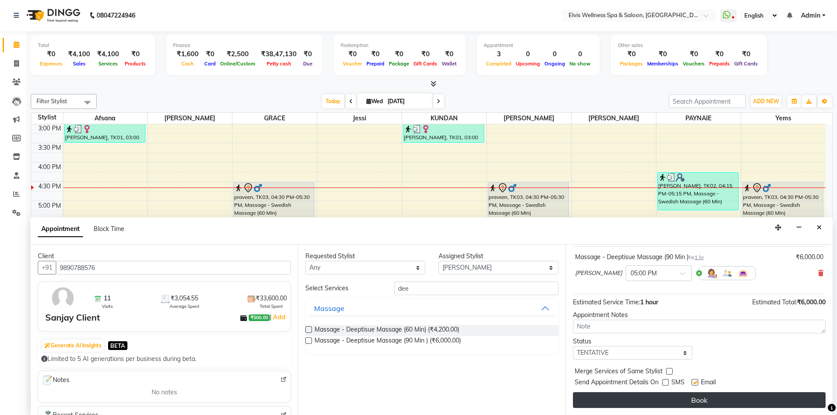
click at [678, 397] on button "Book" at bounding box center [699, 400] width 253 height 16
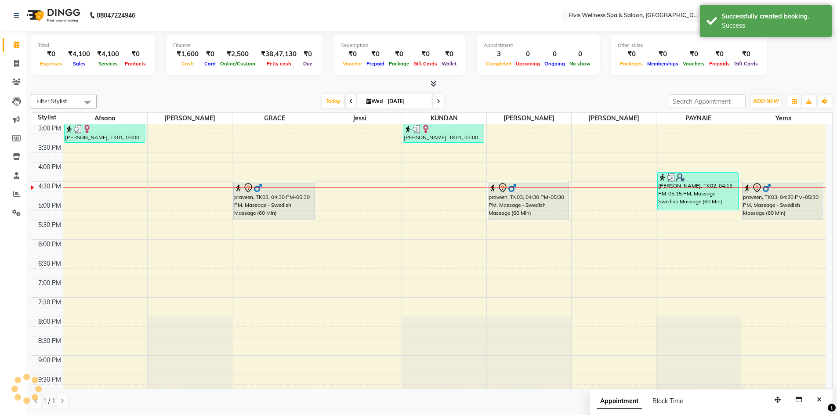
scroll to position [0, 0]
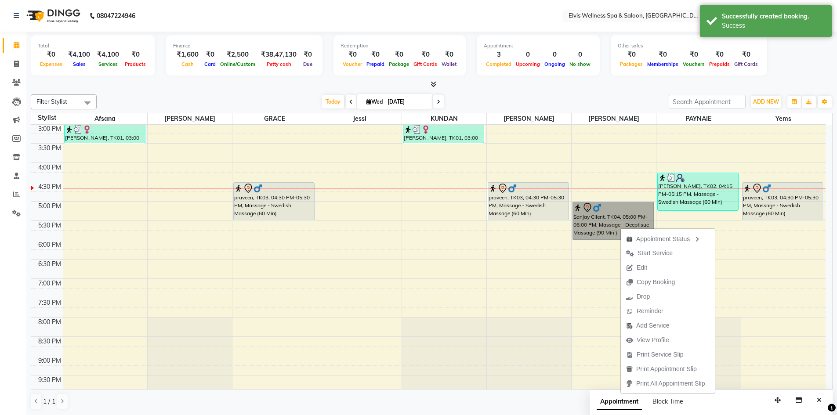
click at [582, 265] on div "8:00 AM 8:30 AM 9:00 AM 9:30 AM 10:00 AM 10:30 AM 11:00 AM 11:30 AM 12:00 PM 12…" at bounding box center [428, 143] width 794 height 579
select select "89132"
select select "tentative"
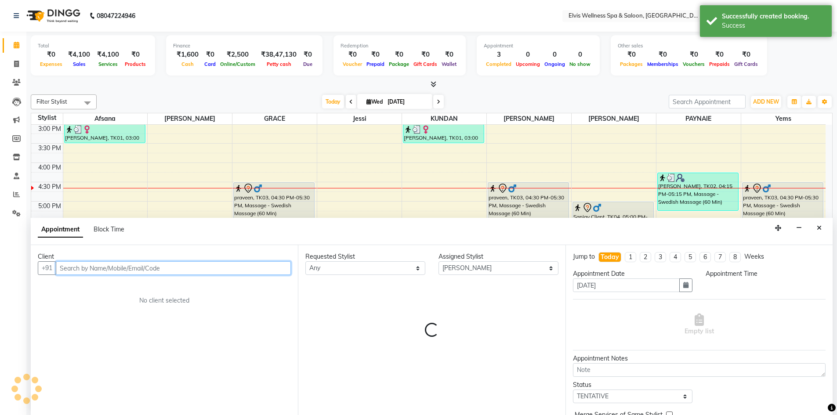
scroll to position [0, 0]
select select "1110"
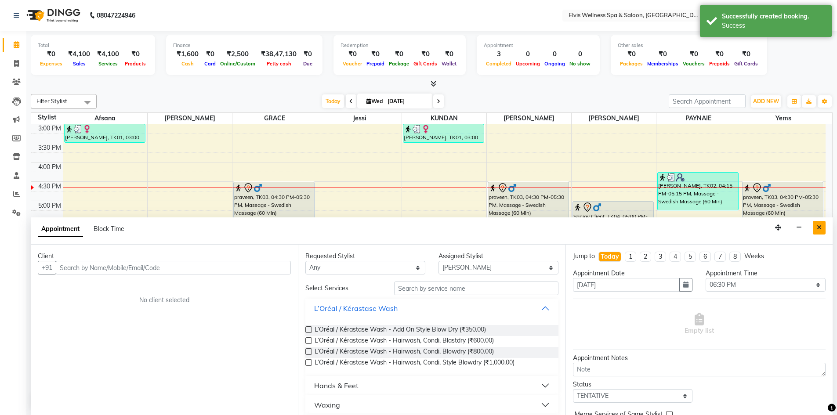
click at [818, 225] on icon "Close" at bounding box center [819, 228] width 5 height 6
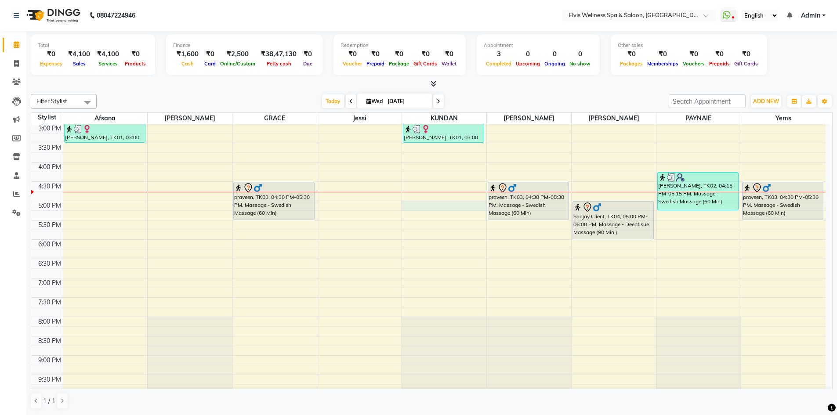
click at [409, 202] on div "8:00 AM 8:30 AM 9:00 AM 9:30 AM 10:00 AM 10:30 AM 11:00 AM 11:30 AM 12:00 PM 12…" at bounding box center [428, 142] width 794 height 579
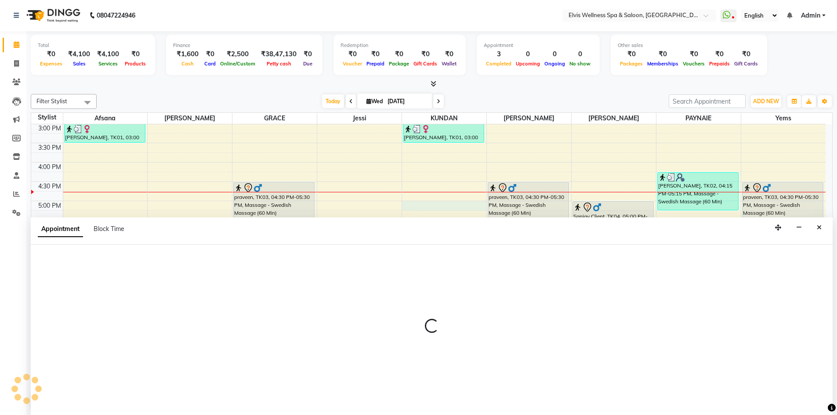
select select "24325"
select select "tentative"
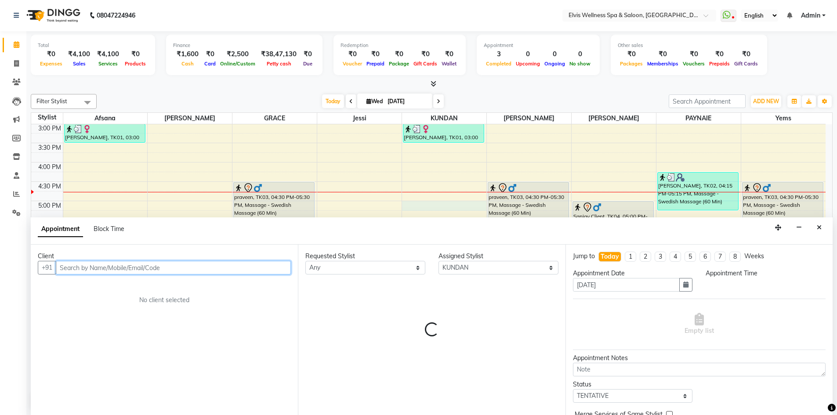
select select "1020"
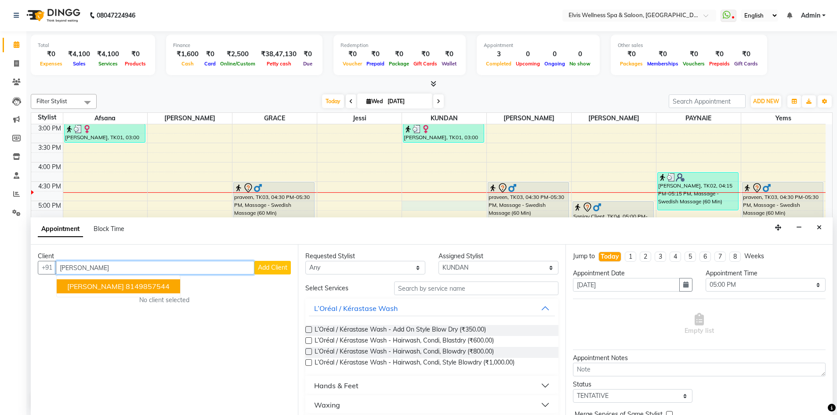
click at [126, 287] on ngb-highlight "8149857544" at bounding box center [148, 286] width 44 height 9
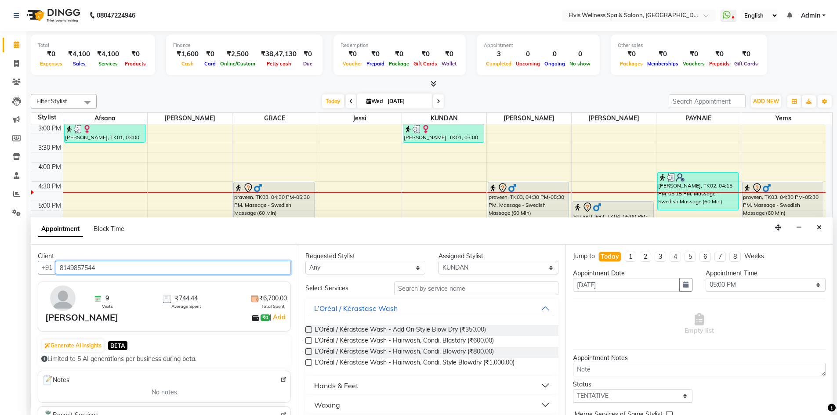
type input "8149857544"
click at [311, 340] on label at bounding box center [308, 340] width 7 height 7
click at [311, 340] on input "checkbox" at bounding box center [308, 342] width 6 height 6
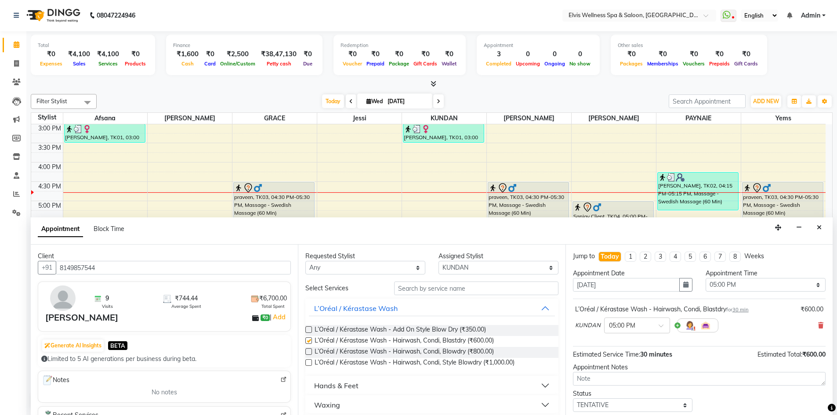
checkbox input "false"
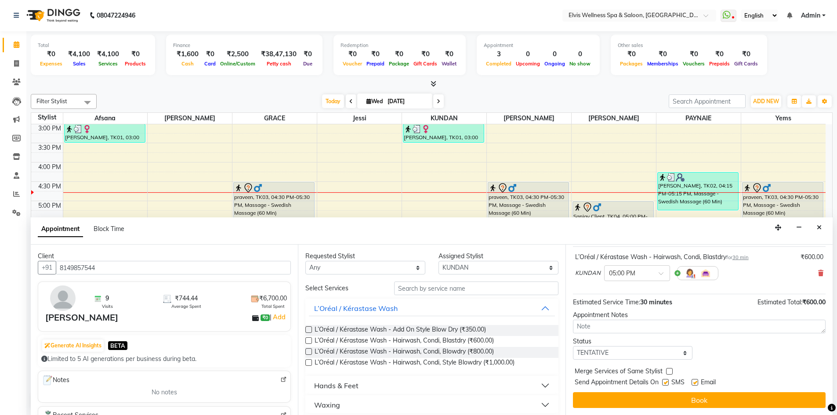
click at [665, 384] on label at bounding box center [665, 382] width 7 height 7
click at [665, 384] on input "checkbox" at bounding box center [665, 383] width 6 height 6
checkbox input "false"
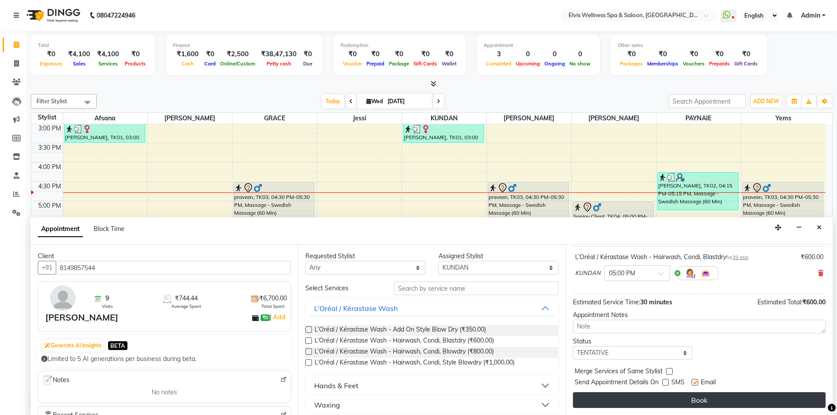
click at [672, 398] on button "Book" at bounding box center [699, 400] width 253 height 16
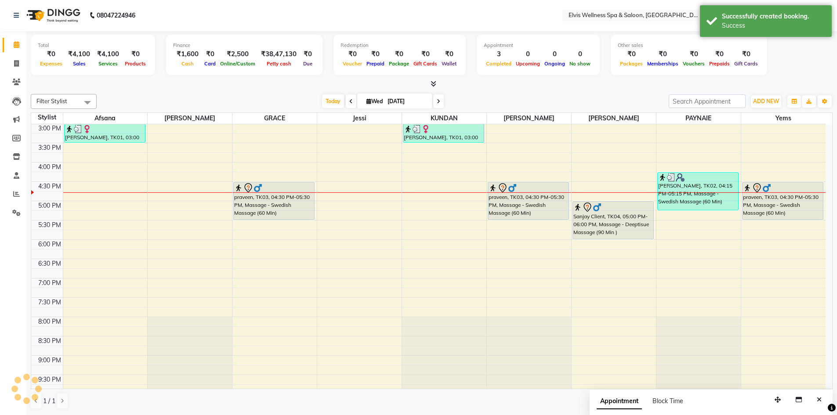
scroll to position [0, 0]
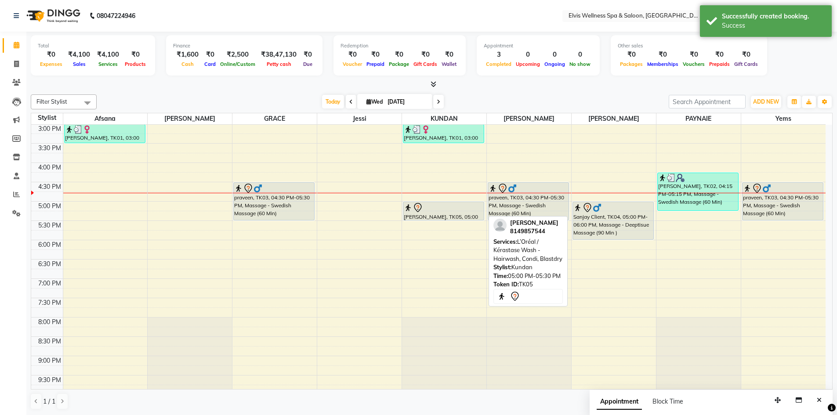
click at [448, 213] on div "Kewal, TK05, 05:00 PM-05:30 PM, L’Oréal / Kérastase Wash - Hairwash, Condi, Bla…" at bounding box center [443, 211] width 80 height 18
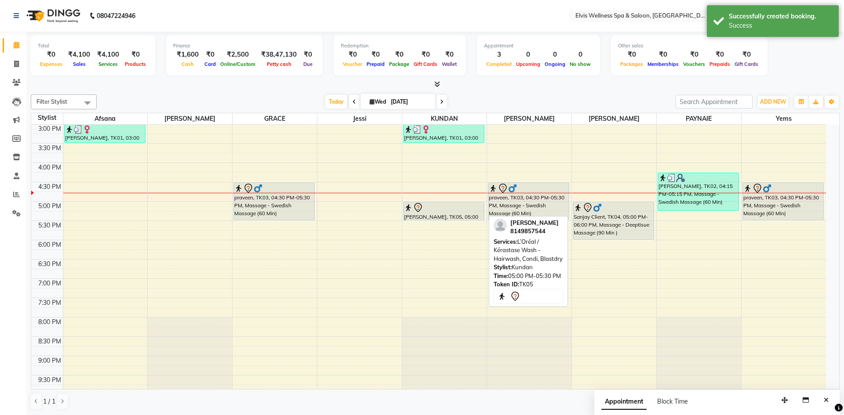
select select "7"
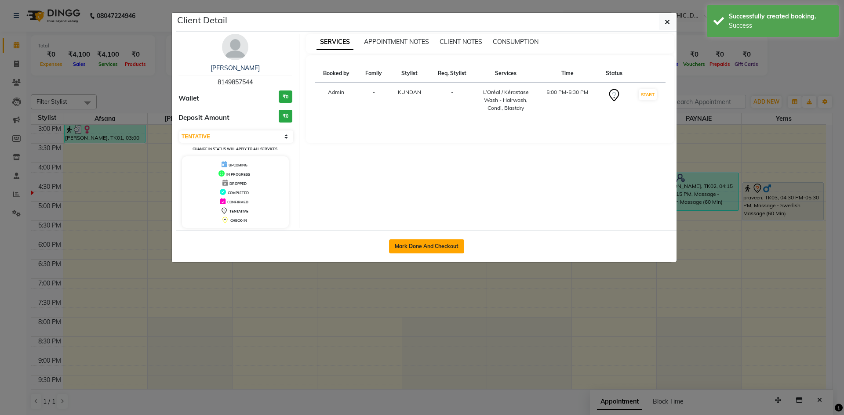
click at [419, 246] on button "Mark Done And Checkout" at bounding box center [426, 246] width 75 height 14
select select "service"
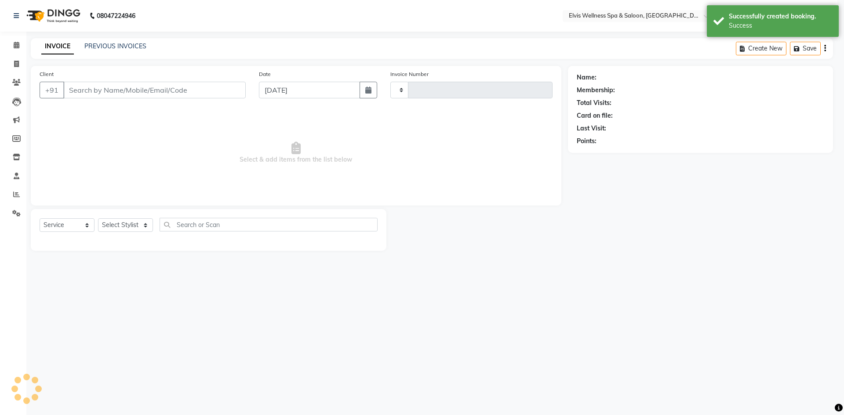
type input "1557"
select select "3"
select select "4399"
type input "8149857544"
select select "24325"
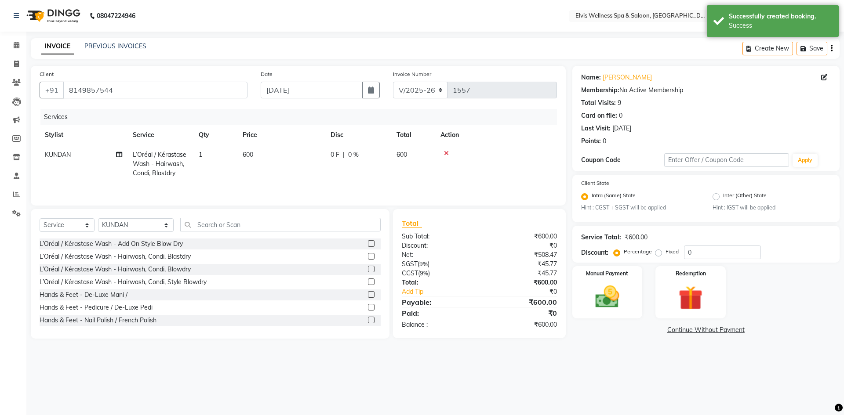
click at [249, 155] on span "600" at bounding box center [248, 155] width 11 height 8
select select "24325"
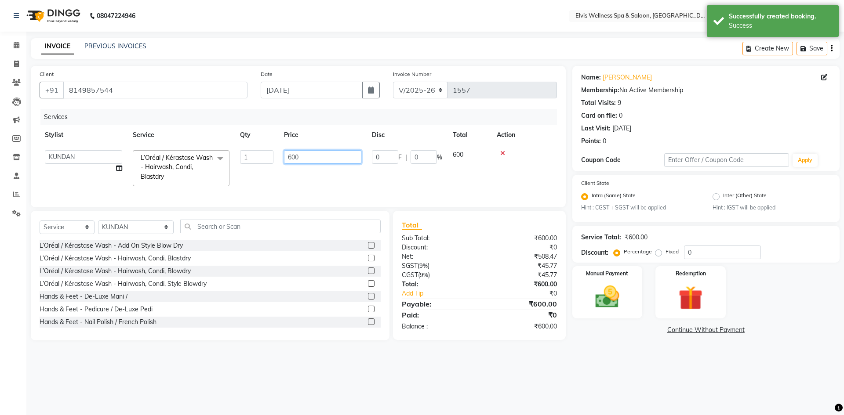
click at [290, 157] on input "600" at bounding box center [322, 157] width 77 height 14
click at [291, 157] on input "600" at bounding box center [322, 157] width 77 height 14
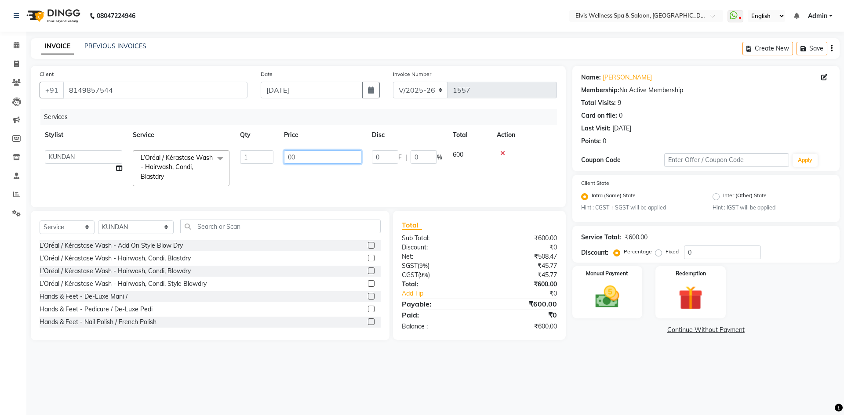
type input "500"
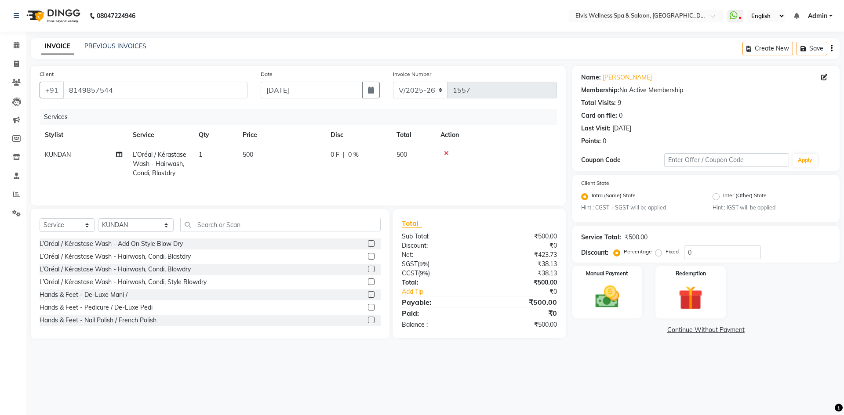
click at [293, 176] on td "500" at bounding box center [281, 164] width 88 height 38
select select "24325"
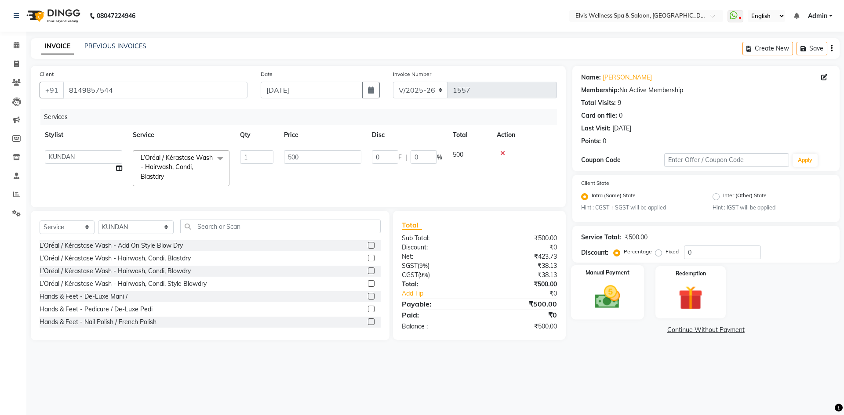
click at [614, 310] on img at bounding box center [607, 297] width 41 height 29
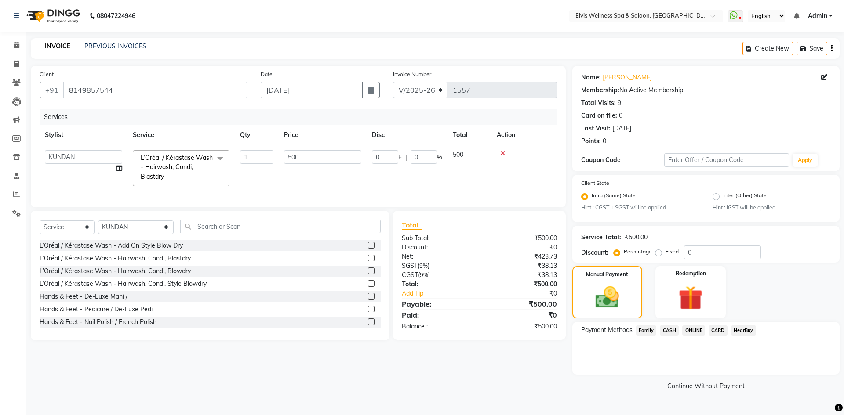
click at [695, 329] on span "ONLINE" at bounding box center [693, 331] width 23 height 10
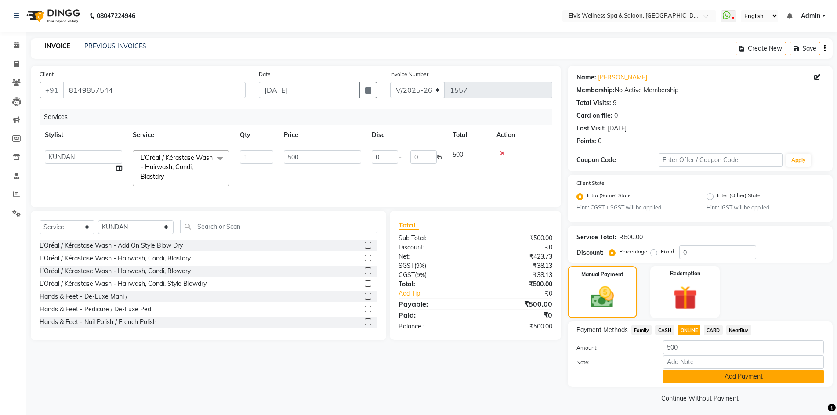
click at [703, 371] on button "Add Payment" at bounding box center [743, 377] width 161 height 14
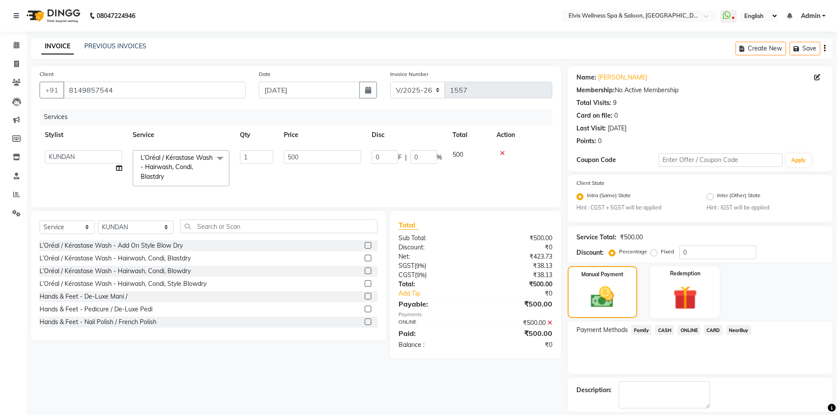
scroll to position [40, 0]
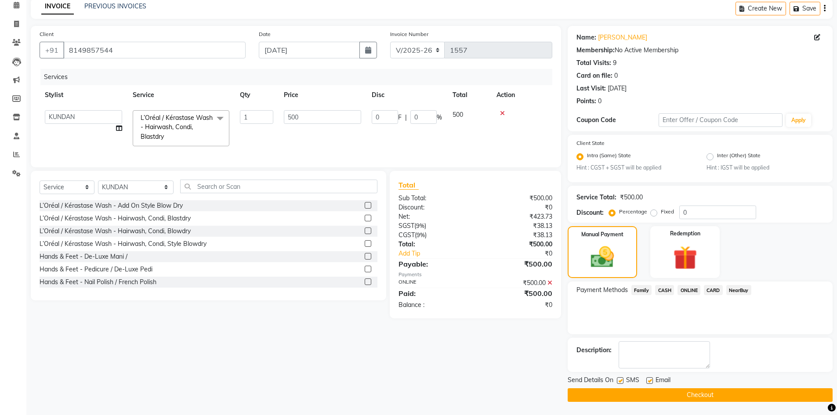
click at [619, 382] on label at bounding box center [620, 380] width 7 height 7
click at [619, 382] on input "checkbox" at bounding box center [620, 381] width 6 height 6
checkbox input "false"
click at [655, 398] on button "Checkout" at bounding box center [700, 395] width 265 height 14
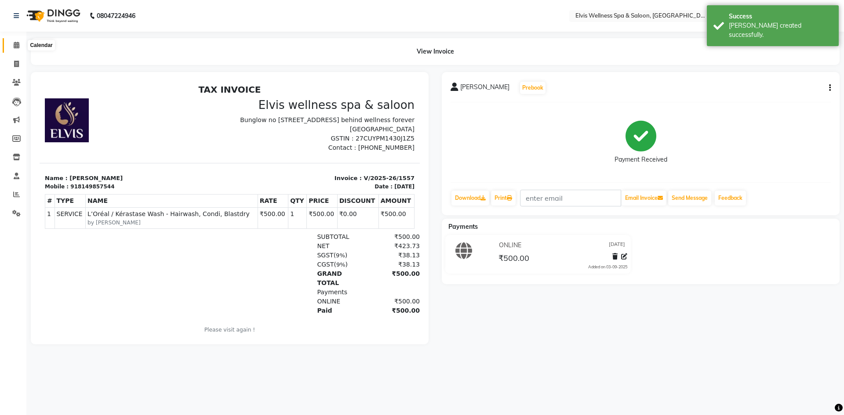
click at [12, 43] on span at bounding box center [16, 45] width 15 height 10
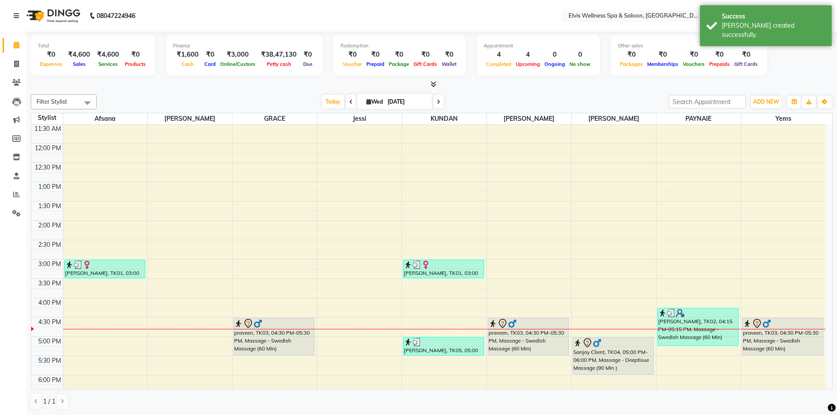
scroll to position [220, 0]
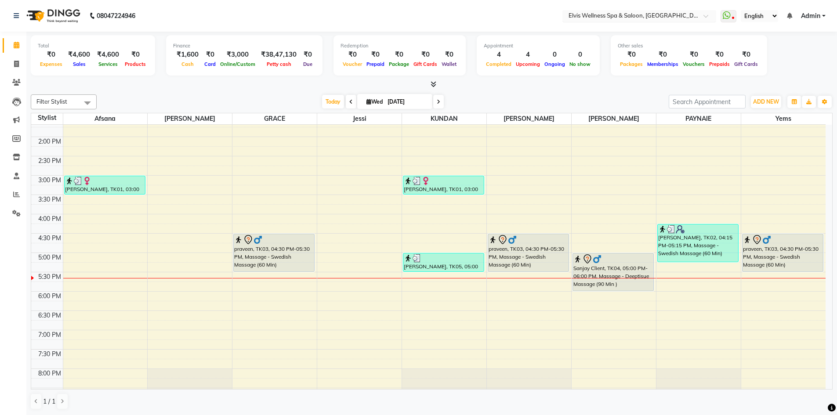
click at [694, 17] on input "text" at bounding box center [630, 16] width 127 height 9
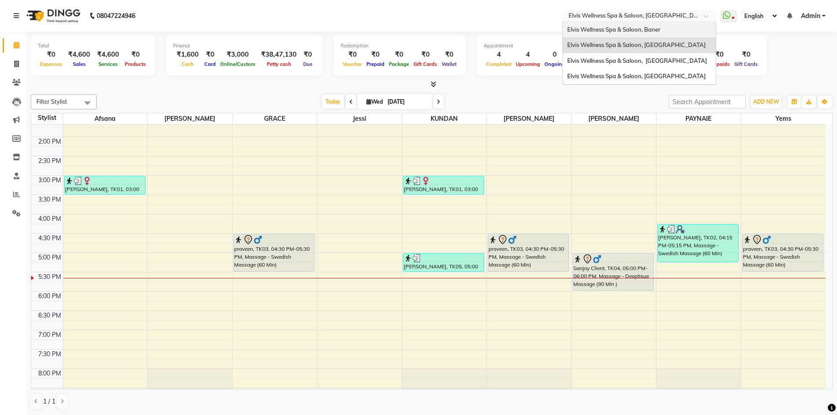
click at [657, 28] on span "Elvis Wellness Spa & Saloon, Baner" at bounding box center [613, 29] width 93 height 7
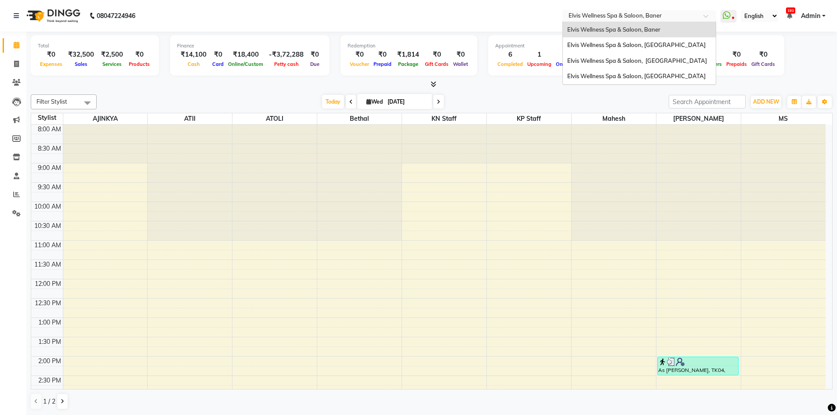
click at [700, 16] on div at bounding box center [639, 16] width 154 height 9
click at [664, 80] on span "Elvis Wellness Spa & Saloon, [GEOGRAPHIC_DATA]" at bounding box center [636, 75] width 138 height 7
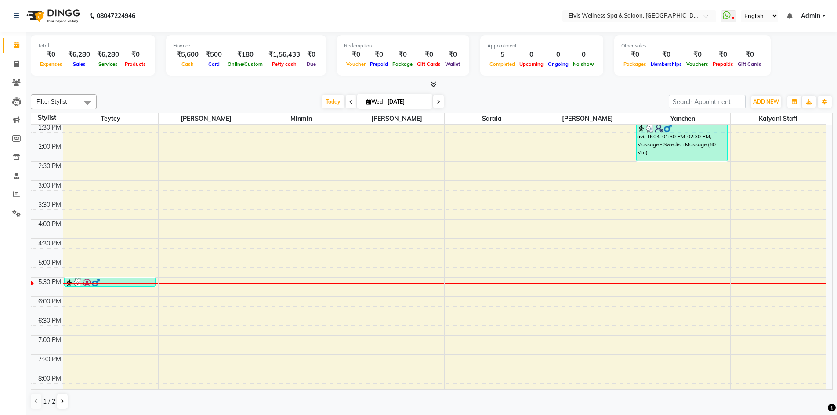
scroll to position [88, 0]
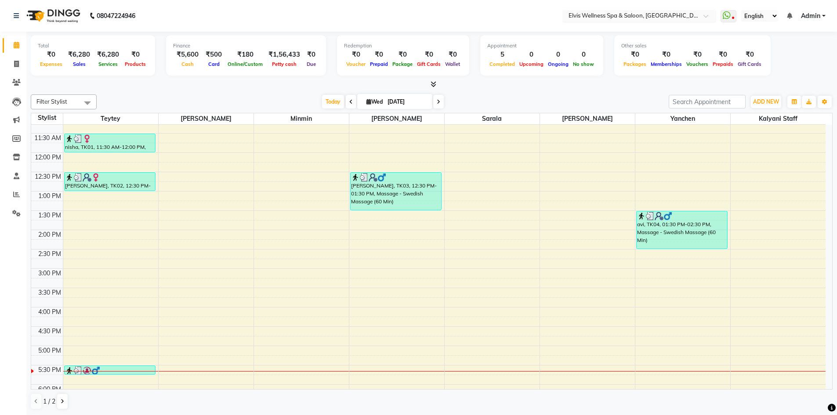
click at [676, 16] on input "text" at bounding box center [630, 16] width 127 height 9
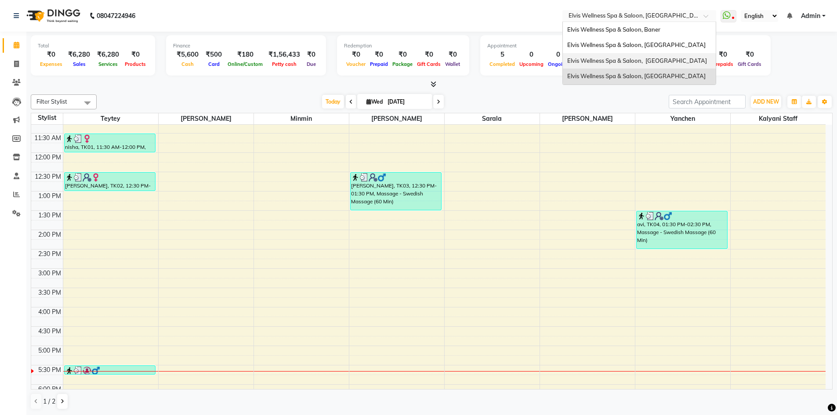
click at [655, 56] on div "Elvis Wellness Spa & Saloon, [GEOGRAPHIC_DATA]" at bounding box center [639, 61] width 153 height 16
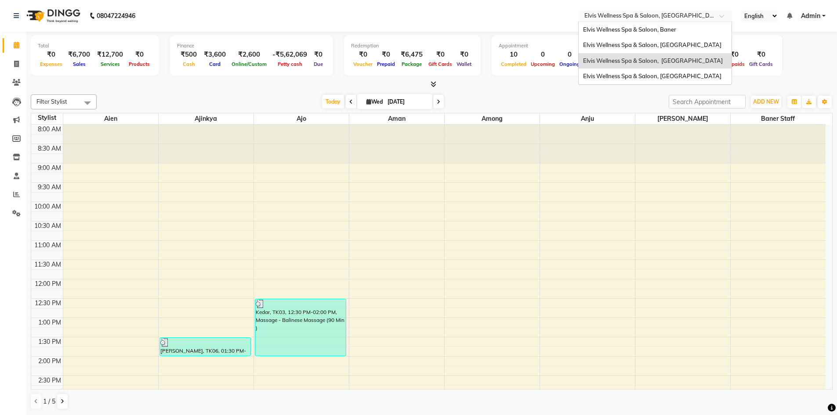
click at [718, 16] on div at bounding box center [655, 16] width 154 height 9
click at [686, 46] on span "Elvis Wellness Spa & Saloon, [GEOGRAPHIC_DATA]" at bounding box center [652, 44] width 138 height 7
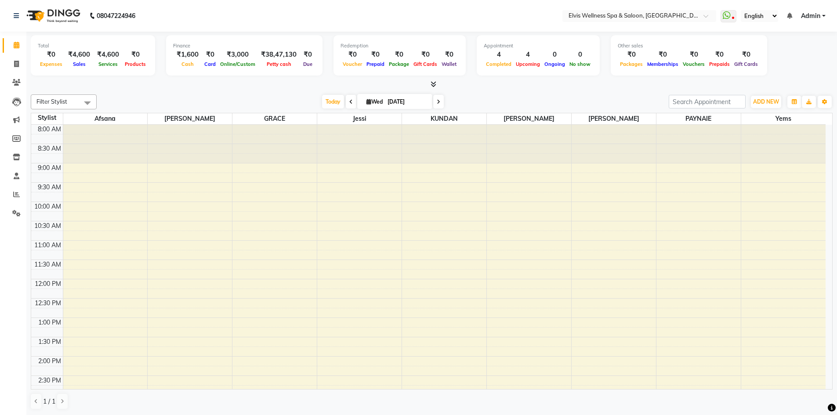
scroll to position [176, 0]
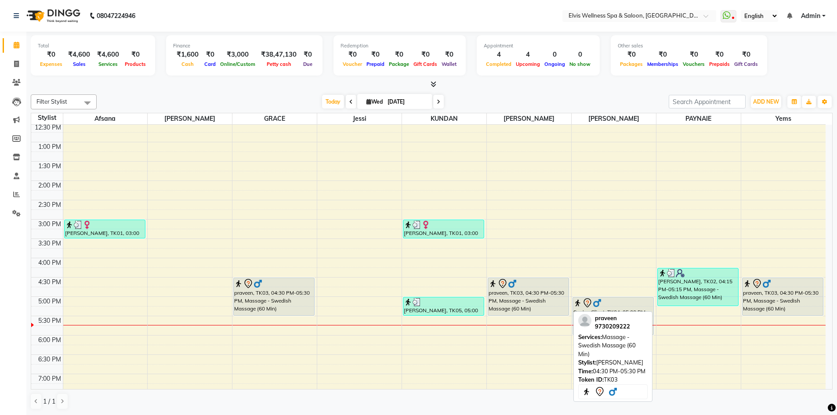
click at [514, 297] on div "praveen, TK03, 04:30 PM-05:30 PM, Massage - Swedish Massage (60 Min)" at bounding box center [528, 296] width 80 height 37
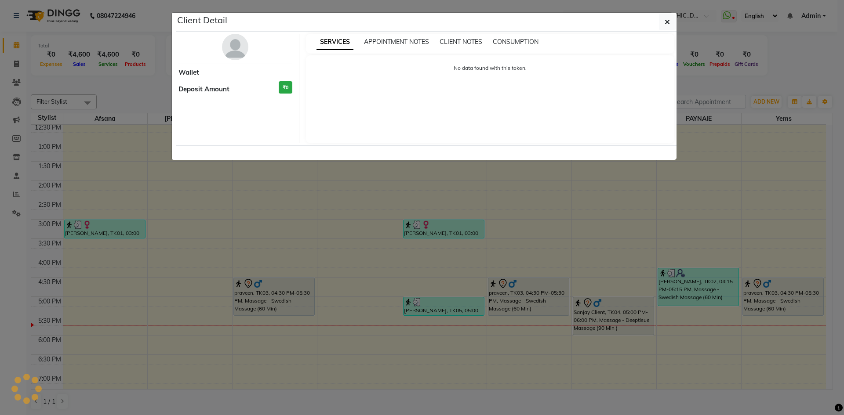
select select "7"
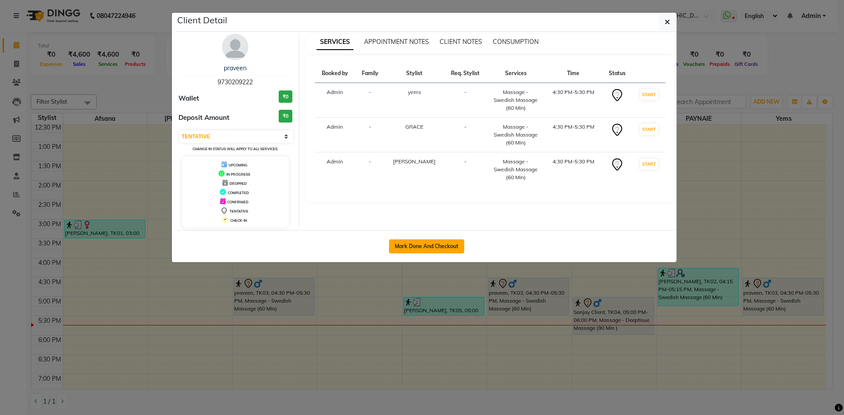
click at [409, 242] on button "Mark Done And Checkout" at bounding box center [426, 246] width 75 height 14
select select "service"
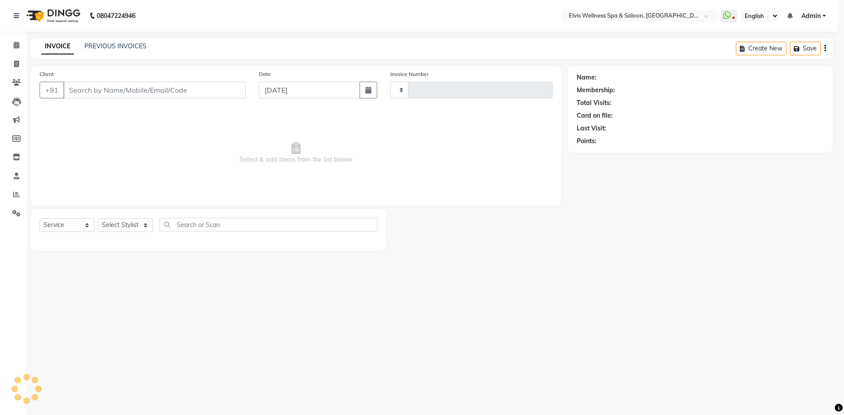
type input "1558"
select select "3"
select select "4399"
type input "9730209222"
select select "79749"
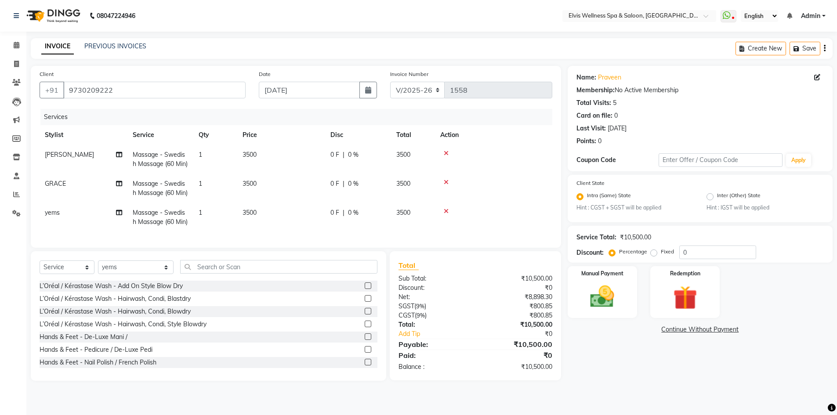
click at [249, 153] on span "3500" at bounding box center [250, 155] width 14 height 8
select select "62458"
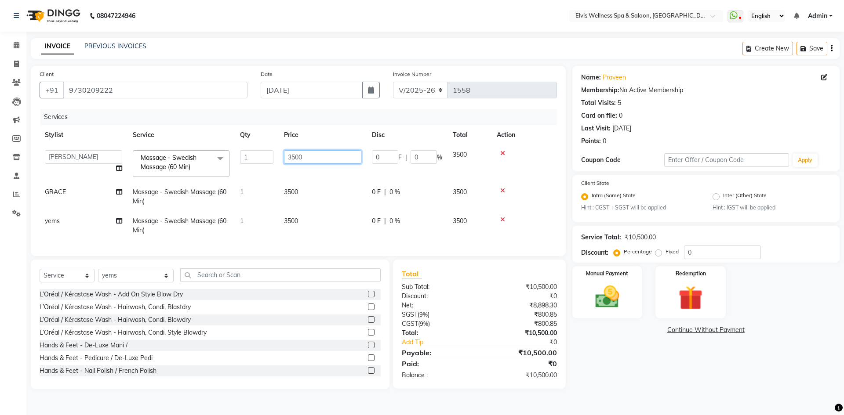
click at [296, 155] on input "3500" at bounding box center [322, 157] width 77 height 14
type input "2000"
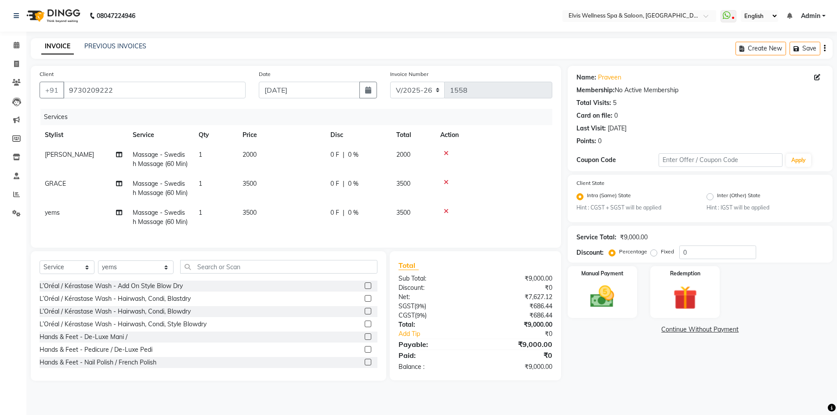
click at [292, 193] on td "3500" at bounding box center [281, 188] width 88 height 29
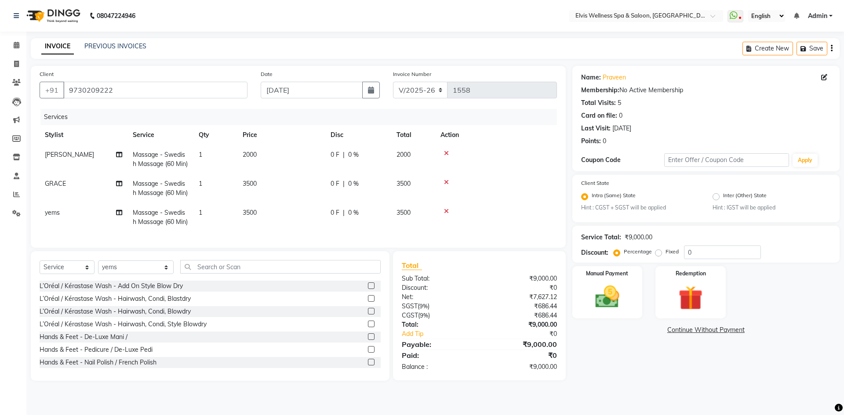
select select "78125"
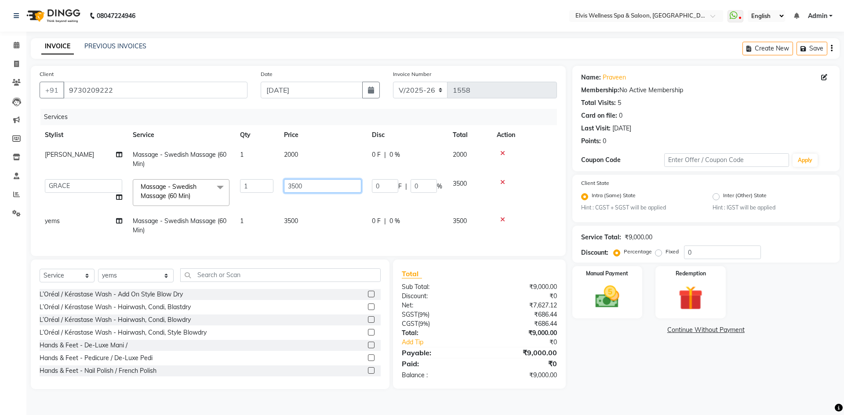
click at [294, 185] on input "3500" at bounding box center [322, 186] width 77 height 14
type input "2000"
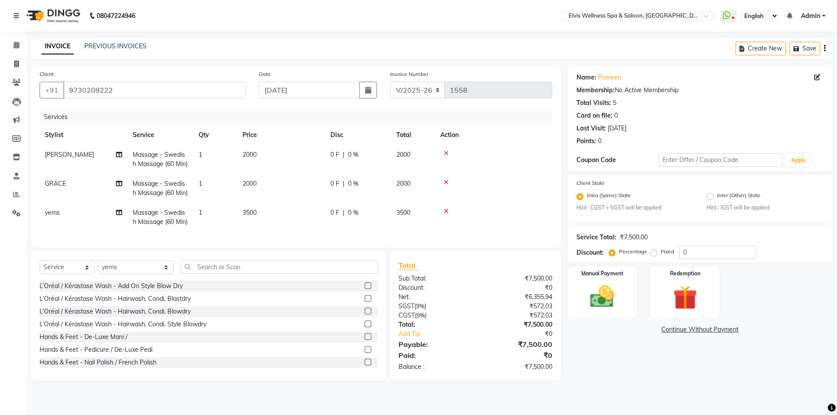
click at [292, 221] on td "3500" at bounding box center [281, 217] width 88 height 29
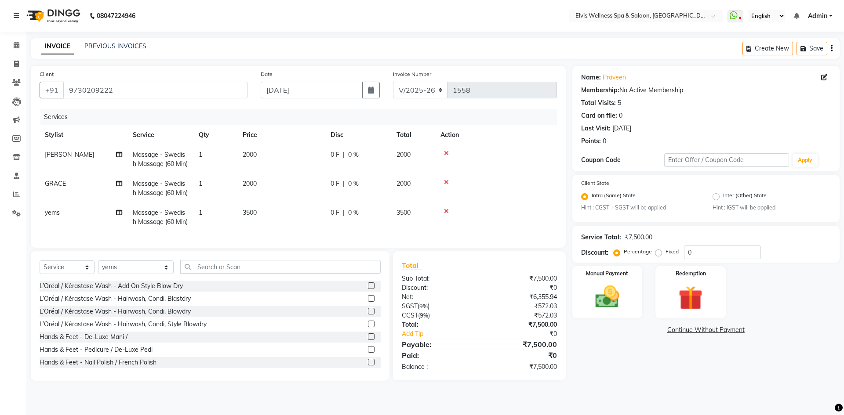
select select "79749"
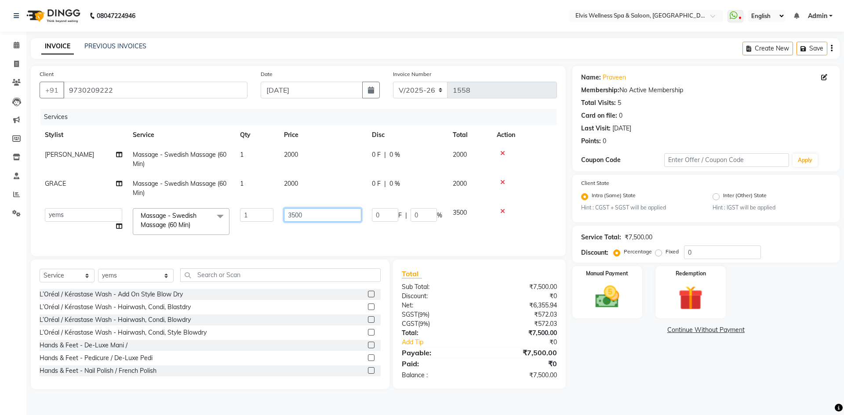
click at [295, 215] on input "3500" at bounding box center [322, 215] width 77 height 14
type input "2000"
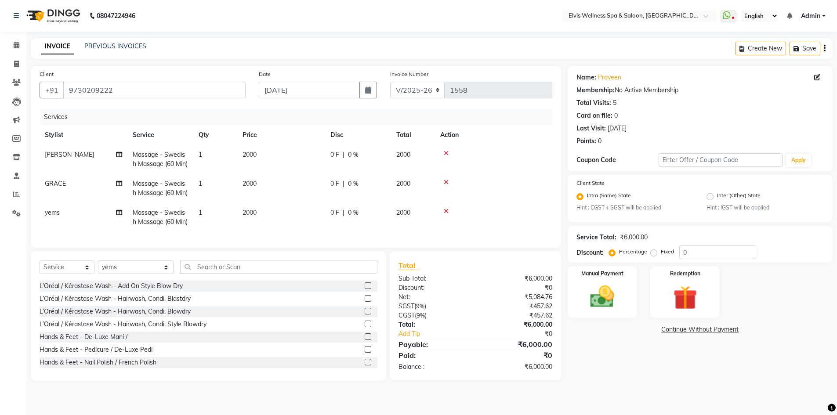
click at [309, 232] on td "2000" at bounding box center [281, 217] width 88 height 29
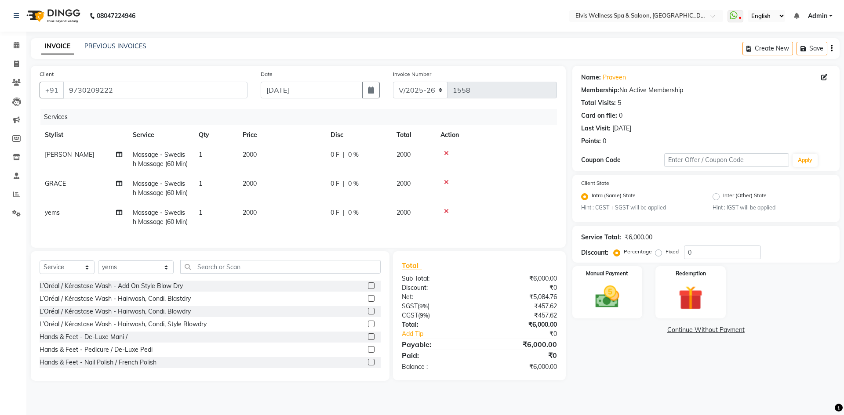
select select "79749"
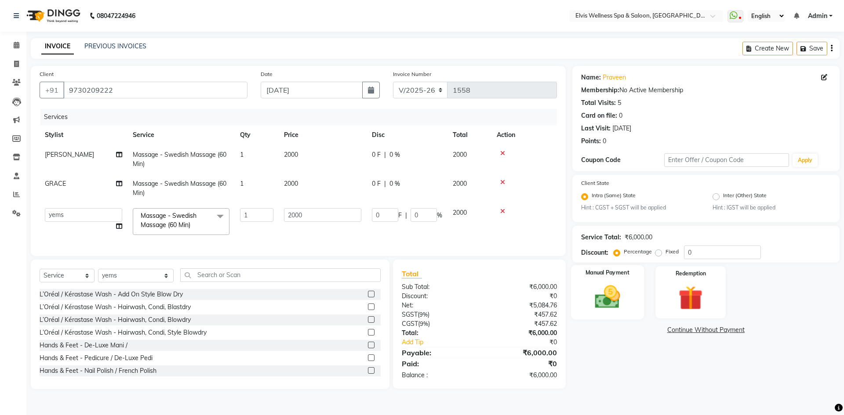
click at [601, 300] on img at bounding box center [607, 297] width 41 height 29
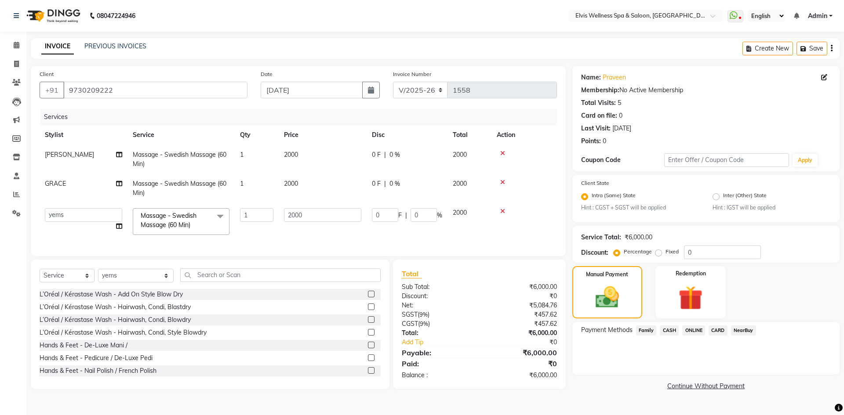
click at [675, 331] on span "CASH" at bounding box center [668, 331] width 19 height 10
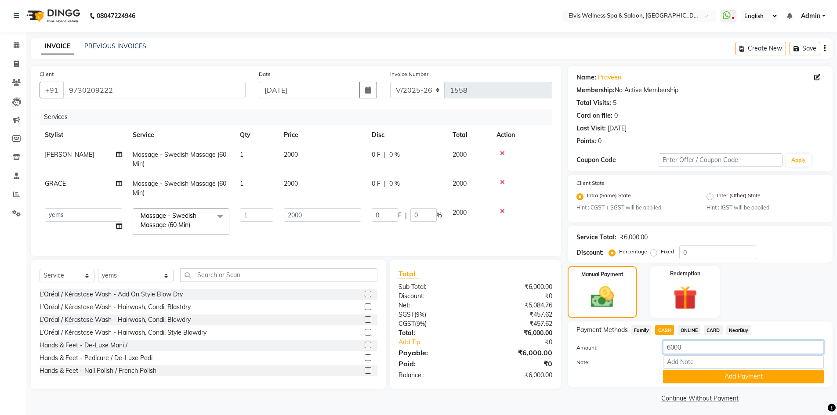
click at [671, 347] on input "6000" at bounding box center [743, 347] width 161 height 14
type input "4000"
click at [718, 379] on button "Add Payment" at bounding box center [743, 377] width 161 height 14
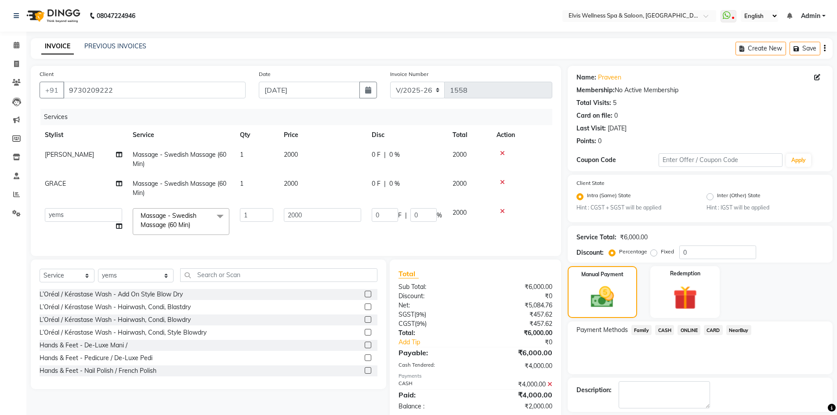
click at [690, 331] on span "ONLINE" at bounding box center [688, 330] width 23 height 10
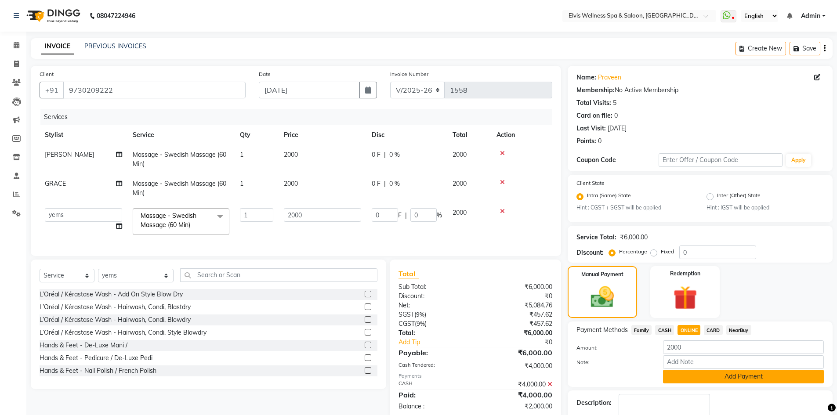
click at [706, 376] on button "Add Payment" at bounding box center [743, 377] width 161 height 14
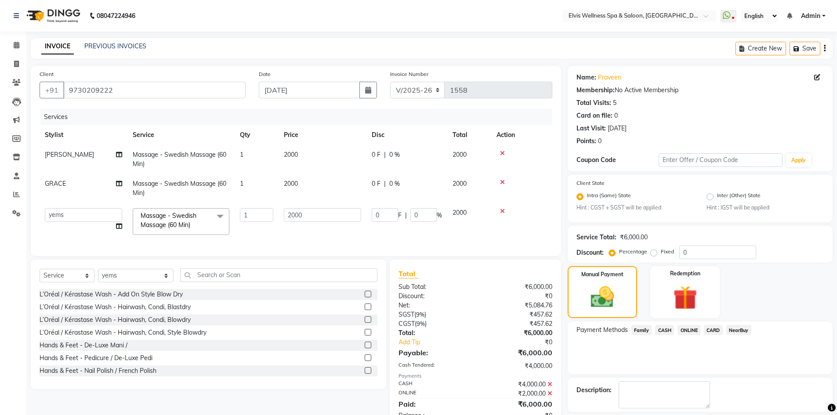
scroll to position [40, 0]
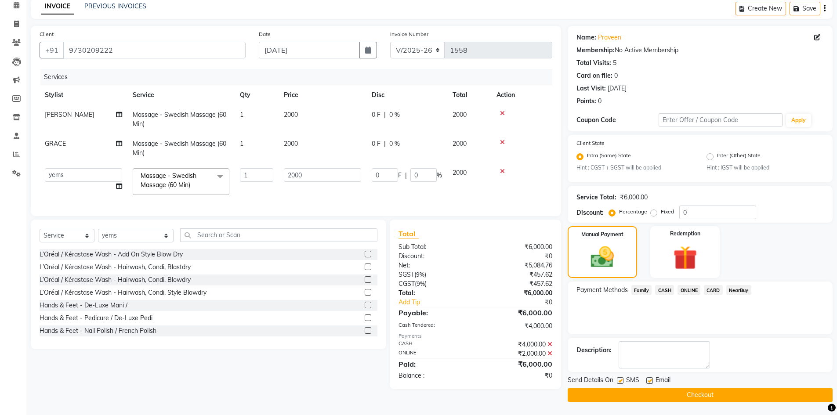
click at [623, 382] on label at bounding box center [620, 380] width 7 height 7
click at [623, 382] on input "checkbox" at bounding box center [620, 381] width 6 height 6
checkbox input "false"
click at [675, 394] on button "Checkout" at bounding box center [700, 395] width 265 height 14
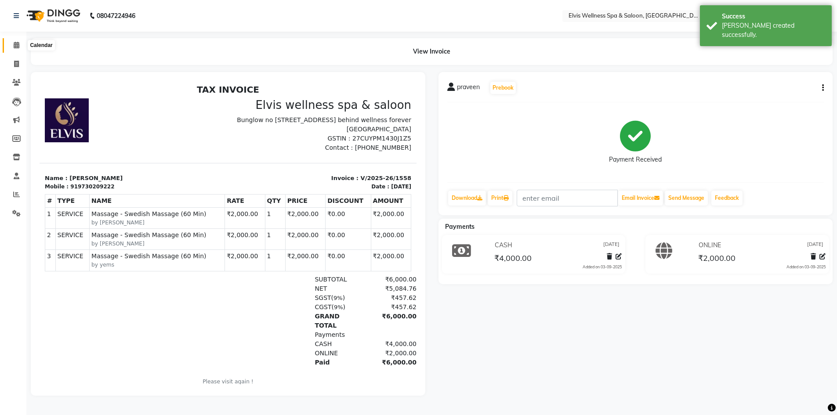
click at [21, 43] on span at bounding box center [16, 45] width 15 height 10
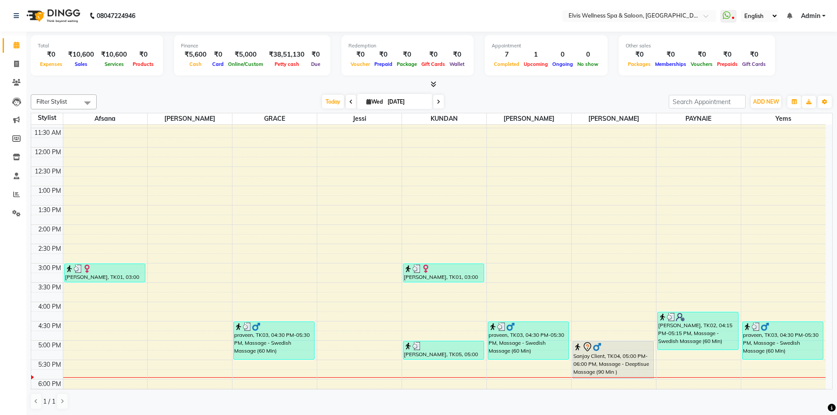
scroll to position [308, 0]
